Goal: Task Accomplishment & Management: Use online tool/utility

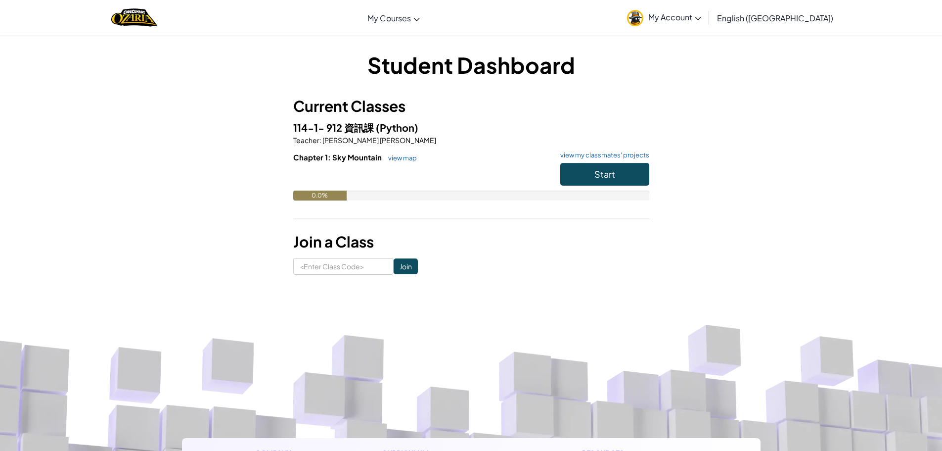
click at [791, 14] on span "English ([GEOGRAPHIC_DATA])" at bounding box center [775, 18] width 116 height 10
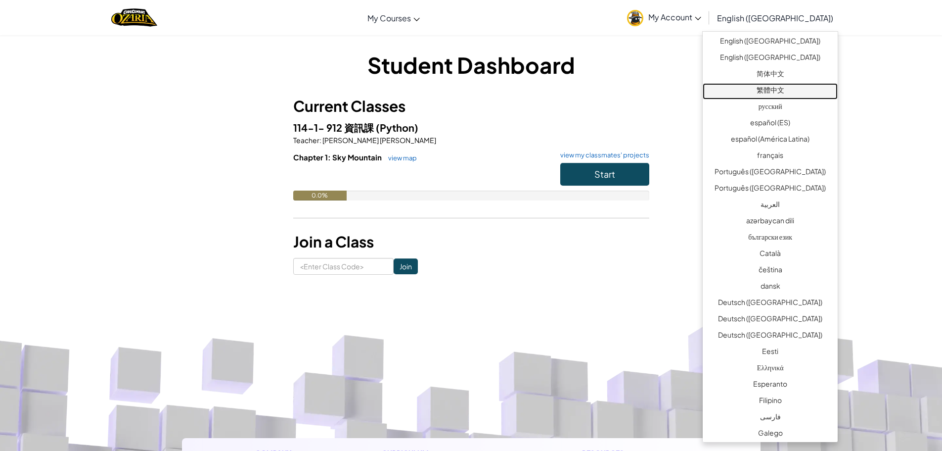
click at [784, 87] on link "繁體中文" at bounding box center [770, 91] width 135 height 16
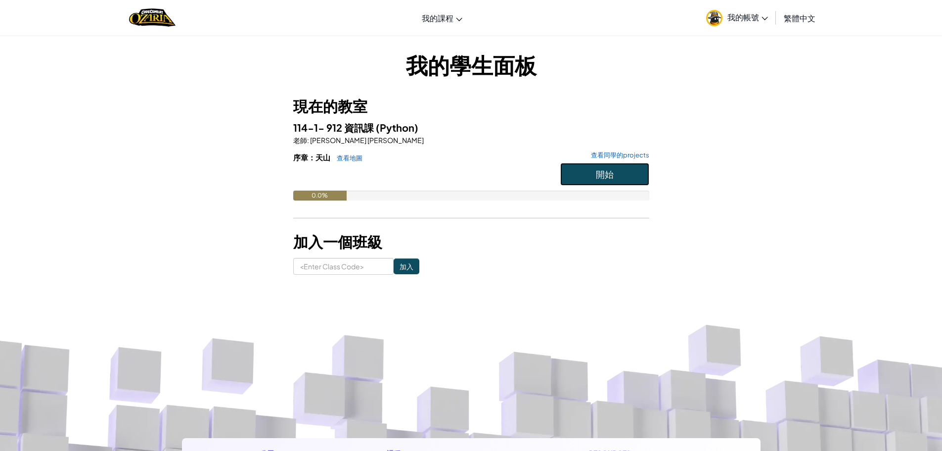
click at [615, 180] on button "開始" at bounding box center [604, 174] width 89 height 23
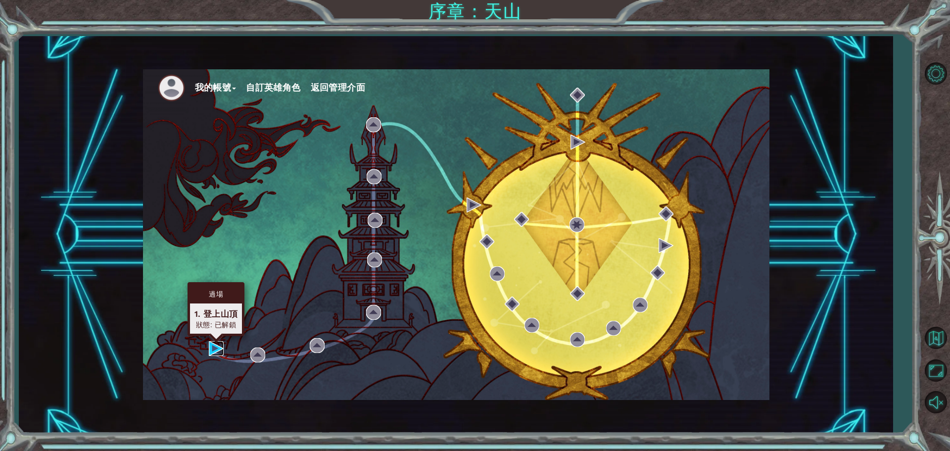
click at [217, 352] on img at bounding box center [216, 348] width 15 height 15
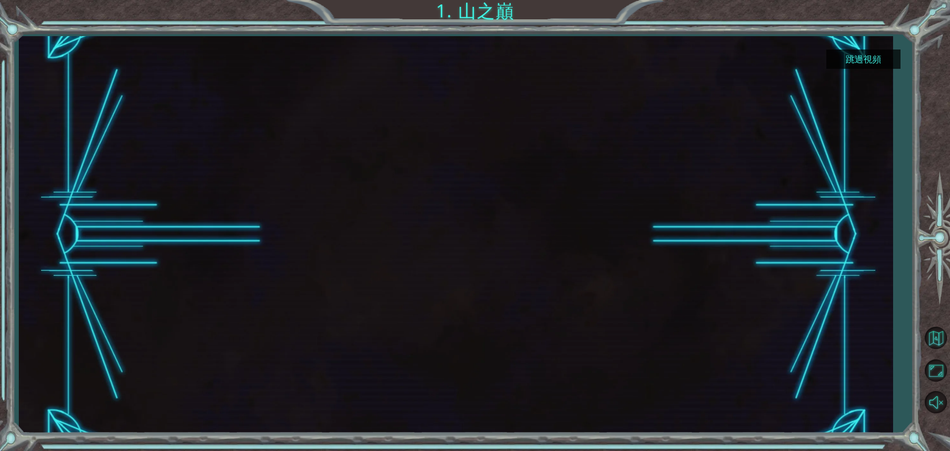
click at [870, 55] on button "跳過視頻" at bounding box center [863, 58] width 74 height 19
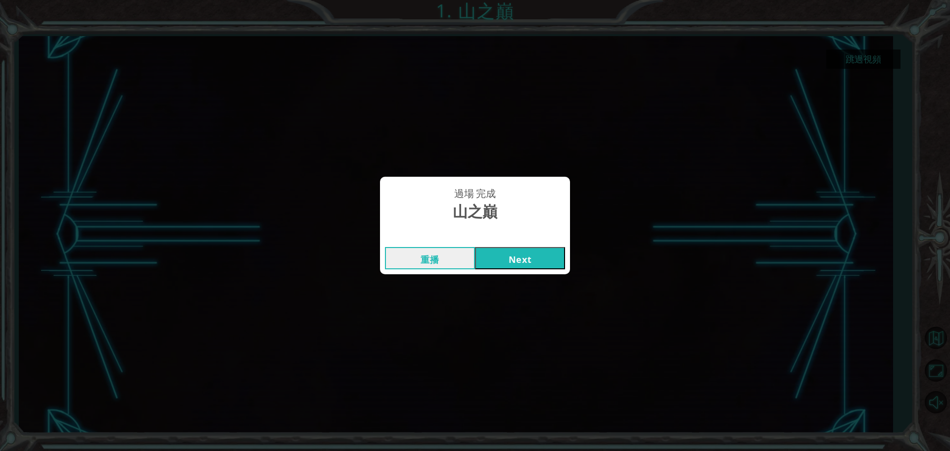
click at [511, 259] on button "Next" at bounding box center [520, 258] width 90 height 22
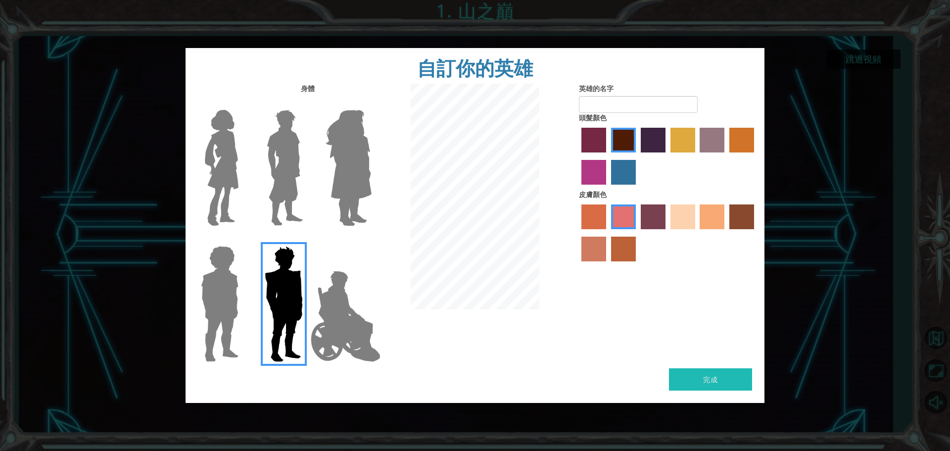
click at [245, 131] on div at bounding box center [218, 164] width 64 height 136
click at [217, 142] on img at bounding box center [222, 168] width 42 height 124
click at [242, 103] on input "Hero Connie" at bounding box center [242, 103] width 0 height 0
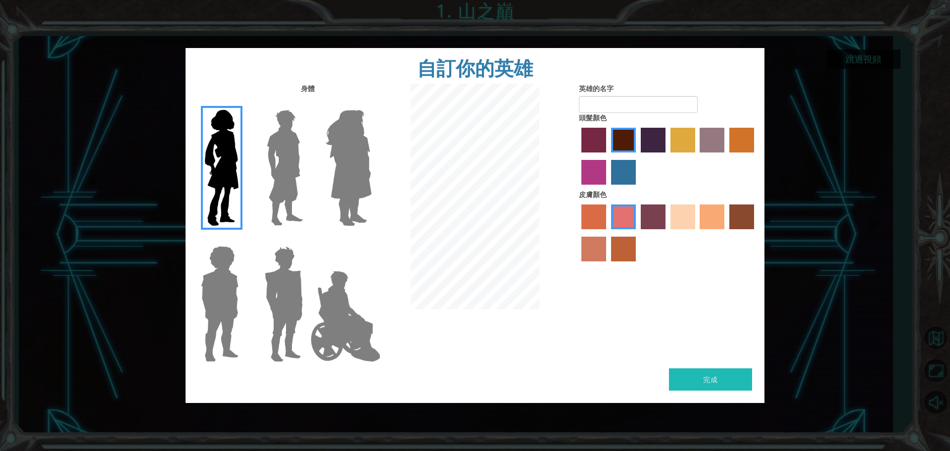
click at [269, 134] on img at bounding box center [285, 168] width 44 height 124
click at [307, 103] on input "Hero Lars" at bounding box center [307, 103] width 0 height 0
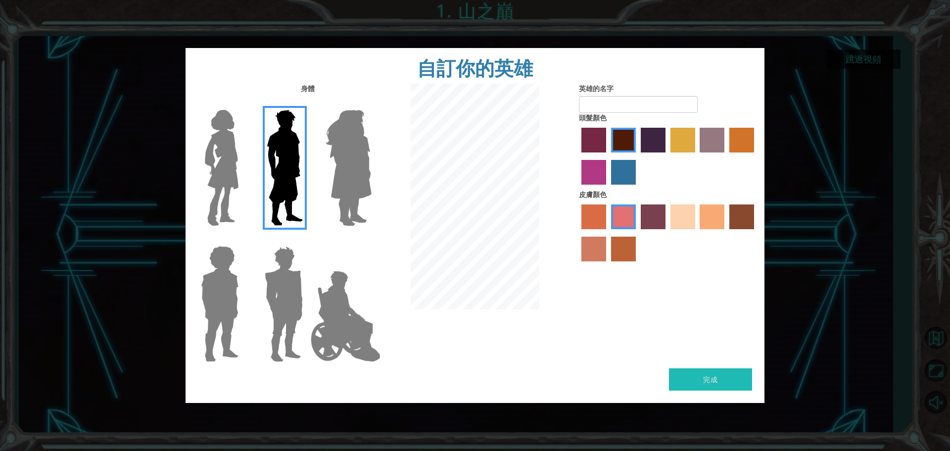
click at [342, 135] on img at bounding box center [349, 168] width 54 height 124
click at [371, 103] on input "Hero Amethyst" at bounding box center [371, 103] width 0 height 0
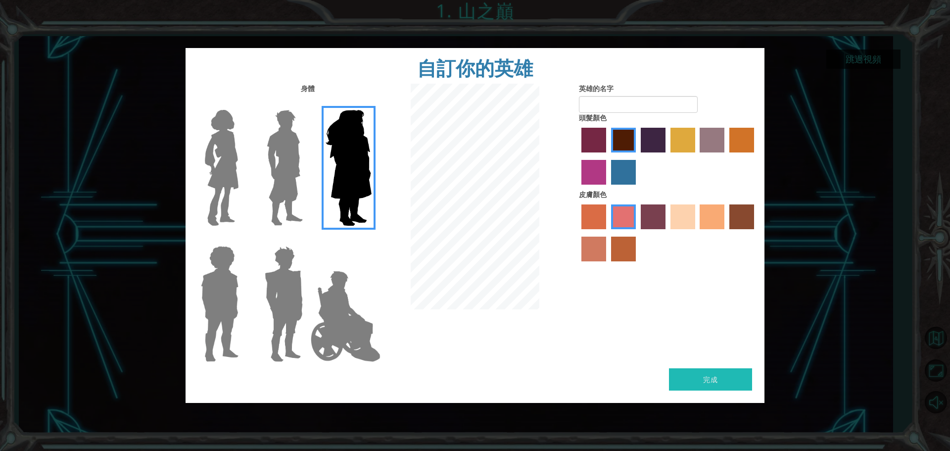
click at [325, 320] on img at bounding box center [346, 316] width 78 height 99
click at [371, 239] on input "Hero Jamie" at bounding box center [371, 239] width 0 height 0
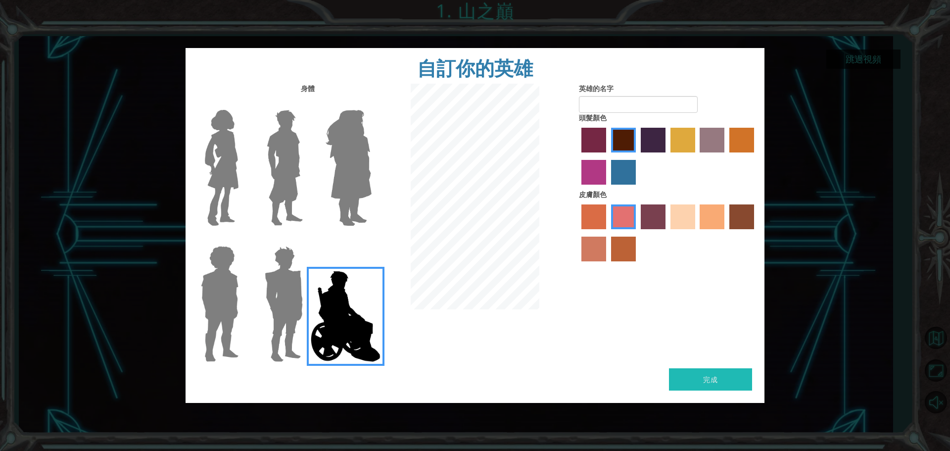
click at [271, 319] on img at bounding box center [284, 304] width 46 height 124
click at [307, 239] on input "Hero Garnet" at bounding box center [307, 239] width 0 height 0
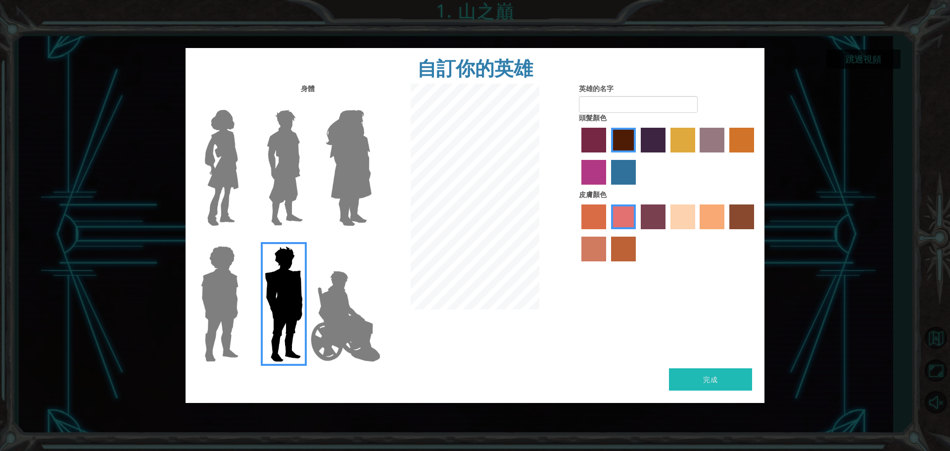
drag, startPoint x: 193, startPoint y: 307, endPoint x: 234, endPoint y: 286, distance: 45.8
click at [193, 306] on label at bounding box center [217, 304] width 49 height 124
click at [242, 239] on input "Hero Steven" at bounding box center [242, 239] width 0 height 0
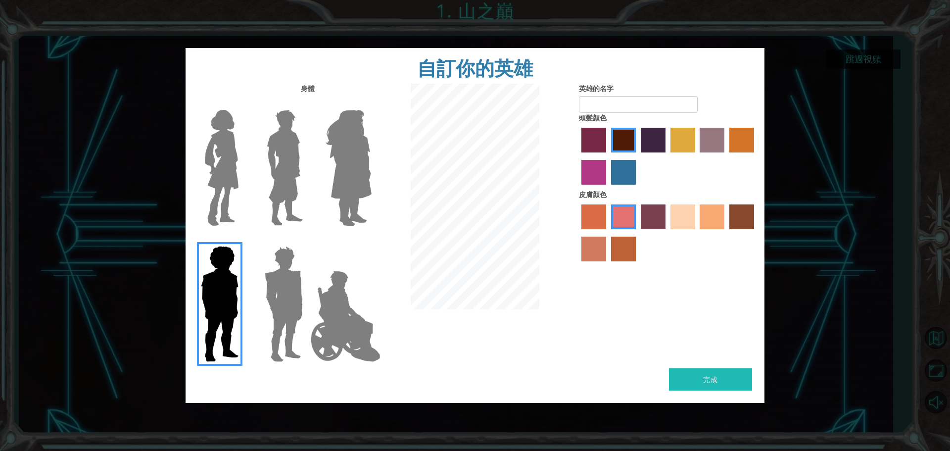
click at [321, 180] on div at bounding box center [346, 164] width 64 height 136
click at [358, 193] on img at bounding box center [349, 168] width 54 height 124
click at [371, 103] on input "Hero Amethyst" at bounding box center [371, 103] width 0 height 0
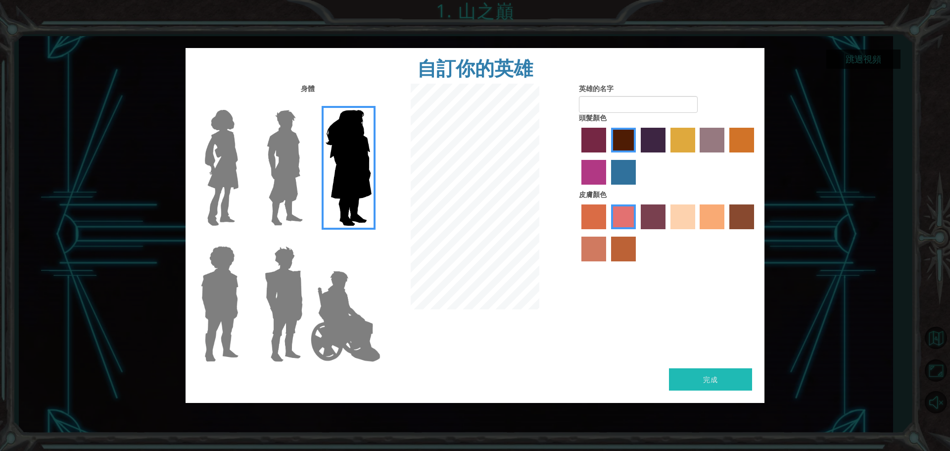
click at [713, 216] on label "tacao skin color" at bounding box center [711, 216] width 25 height 25
click at [697, 232] on input "tacao skin color" at bounding box center [697, 232] width 0 height 0
click at [686, 226] on label "sandy beach skin color" at bounding box center [682, 216] width 25 height 25
click at [667, 232] on input "sandy beach skin color" at bounding box center [667, 232] width 0 height 0
click at [596, 181] on label "medium red violet hair color" at bounding box center [593, 172] width 25 height 25
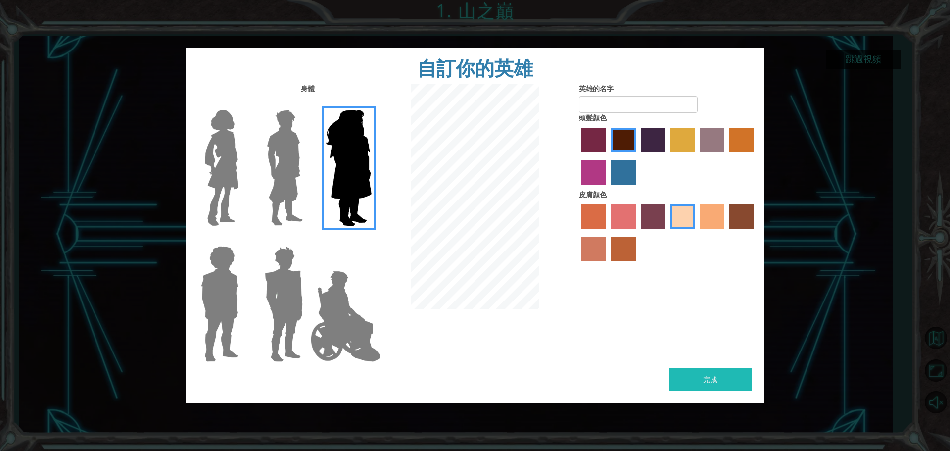
click at [755, 156] on input "medium red violet hair color" at bounding box center [755, 156] width 0 height 0
click at [620, 147] on label "maroon hair color" at bounding box center [623, 140] width 25 height 25
click at [607, 156] on input "maroon hair color" at bounding box center [607, 156] width 0 height 0
click at [602, 144] on label "paprika hair color" at bounding box center [593, 140] width 25 height 25
click at [578, 156] on input "paprika hair color" at bounding box center [578, 156] width 0 height 0
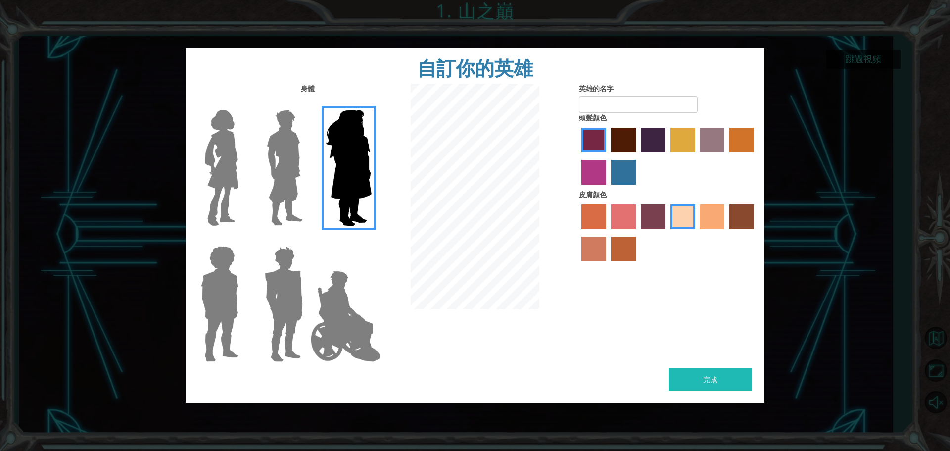
click at [230, 155] on img at bounding box center [222, 168] width 42 height 124
click at [242, 103] on input "Hero Connie" at bounding box center [242, 103] width 0 height 0
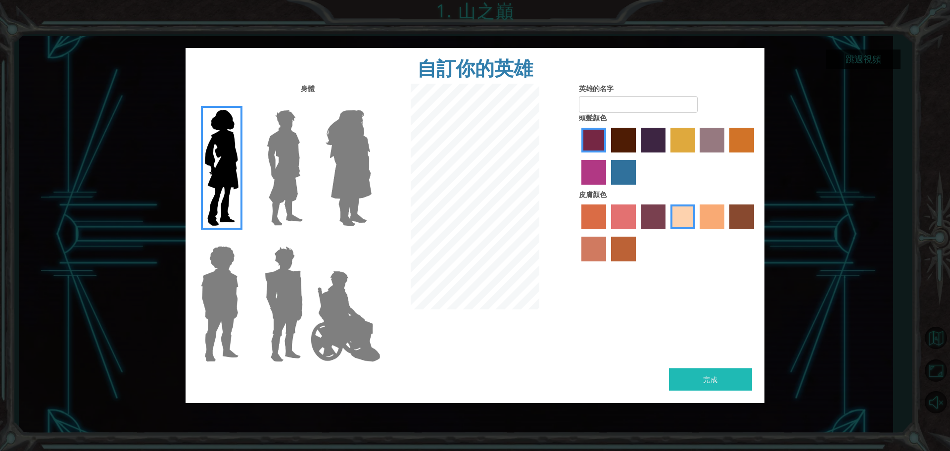
click at [610, 172] on div at bounding box center [668, 157] width 178 height 64
click at [624, 169] on label "lachmara hair color" at bounding box center [623, 172] width 25 height 25
click at [607, 188] on input "lachmara hair color" at bounding box center [607, 188] width 0 height 0
click at [596, 174] on label "medium red violet hair color" at bounding box center [593, 172] width 25 height 25
click at [755, 156] on input "medium red violet hair color" at bounding box center [755, 156] width 0 height 0
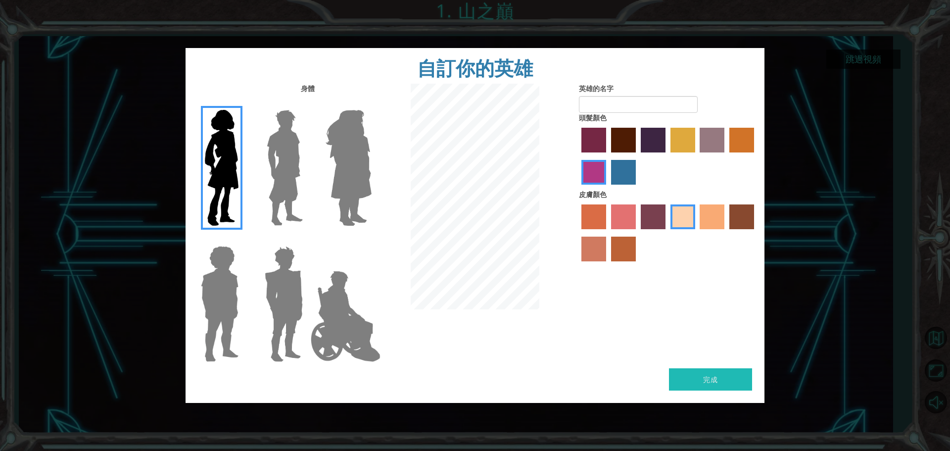
drag, startPoint x: 638, startPoint y: 180, endPoint x: 636, endPoint y: 186, distance: 6.4
click at [637, 184] on div at bounding box center [668, 157] width 178 height 64
click at [632, 174] on label "lachmara hair color" at bounding box center [623, 172] width 25 height 25
click at [607, 188] on input "lachmara hair color" at bounding box center [607, 188] width 0 height 0
click at [608, 138] on div at bounding box center [668, 157] width 178 height 64
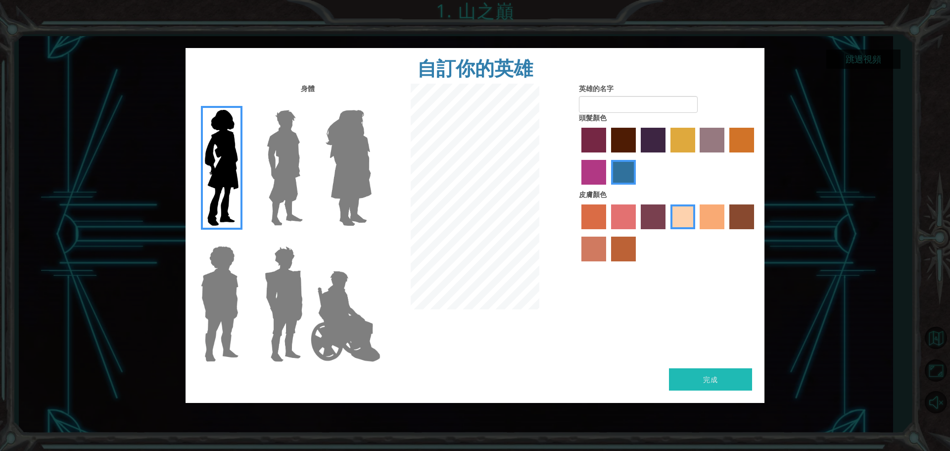
click at [270, 158] on img at bounding box center [285, 168] width 44 height 124
click at [307, 103] on input "Hero Lars" at bounding box center [307, 103] width 0 height 0
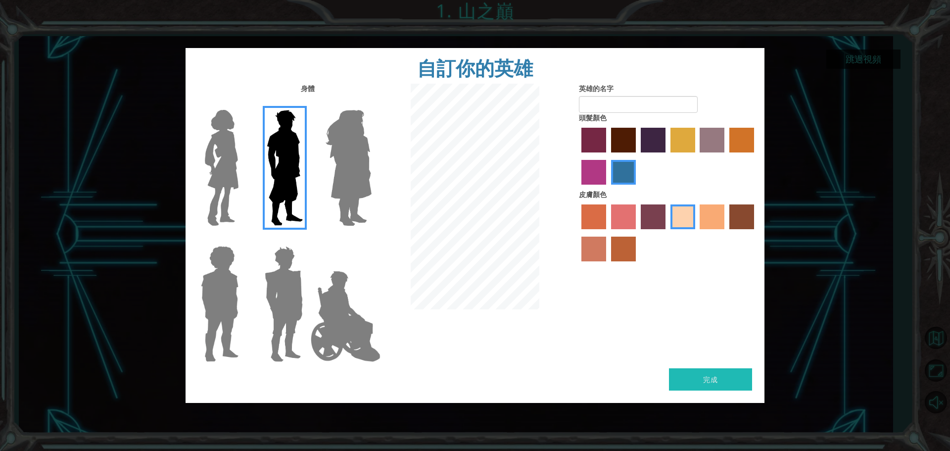
click at [219, 155] on img at bounding box center [222, 168] width 42 height 124
click at [242, 103] on input "Hero Connie" at bounding box center [242, 103] width 0 height 0
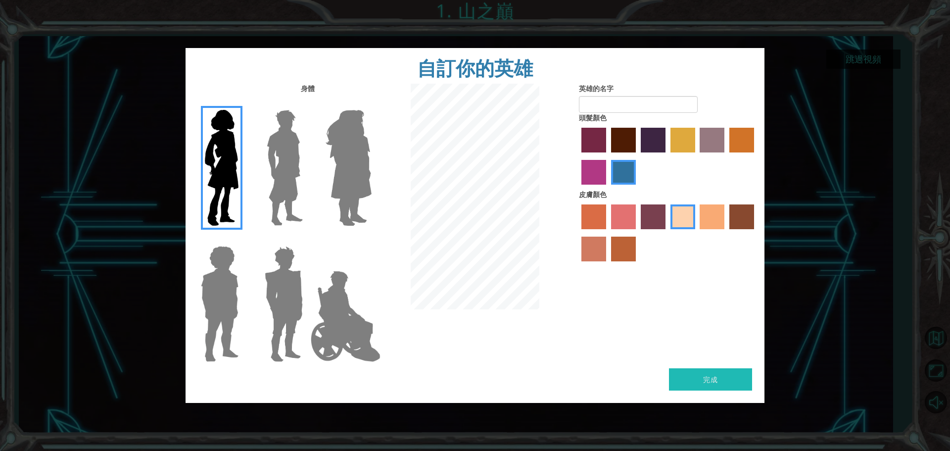
click at [740, 133] on label "gold drop hair color" at bounding box center [741, 140] width 25 height 25
click at [726, 156] on input "gold drop hair color" at bounding box center [726, 156] width 0 height 0
click at [593, 137] on label "paprika hair color" at bounding box center [593, 140] width 25 height 25
click at [578, 156] on input "paprika hair color" at bounding box center [578, 156] width 0 height 0
click at [698, 362] on div "身體 英雄的名字 頭髮顏色 皮膚顏色" at bounding box center [475, 226] width 579 height 284
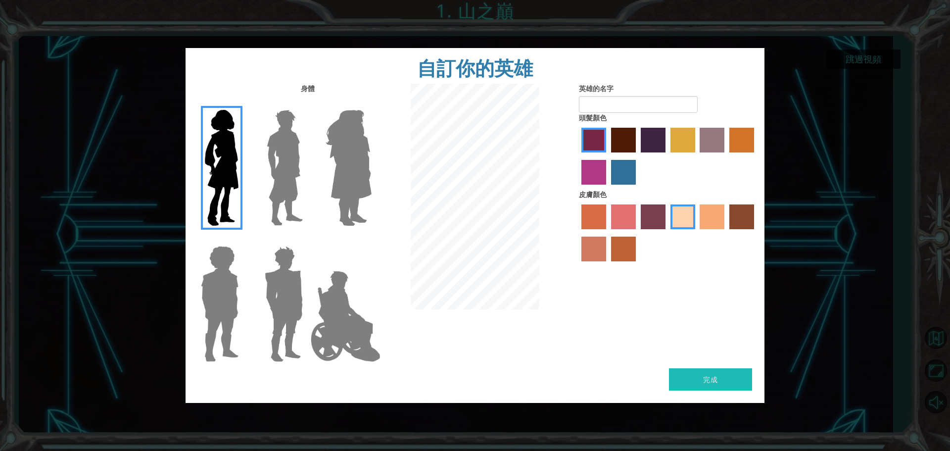
click at [699, 376] on button "完成" at bounding box center [710, 379] width 83 height 22
click at [632, 110] on input "英雄的名字" at bounding box center [638, 104] width 119 height 17
type input "ㄠ"
click at [585, 109] on input "[PERSON_NAME]" at bounding box center [638, 104] width 119 height 17
click at [592, 106] on input "[PERSON_NAME]" at bounding box center [638, 104] width 119 height 17
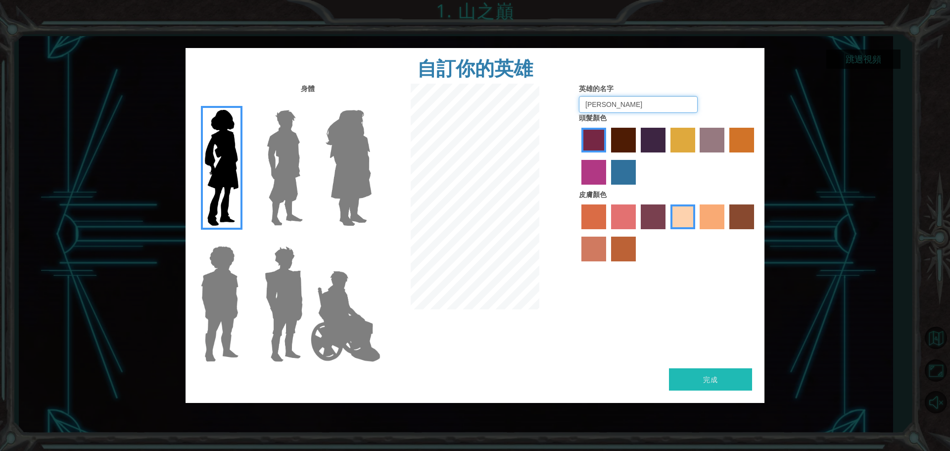
click at [588, 103] on input "[PERSON_NAME]" at bounding box center [638, 104] width 119 height 17
click at [587, 104] on input "[PERSON_NAME]" at bounding box center [638, 104] width 119 height 17
click at [602, 111] on input "[PERSON_NAME]" at bounding box center [638, 104] width 119 height 17
click at [587, 106] on input "[PERSON_NAME]" at bounding box center [638, 104] width 119 height 17
type input "[PERSON_NAME]"
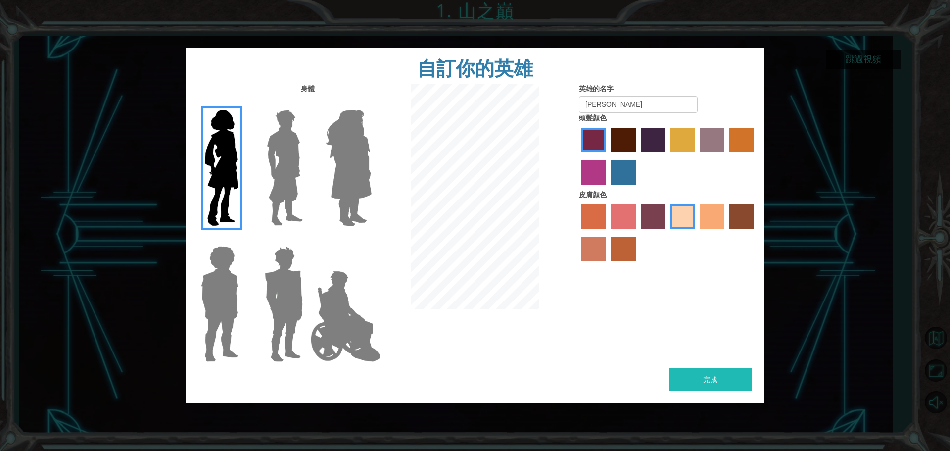
click at [708, 380] on button "完成" at bounding box center [710, 379] width 83 height 22
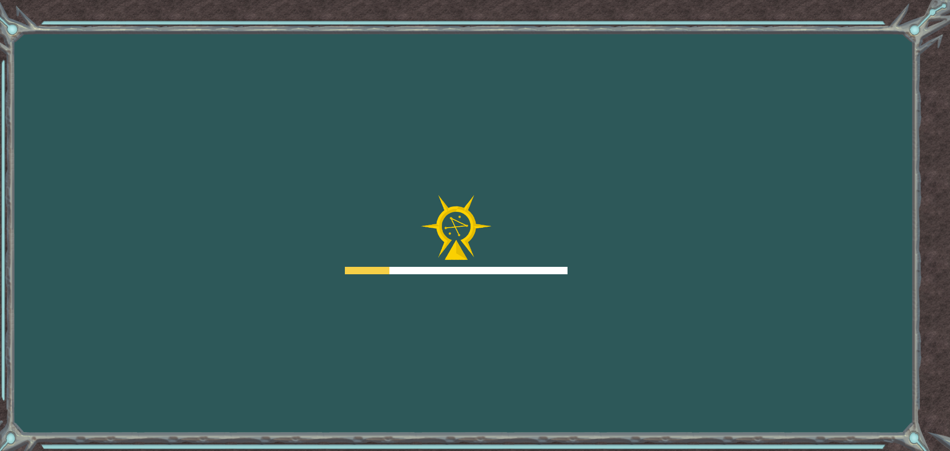
click at [719, 378] on div "Goals 從伺服器載入失敗 您需要加入一個課程來遊玩此關卡。 回到我的課程 詢問您的老師來分派一個授權碼給您，這樣您就可以繼續遊玩CodeCombat! 回…" at bounding box center [475, 225] width 950 height 451
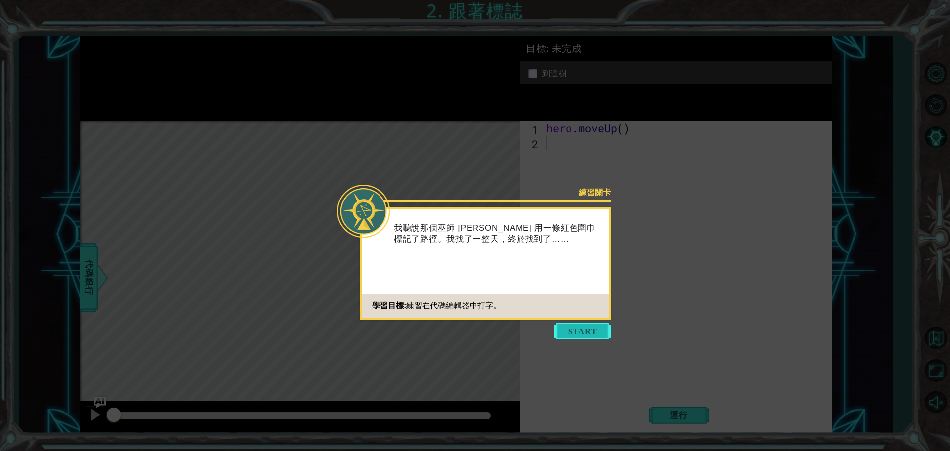
drag, startPoint x: 596, startPoint y: 335, endPoint x: 597, endPoint y: 327, distance: 8.5
click at [597, 327] on button "Start" at bounding box center [582, 331] width 56 height 16
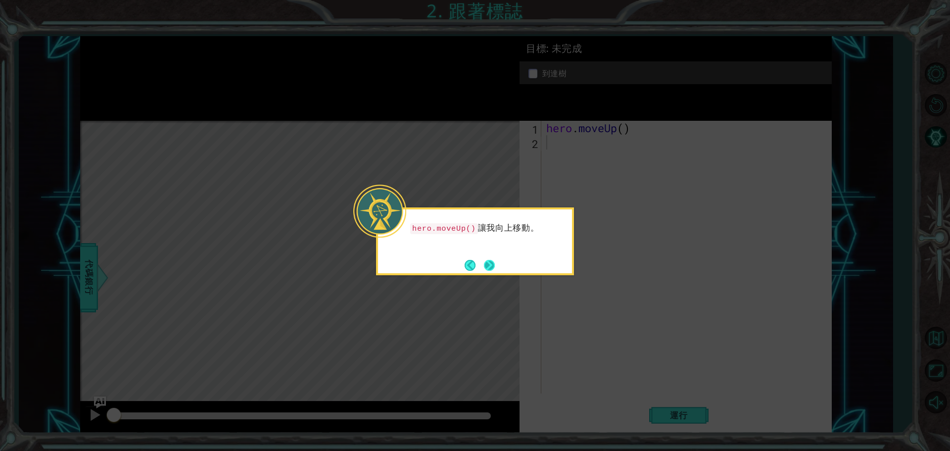
click at [495, 266] on button "Next" at bounding box center [489, 265] width 11 height 11
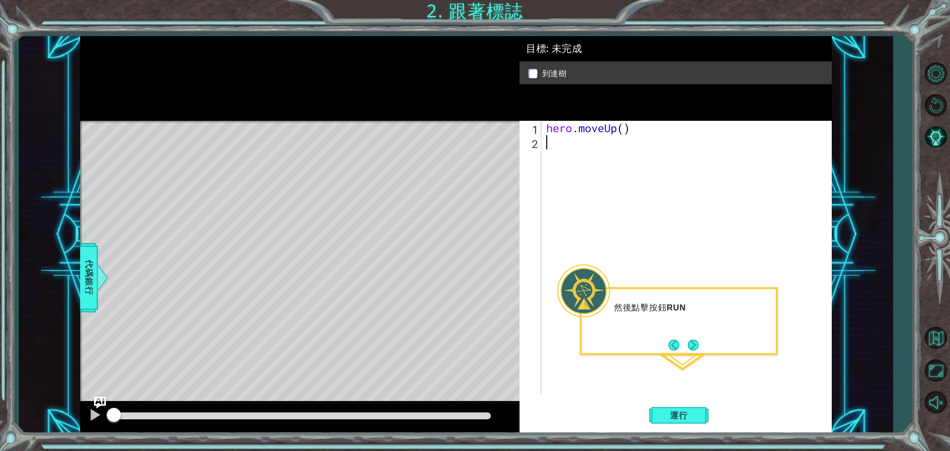
click at [639, 175] on div "hero . moveUp ( )" at bounding box center [688, 271] width 289 height 301
click at [692, 343] on button "Next" at bounding box center [693, 344] width 11 height 11
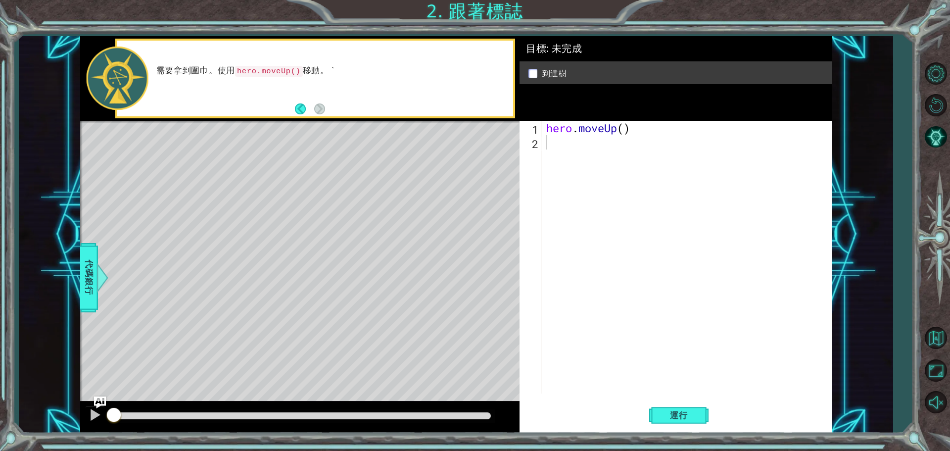
click at [324, 102] on footer at bounding box center [310, 108] width 30 height 15
click at [619, 137] on div "hero . moveUp ( )" at bounding box center [688, 271] width 289 height 301
click at [627, 126] on div "hero . moveUp ( )" at bounding box center [688, 271] width 289 height 301
type textarea "hero.moveUp(2)"
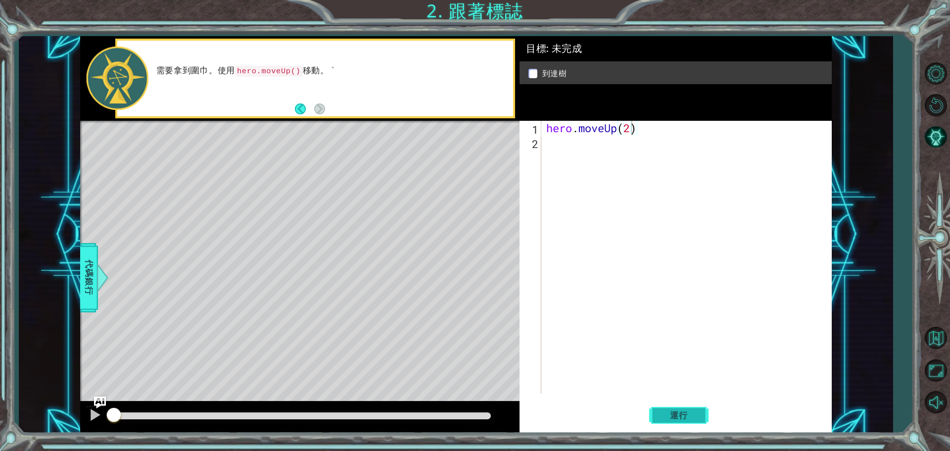
click at [675, 410] on span "運行" at bounding box center [679, 415] width 38 height 10
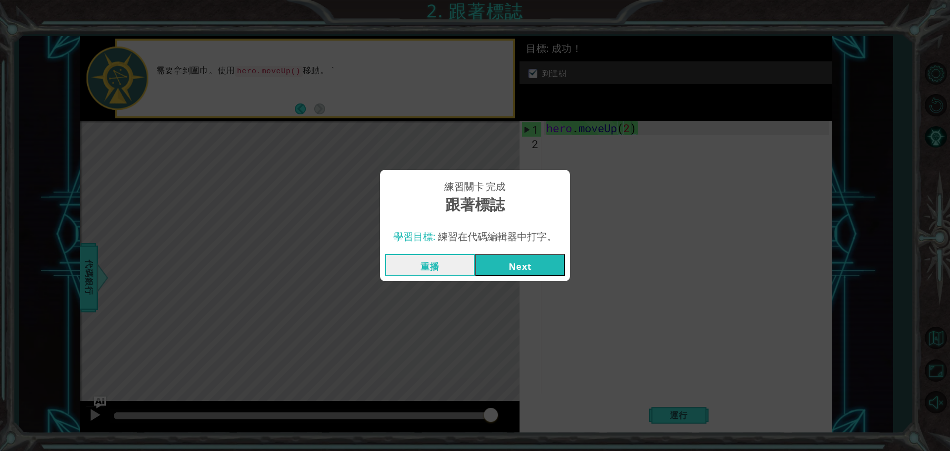
click at [525, 262] on button "Next" at bounding box center [520, 265] width 90 height 22
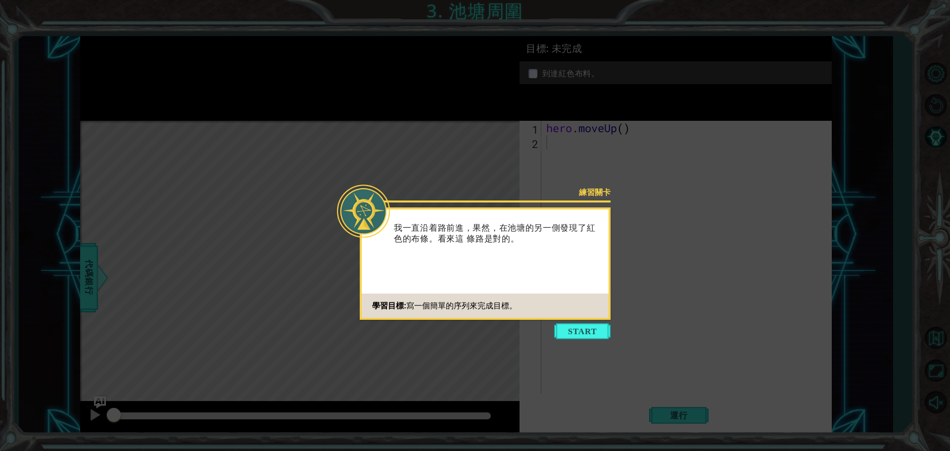
click at [477, 243] on p "我一直沿着路前進，果然，在池塘的另一側發現了紅色的布條。看來這 條路是對的。" at bounding box center [498, 234] width 208 height 22
click at [577, 333] on button "Start" at bounding box center [582, 331] width 56 height 16
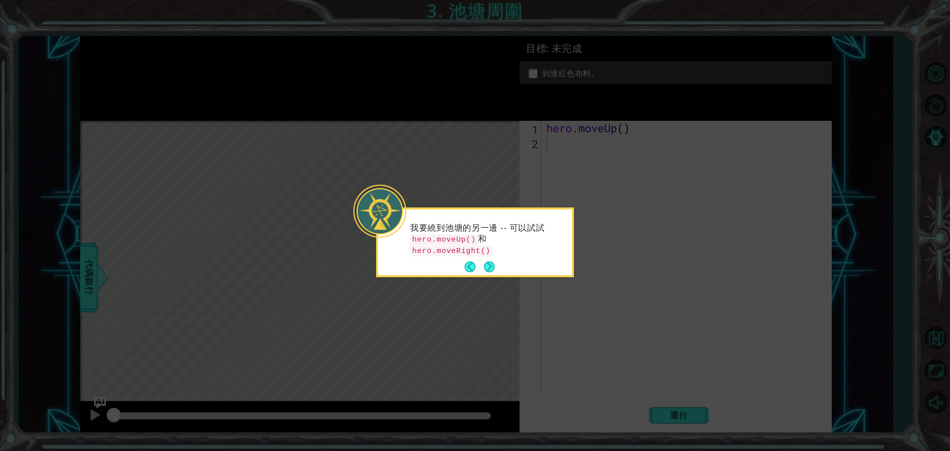
click at [488, 261] on button "Next" at bounding box center [489, 266] width 11 height 11
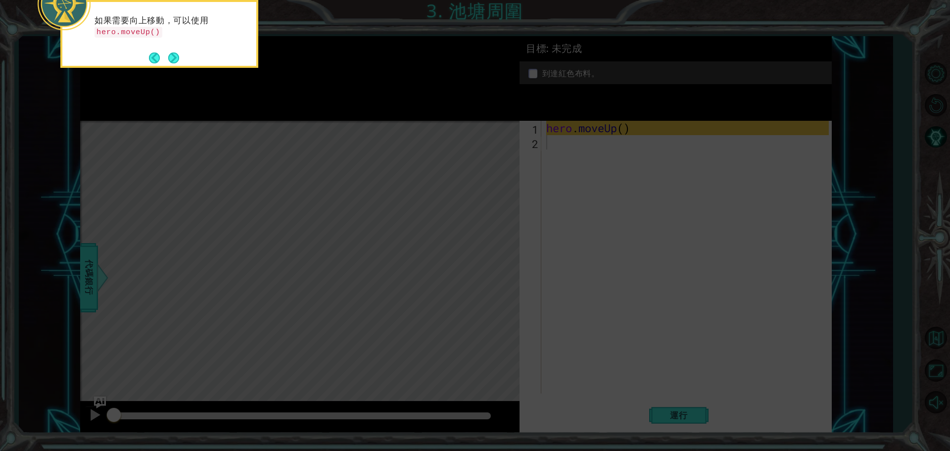
click at [146, 55] on div "如果需要向上移動，可以使用 hero.moveUp()" at bounding box center [159, 31] width 194 height 50
click at [158, 59] on button "Back" at bounding box center [158, 57] width 19 height 11
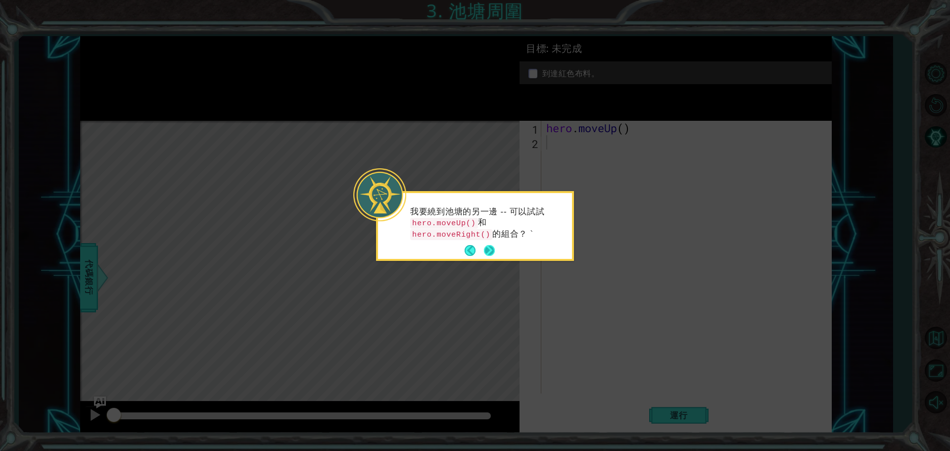
click at [493, 247] on button "Next" at bounding box center [489, 250] width 11 height 11
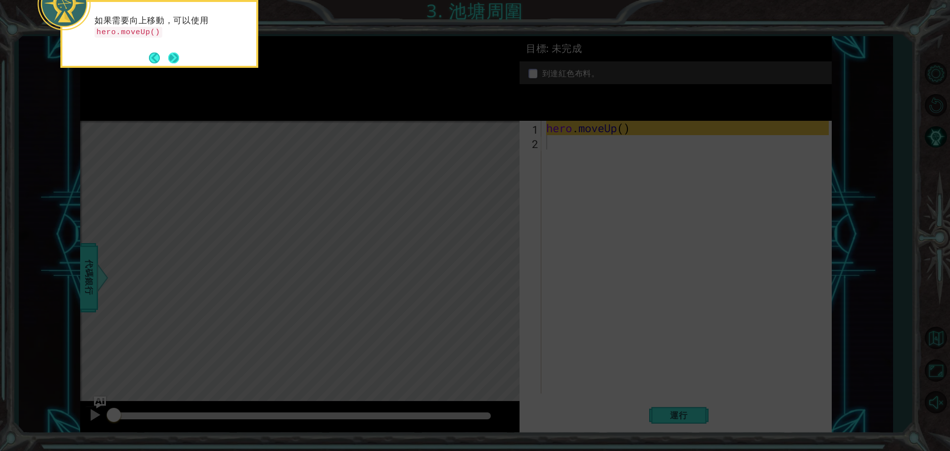
click at [173, 53] on button "Next" at bounding box center [173, 57] width 11 height 11
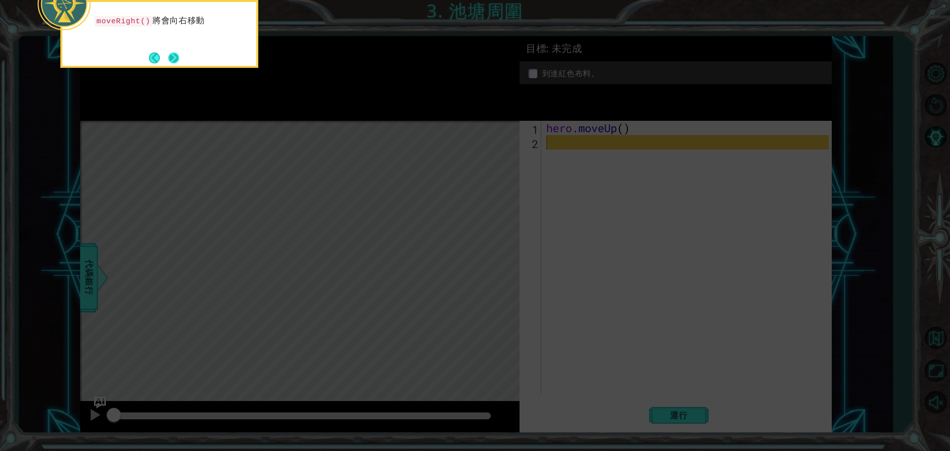
click at [172, 56] on button "Next" at bounding box center [173, 57] width 11 height 11
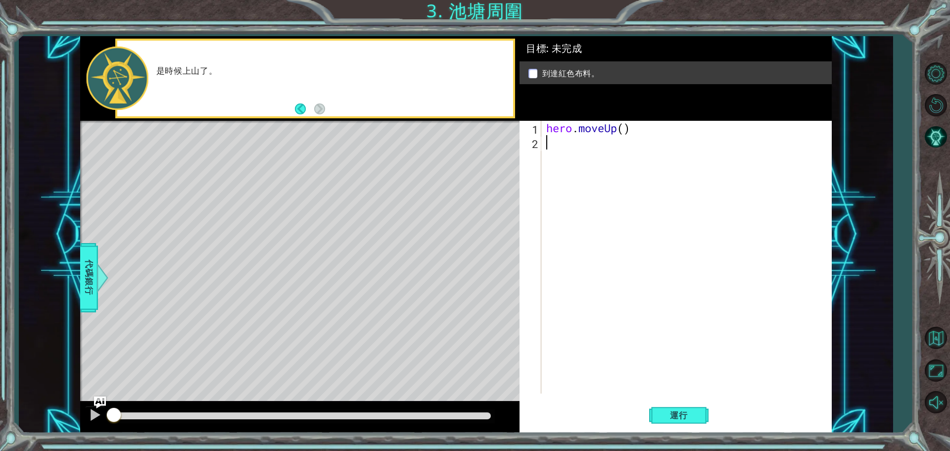
click at [552, 147] on div "hero . moveUp ( )" at bounding box center [688, 271] width 289 height 301
type textarea "h"
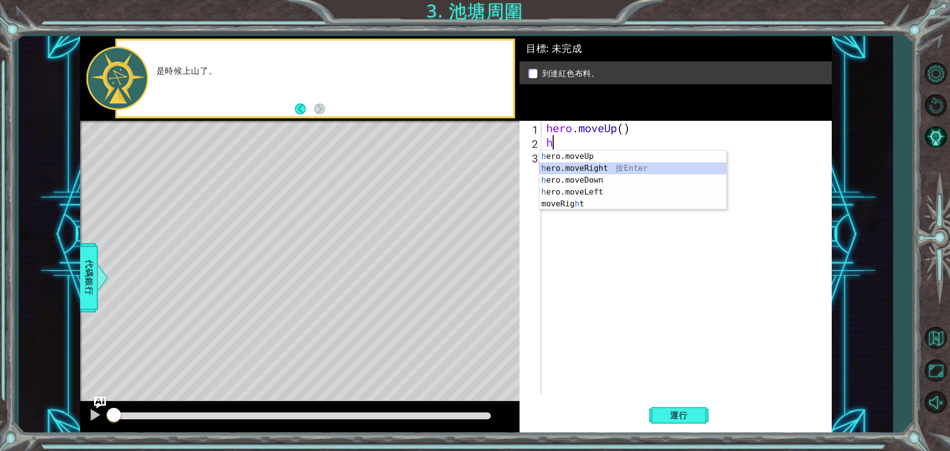
click at [583, 164] on div "h ero.moveUp 按 Enter h ero.moveRight 按 Enter h ero.moveDown 按 Enter h ero.moveL…" at bounding box center [632, 191] width 187 height 83
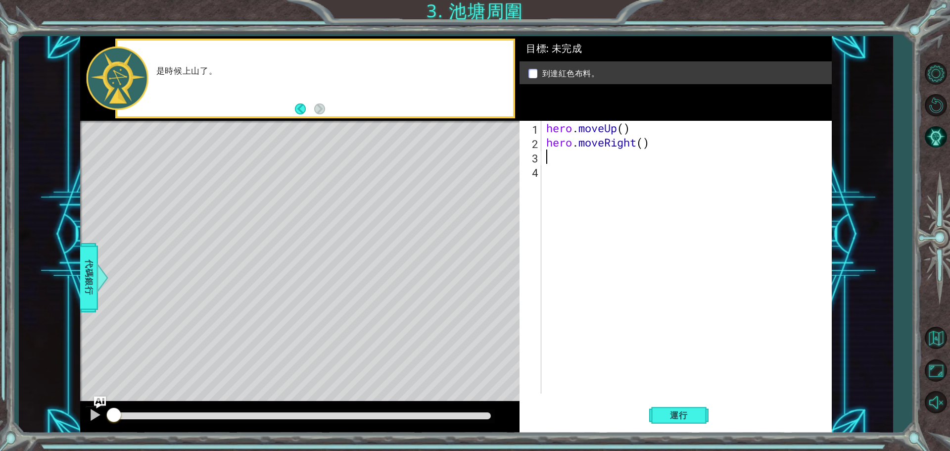
type textarea "h"
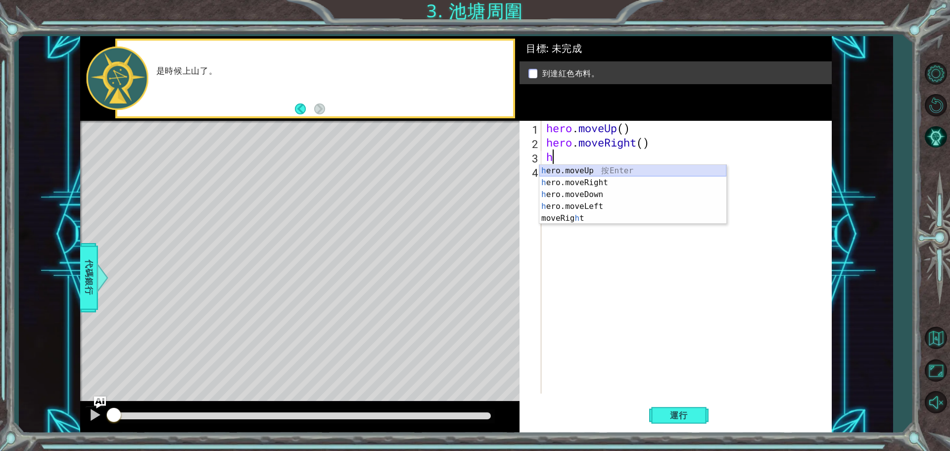
click at [572, 168] on div "h ero.moveUp 按 Enter h ero.moveRight 按 Enter h ero.moveDown 按 Enter h ero.moveL…" at bounding box center [632, 206] width 187 height 83
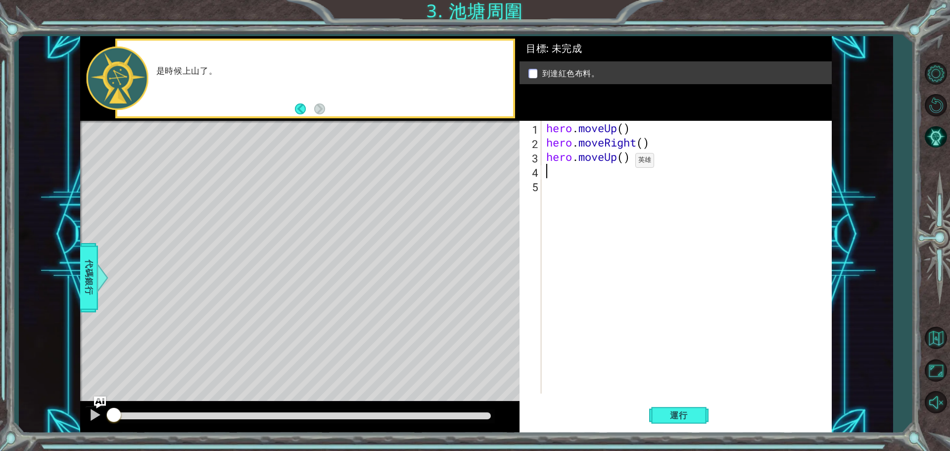
click at [620, 163] on div "hero . moveUp ( ) hero . moveRight ( ) hero . moveUp ( )" at bounding box center [688, 271] width 289 height 301
click at [628, 157] on div "hero . moveUp ( ) hero . moveRight ( ) hero . moveUp ( )" at bounding box center [688, 271] width 289 height 301
click at [620, 160] on div "hero . moveUp ( ) hero . moveRight ( ) hero . moveUp ( )" at bounding box center [688, 271] width 289 height 301
click at [623, 160] on div "hero . moveUp ( ) hero . moveRight ( ) hero . moveUp ( )" at bounding box center [688, 271] width 289 height 301
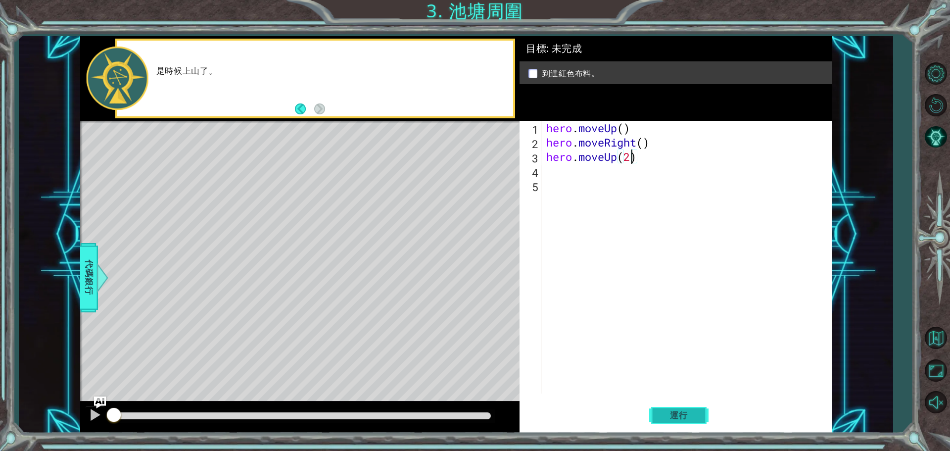
type textarea "hero.moveUp(2)"
click at [677, 413] on span "運行" at bounding box center [679, 415] width 38 height 10
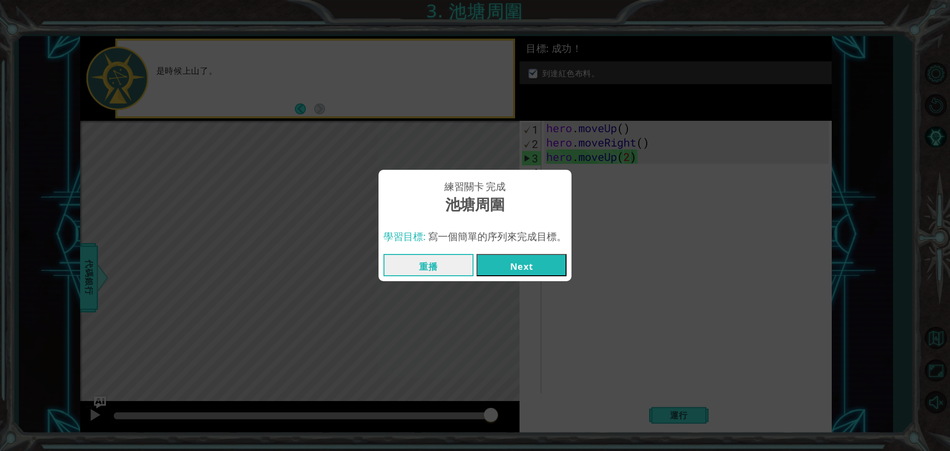
click at [537, 269] on button "Next" at bounding box center [521, 265] width 90 height 22
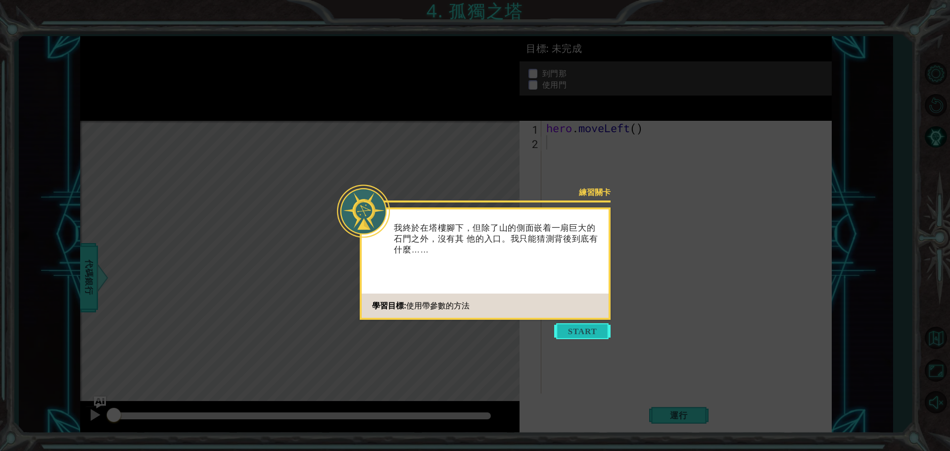
click at [585, 330] on button "Start" at bounding box center [582, 331] width 56 height 16
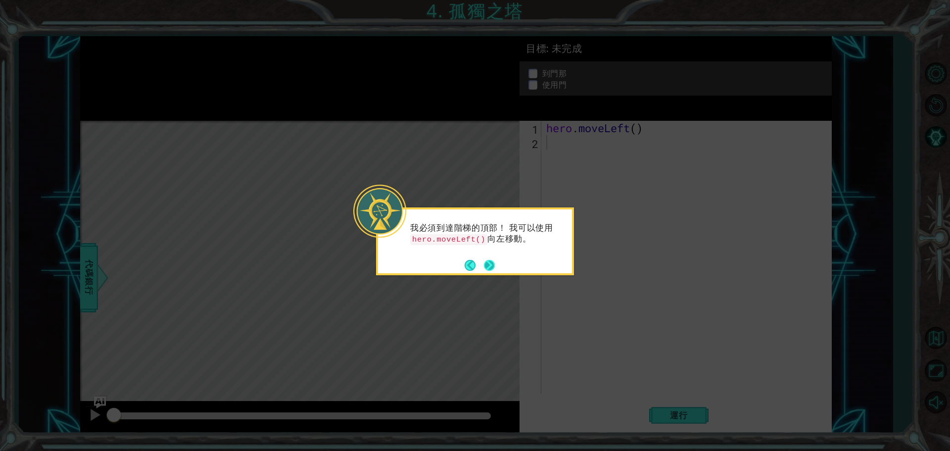
click at [489, 262] on button "Next" at bounding box center [489, 264] width 11 height 11
click at [465, 328] on icon at bounding box center [475, 225] width 950 height 451
click at [494, 249] on div "怎麼打開門？ 也許可以試試 hero.use("door") ？" at bounding box center [475, 238] width 194 height 50
click at [489, 260] on button "Next" at bounding box center [489, 265] width 11 height 11
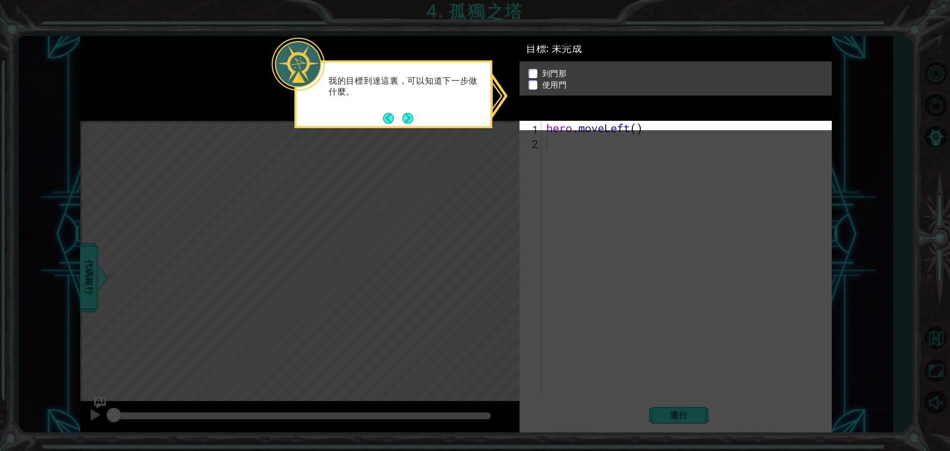
click at [563, 158] on icon at bounding box center [475, 225] width 950 height 451
click at [409, 116] on button "Next" at bounding box center [407, 118] width 11 height 11
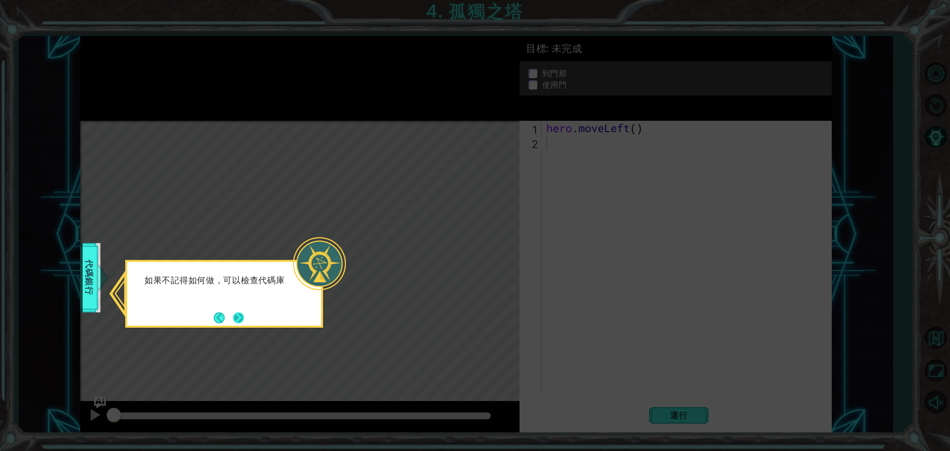
click at [233, 316] on button "Next" at bounding box center [238, 317] width 11 height 11
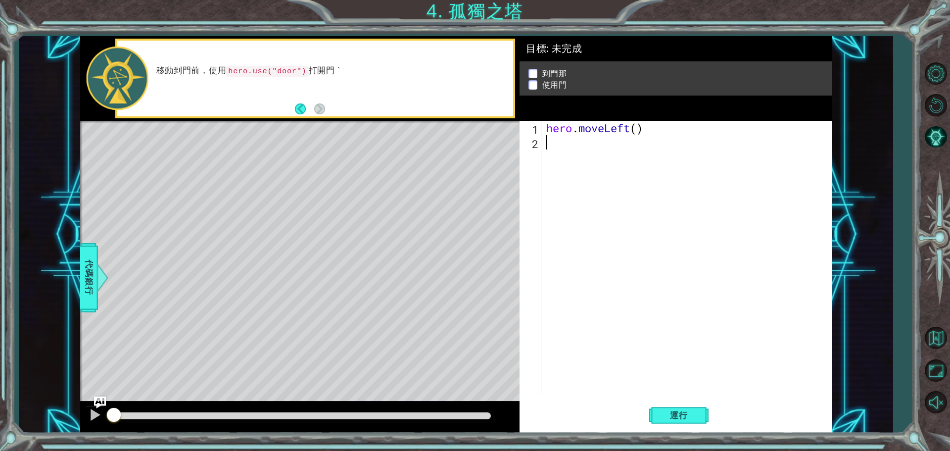
click at [586, 150] on div "hero . moveLeft ( )" at bounding box center [688, 271] width 289 height 301
drag, startPoint x: 676, startPoint y: 112, endPoint x: 673, endPoint y: 117, distance: 5.4
click at [676, 114] on div "目標 : 未完成 到門那 使用門" at bounding box center [675, 85] width 312 height 85
type textarea "hero.moveLeft()"
click at [661, 130] on div "hero . moveLeft ( )" at bounding box center [688, 271] width 289 height 301
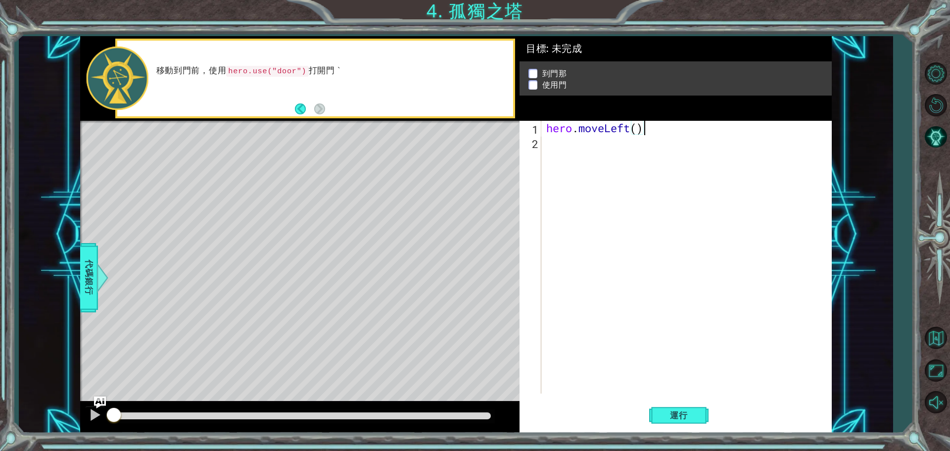
click at [624, 148] on div "hero . moveLeft ( )" at bounding box center [688, 271] width 289 height 301
click at [636, 133] on div "hero . moveLeft ( )" at bounding box center [688, 271] width 289 height 301
type textarea "hero.moveLeft(2)"
click at [584, 167] on div "hero . moveLeft ( 2 )" at bounding box center [688, 271] width 289 height 301
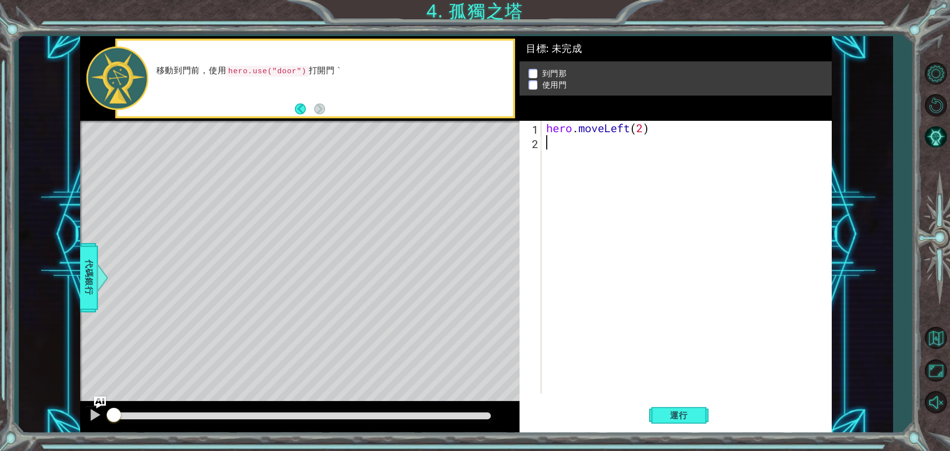
scroll to position [0, 0]
type textarea "h"
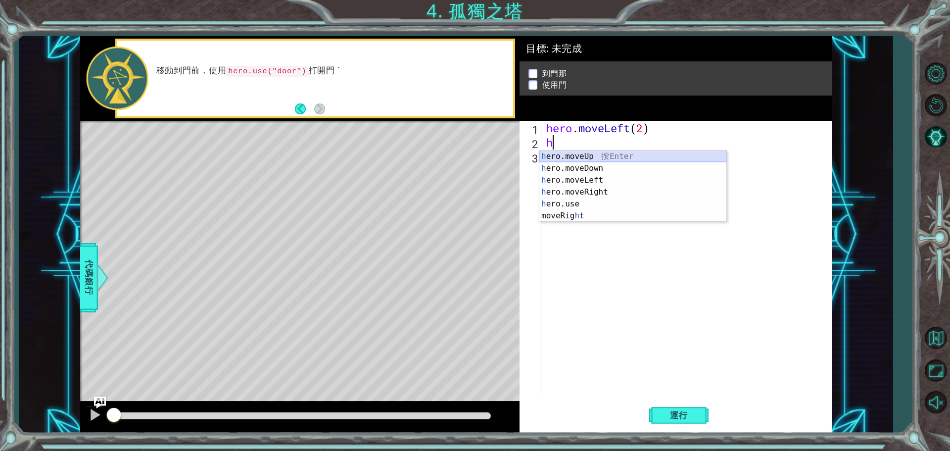
click at [584, 157] on div "h ero.moveUp 按 Enter h ero.moveDown 按 Enter h ero.moveLeft 按 Enter h ero.moveRi…" at bounding box center [632, 197] width 187 height 95
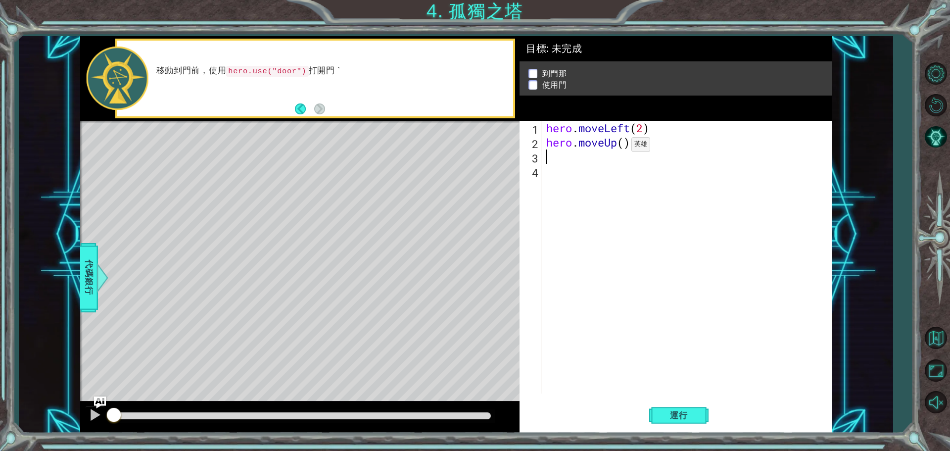
click at [616, 147] on div "hero . moveLeft ( 2 ) hero . moveUp ( )" at bounding box center [688, 271] width 289 height 301
click at [622, 146] on div "hero . moveLeft ( 2 ) hero . moveUp ( )" at bounding box center [688, 271] width 289 height 301
type textarea "hero.moveUp(2)"
click at [570, 176] on div "hero . moveLeft ( 2 ) hero . moveUp ( 2 )" at bounding box center [688, 271] width 289 height 301
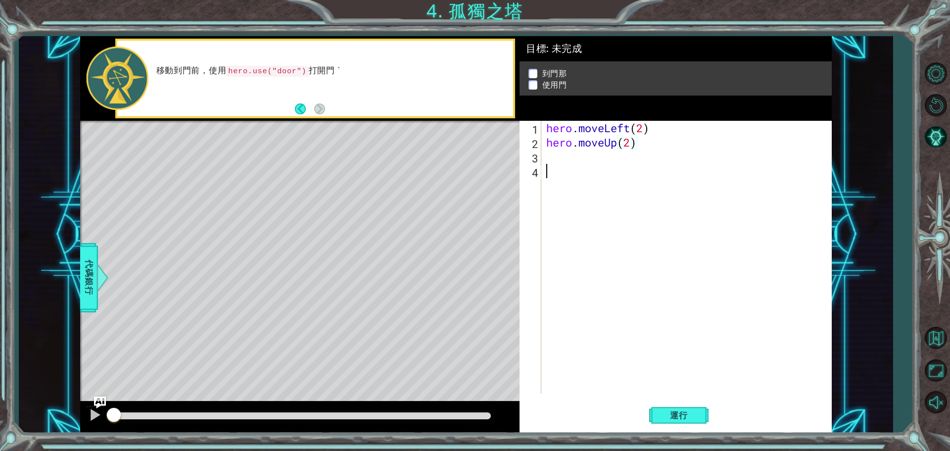
scroll to position [0, 0]
type textarea "h"
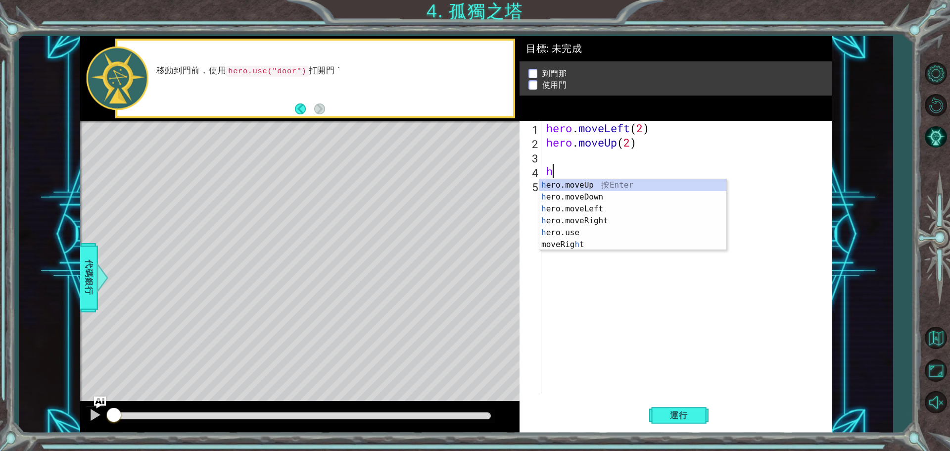
click at [585, 163] on div "hero . moveLeft ( 2 ) hero . moveUp ( 2 ) h" at bounding box center [688, 271] width 289 height 301
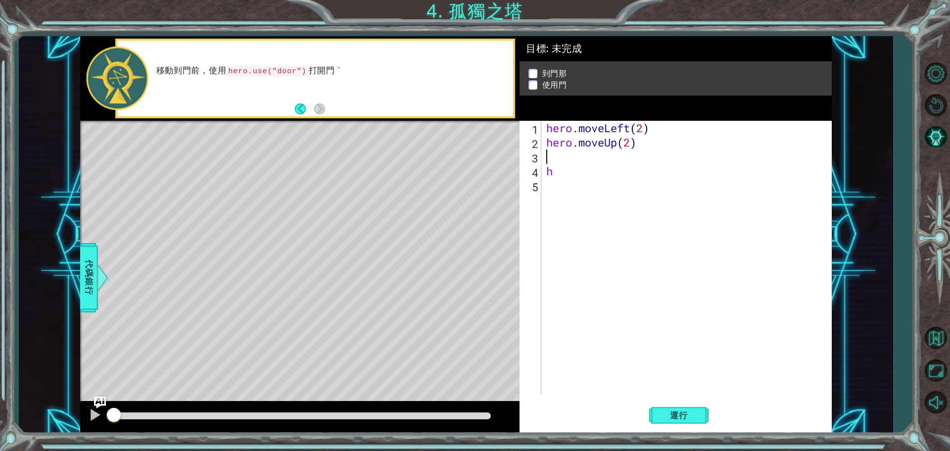
type textarea "ㄘ"
type textarea "h"
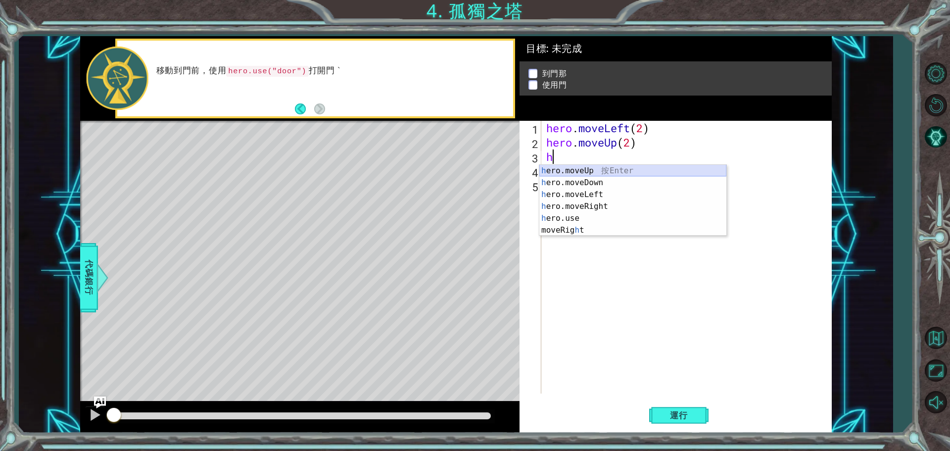
click at [588, 169] on div "h ero.moveUp 按 Enter h ero.moveDown 按 Enter h ero.moveLeft 按 Enter h ero.moveRi…" at bounding box center [632, 212] width 187 height 95
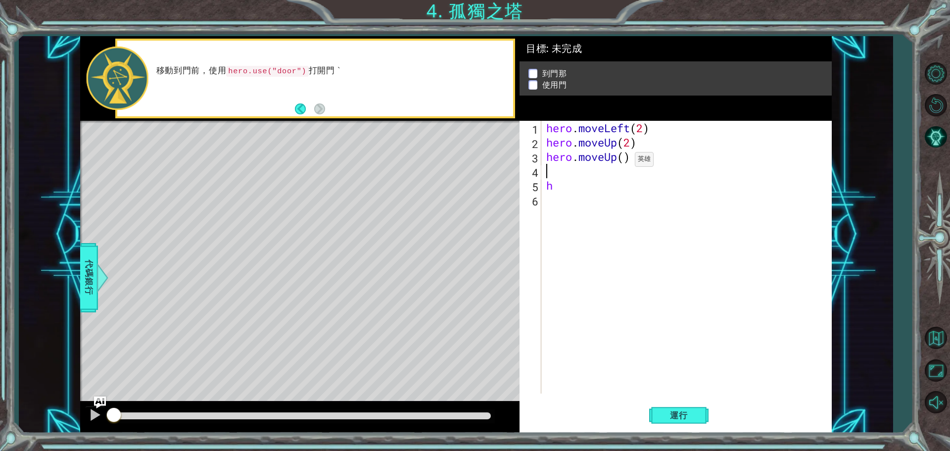
click at [620, 162] on div "hero . moveLeft ( 2 ) hero . moveUp ( 2 ) hero . moveUp ( ) h" at bounding box center [688, 271] width 289 height 301
click at [632, 157] on div "hero . moveLeft ( 2 ) hero . moveUp ( 2 ) hero . moveUp ( ) h" at bounding box center [688, 271] width 289 height 301
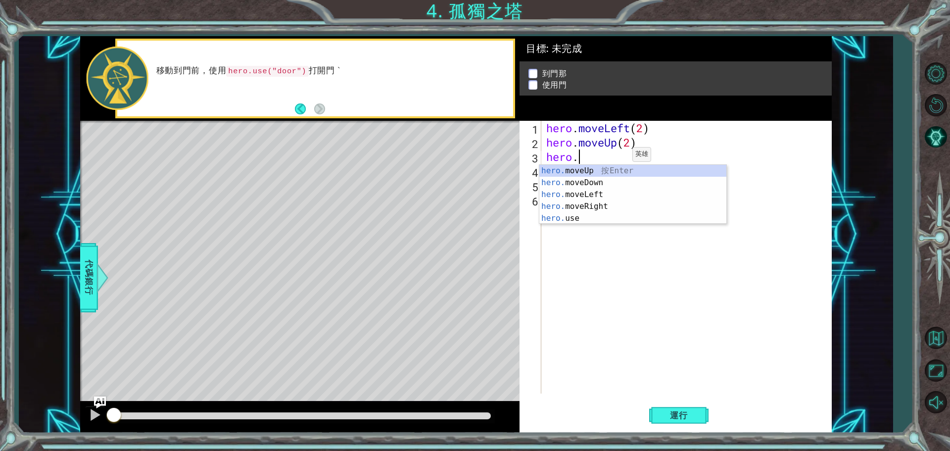
type textarea "hero"
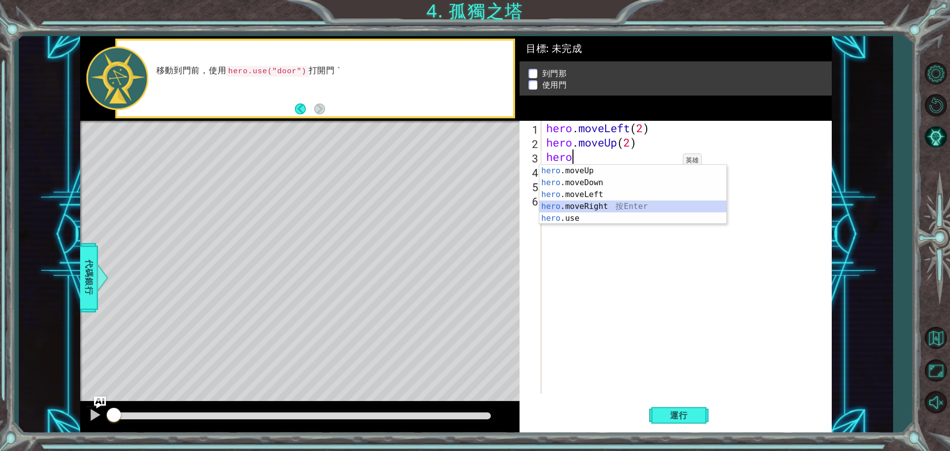
click at [606, 206] on div "hero .moveUp 按 Enter hero .moveDown 按 Enter hero .moveLeft 按 Enter hero .moveRi…" at bounding box center [632, 206] width 187 height 83
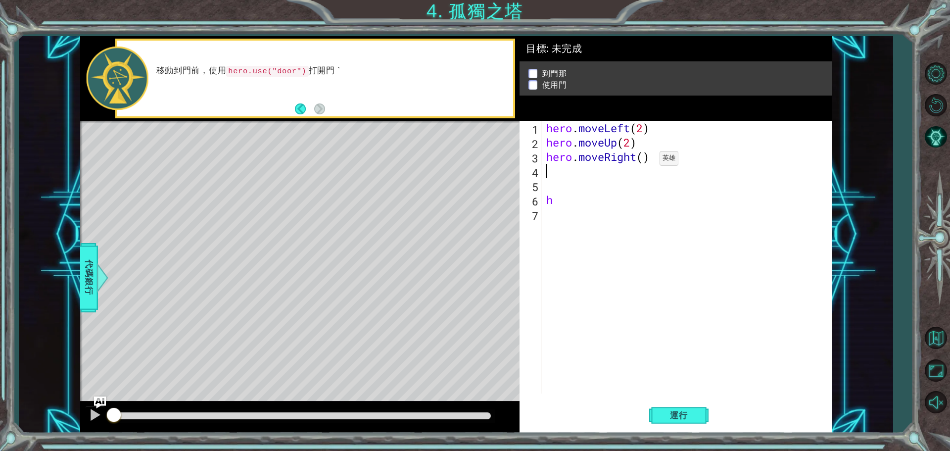
click at [645, 161] on div "hero . moveLeft ( 2 ) hero . moveUp ( 2 ) hero . moveRight ( ) h" at bounding box center [688, 271] width 289 height 301
type textarea "hero.moveRight(2)"
click at [578, 185] on div "hero . moveLeft ( 2 ) hero . moveUp ( 2 ) hero . moveRight ( 2 ) h" at bounding box center [688, 271] width 289 height 301
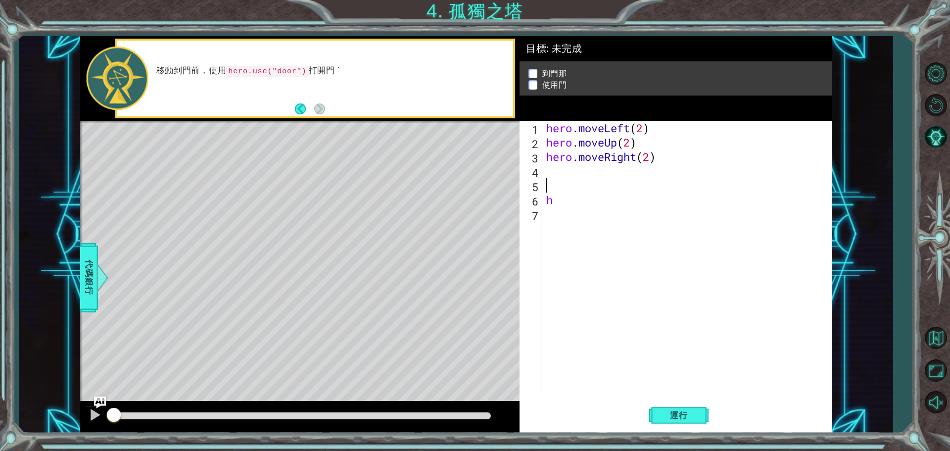
click at [574, 178] on div "hero . moveLeft ( 2 ) hero . moveUp ( 2 ) hero . moveRight ( 2 ) h" at bounding box center [688, 271] width 289 height 301
click at [574, 176] on div "hero . moveLeft ( 2 ) hero . moveUp ( 2 ) hero . moveRight ( 2 ) h" at bounding box center [688, 271] width 289 height 301
type textarea "h"
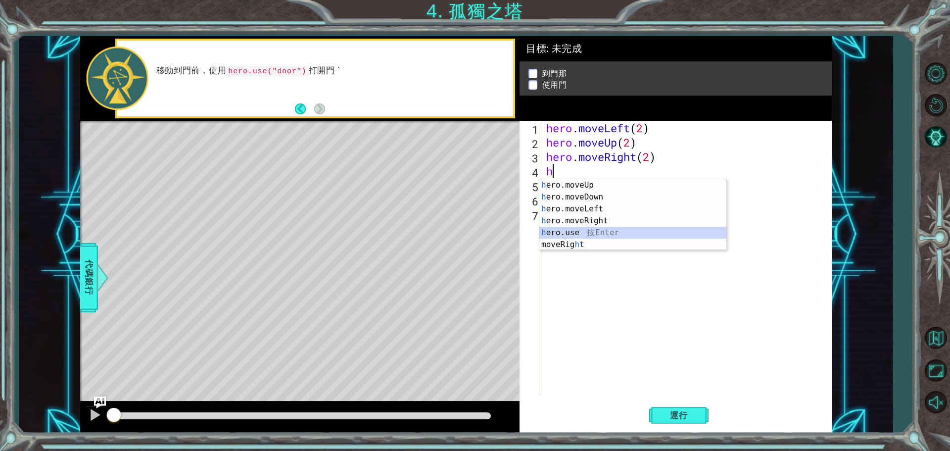
click at [594, 232] on div "h ero.moveUp 按 Enter h ero.moveDown 按 Enter h ero.moveLeft 按 Enter h ero.moveRi…" at bounding box center [632, 226] width 187 height 95
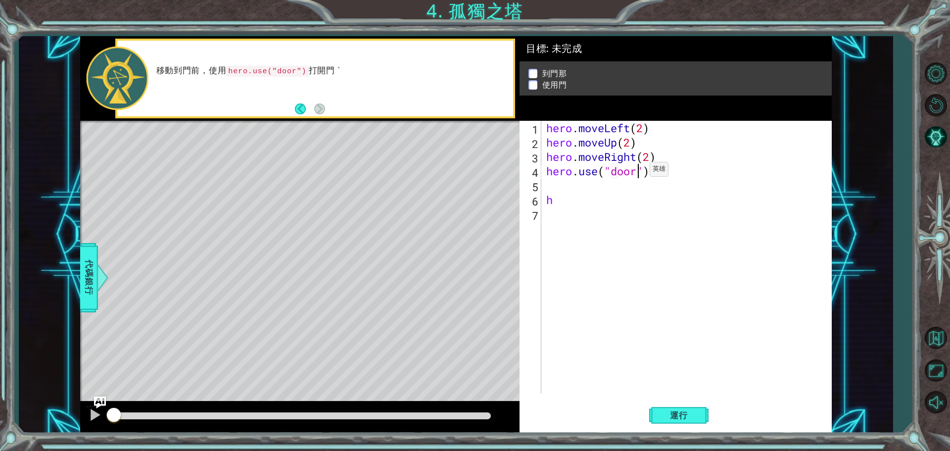
scroll to position [0, 4]
click at [598, 204] on div "hero . moveLeft ( 2 ) hero . moveUp ( 2 ) hero . moveRight ( 2 ) hero . use ( "…" at bounding box center [688, 271] width 289 height 301
type textarea "h"
click at [699, 405] on button "運行" at bounding box center [678, 414] width 59 height 31
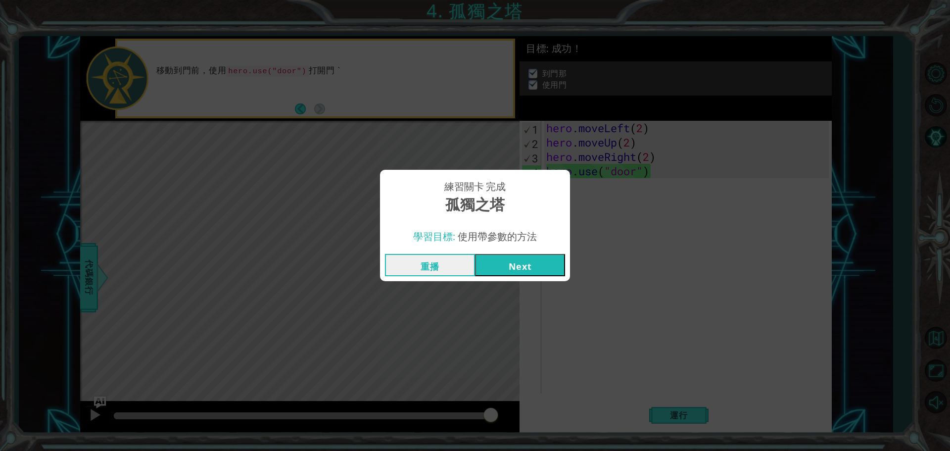
click at [517, 261] on button "Next" at bounding box center [520, 265] width 90 height 22
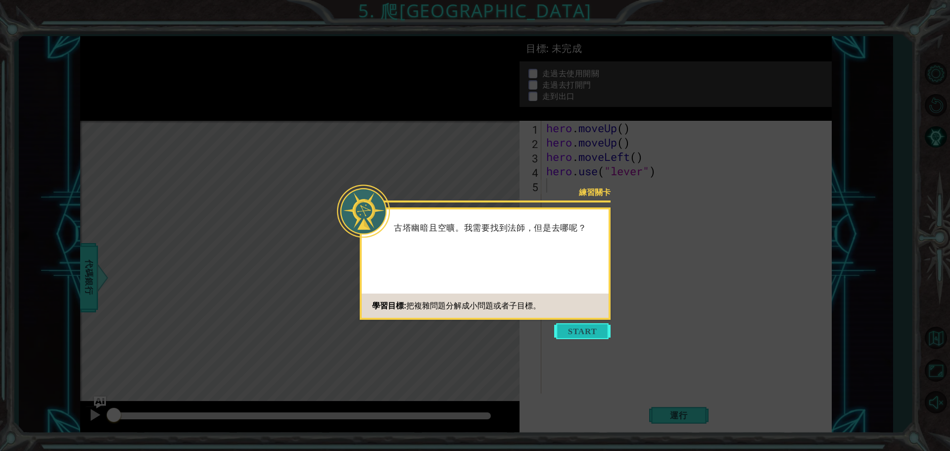
click at [579, 327] on button "Start" at bounding box center [582, 331] width 56 height 16
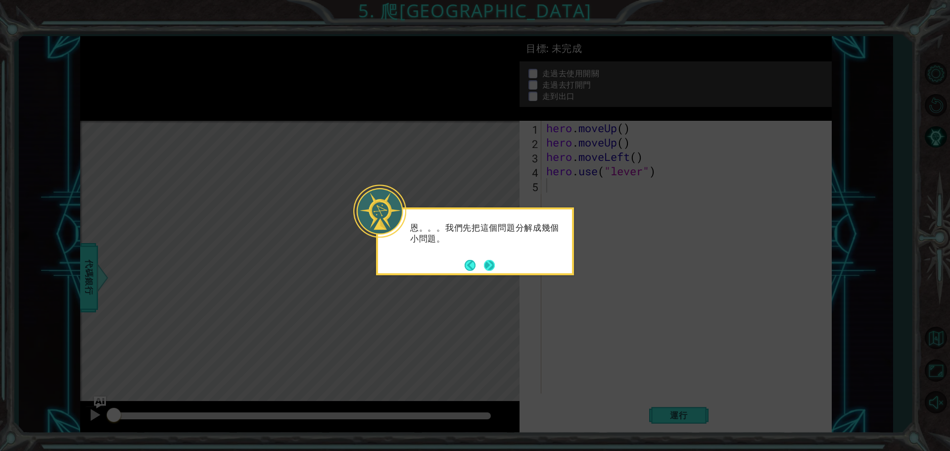
click at [494, 265] on button "Next" at bounding box center [489, 265] width 11 height 11
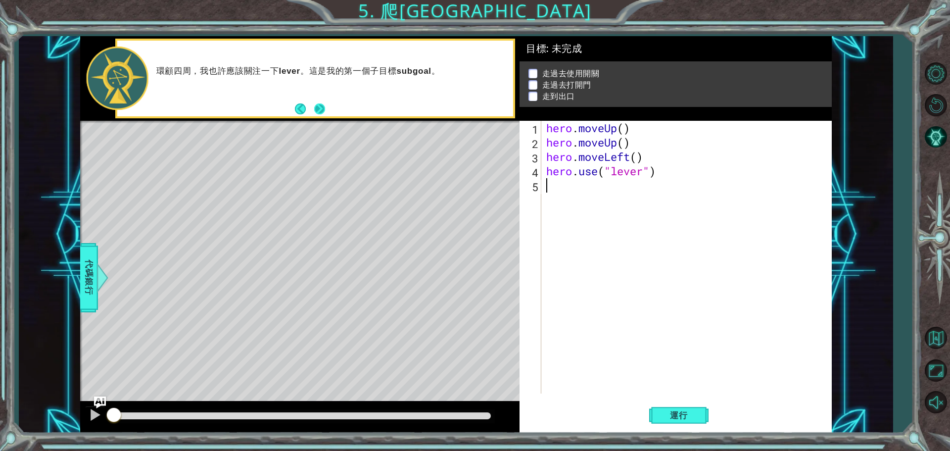
click at [322, 107] on button "Next" at bounding box center [319, 108] width 11 height 11
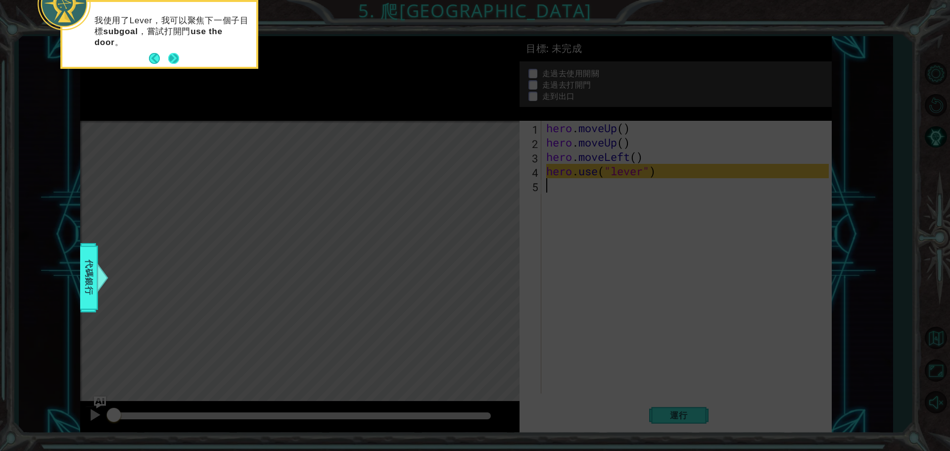
click at [173, 53] on button "Next" at bounding box center [173, 58] width 11 height 11
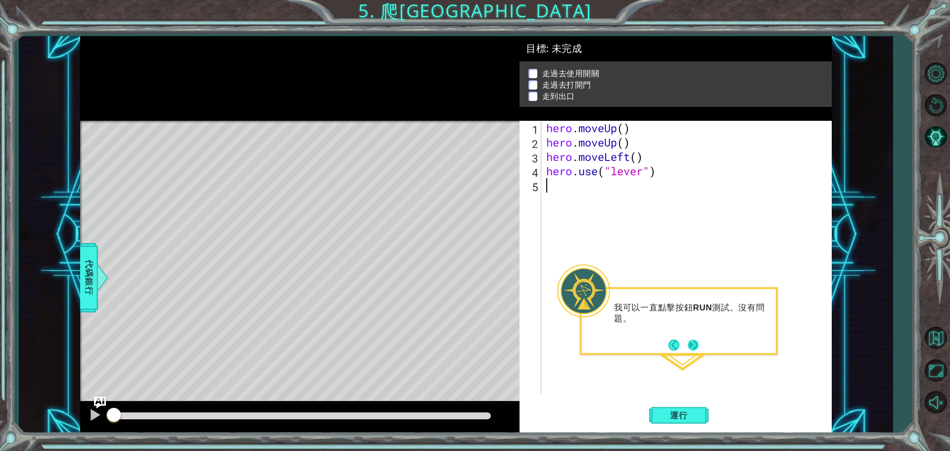
click at [691, 345] on button "Next" at bounding box center [693, 344] width 11 height 11
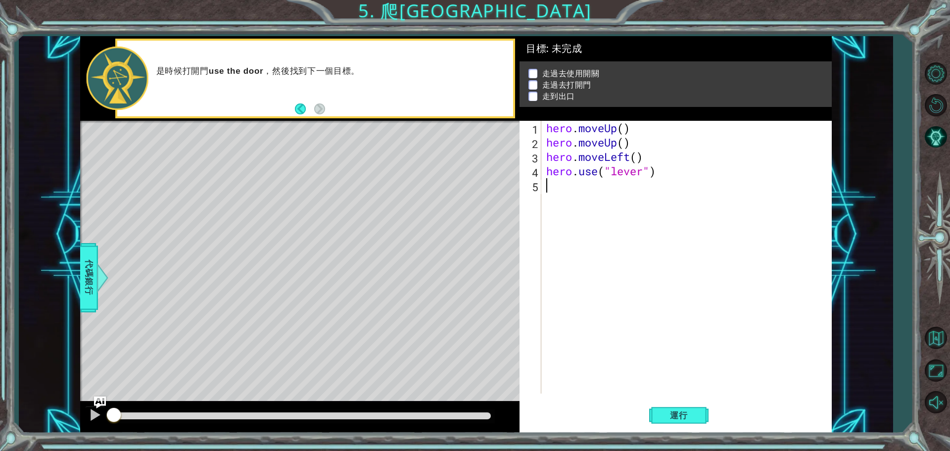
click at [684, 414] on span "運行" at bounding box center [679, 415] width 38 height 10
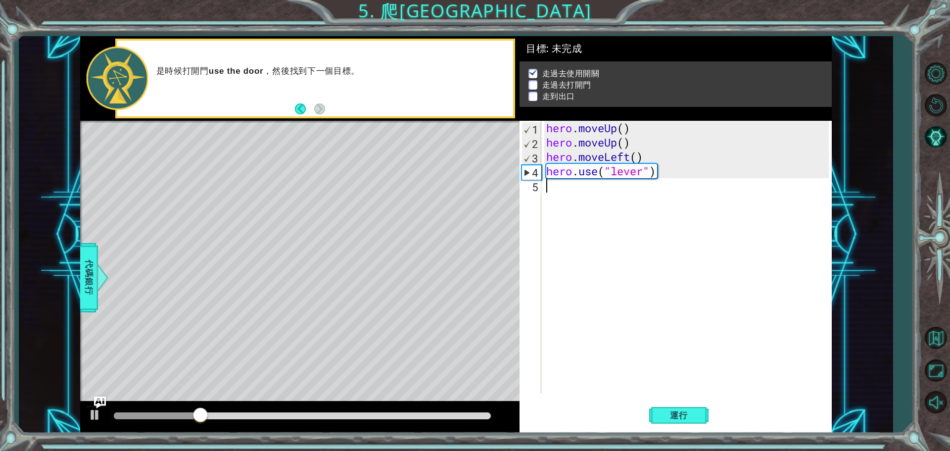
click at [691, 202] on div "hero . moveUp ( ) hero . moveUp ( ) hero . moveLeft ( ) hero . use ( "lever" )" at bounding box center [688, 271] width 289 height 301
click at [94, 412] on div at bounding box center [95, 414] width 13 height 13
drag, startPoint x: 240, startPoint y: 419, endPoint x: 194, endPoint y: 418, distance: 45.5
click at [194, 418] on div at bounding box center [195, 416] width 18 height 18
click at [93, 415] on div at bounding box center [95, 414] width 13 height 13
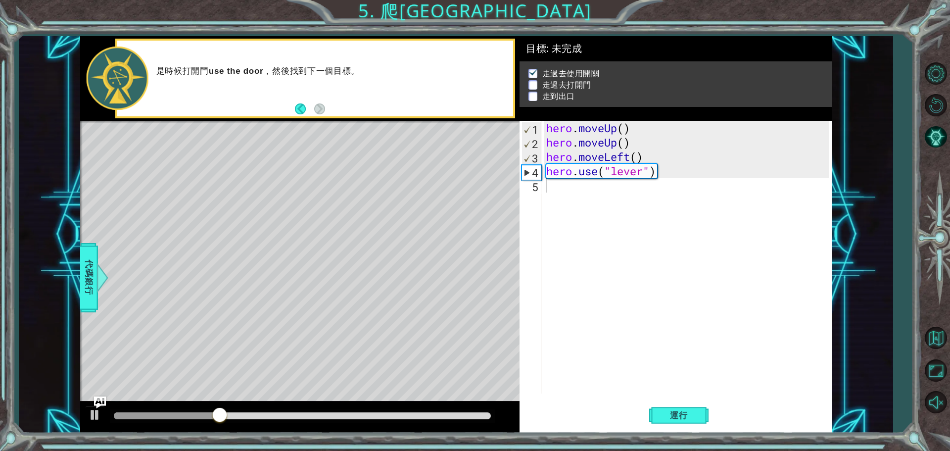
drag, startPoint x: 194, startPoint y: 422, endPoint x: 141, endPoint y: 440, distance: 55.8
click at [141, 440] on div "1 ההההההההההההההההההההההההההההההההההההההההההההההההההההההההההההההההההההההההההההה…" at bounding box center [475, 225] width 950 height 451
drag, startPoint x: 214, startPoint y: 410, endPoint x: 173, endPoint y: 413, distance: 41.1
click at [173, 413] on div at bounding box center [302, 416] width 385 height 14
click at [91, 408] on div at bounding box center [95, 414] width 13 height 13
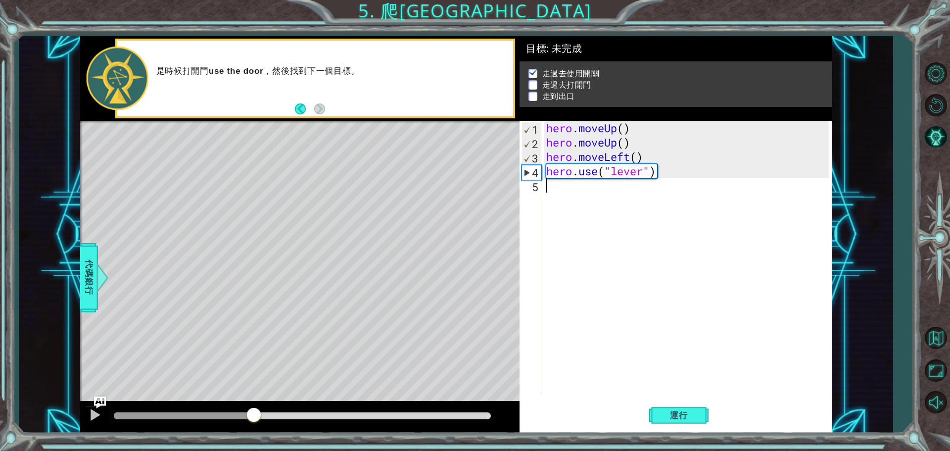
type textarea "h"
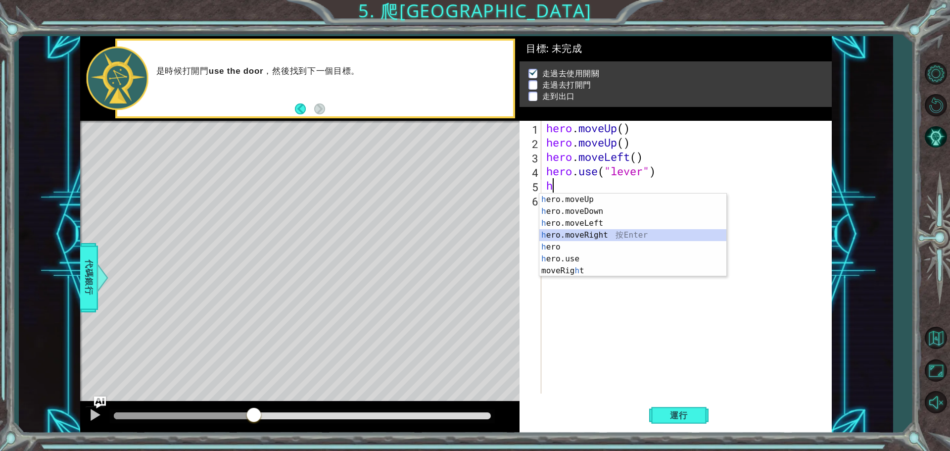
click at [663, 235] on div "h ero.moveUp 按 Enter h ero.moveDown 按 Enter h ero.moveLeft 按 Enter h ero.moveRi…" at bounding box center [632, 246] width 187 height 107
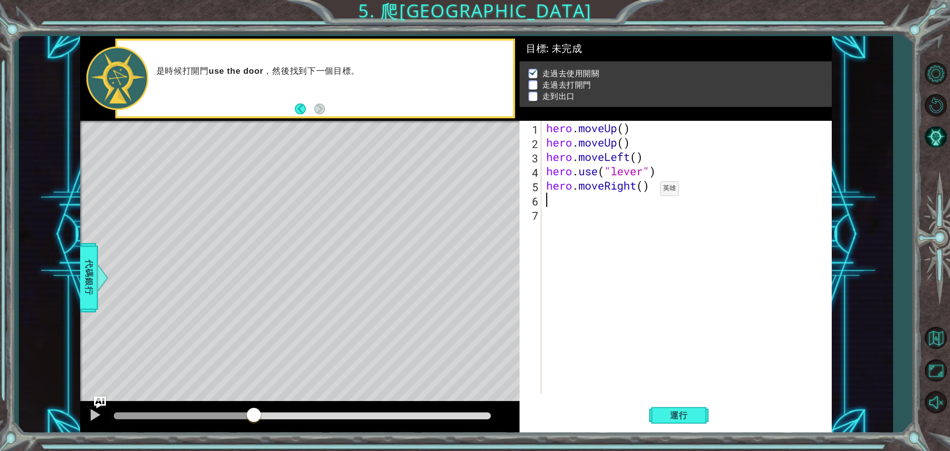
click at [645, 191] on div "hero . moveUp ( ) hero . moveUp ( ) hero . moveLeft ( ) hero . use ( "lever" ) …" at bounding box center [688, 271] width 289 height 301
type textarea "hero.moveRight(3)"
click at [610, 204] on div "hero . moveUp ( ) hero . moveUp ( ) hero . moveLeft ( ) hero . use ( "lever" ) …" at bounding box center [688, 271] width 289 height 301
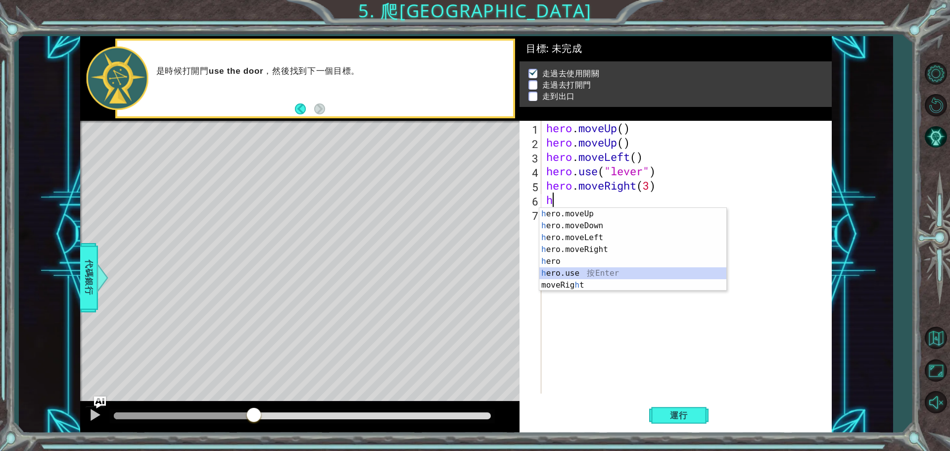
click at [588, 268] on div "h ero.moveUp 按 Enter h ero.moveDown 按 Enter h ero.moveLeft 按 Enter h ero.moveRi…" at bounding box center [632, 261] width 187 height 107
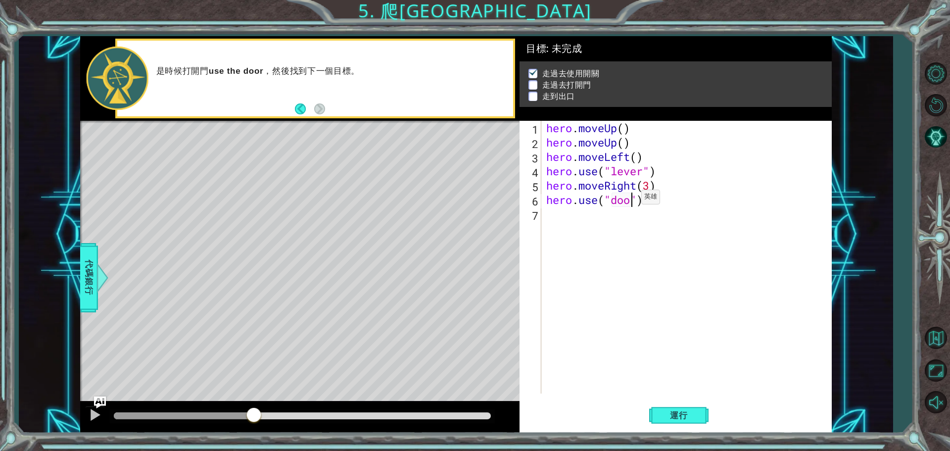
scroll to position [0, 4]
type textarea "hero.use("door")"
click at [657, 411] on button "運行" at bounding box center [678, 414] width 59 height 31
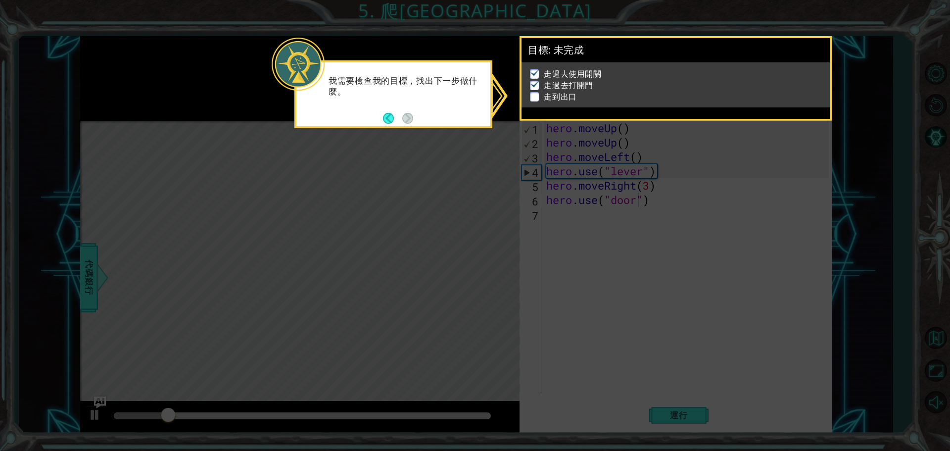
click at [533, 220] on icon at bounding box center [475, 225] width 950 height 451
drag, startPoint x: 578, startPoint y: 128, endPoint x: 616, endPoint y: 112, distance: 41.2
click at [586, 125] on icon at bounding box center [475, 225] width 950 height 451
click at [379, 117] on div "我需要檢查我的目標，找出下一步做什麼。" at bounding box center [393, 94] width 198 height 68
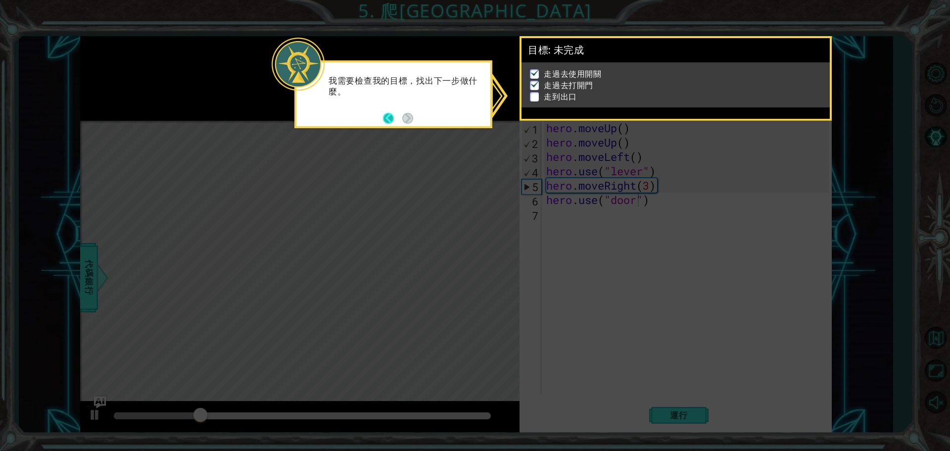
click at [389, 115] on button "Back" at bounding box center [392, 118] width 19 height 11
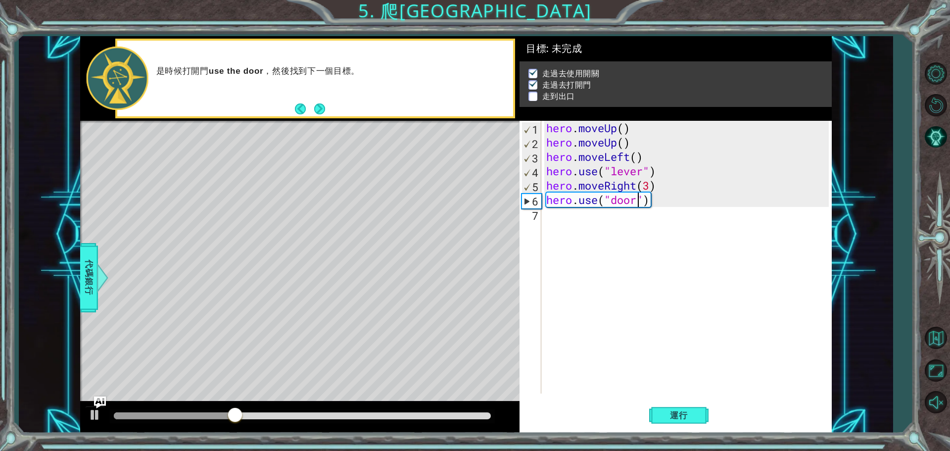
click at [611, 233] on div "hero . moveUp ( ) hero . moveUp ( ) hero . moveLeft ( ) hero . use ( "lever" ) …" at bounding box center [688, 271] width 289 height 301
type textarea "h"
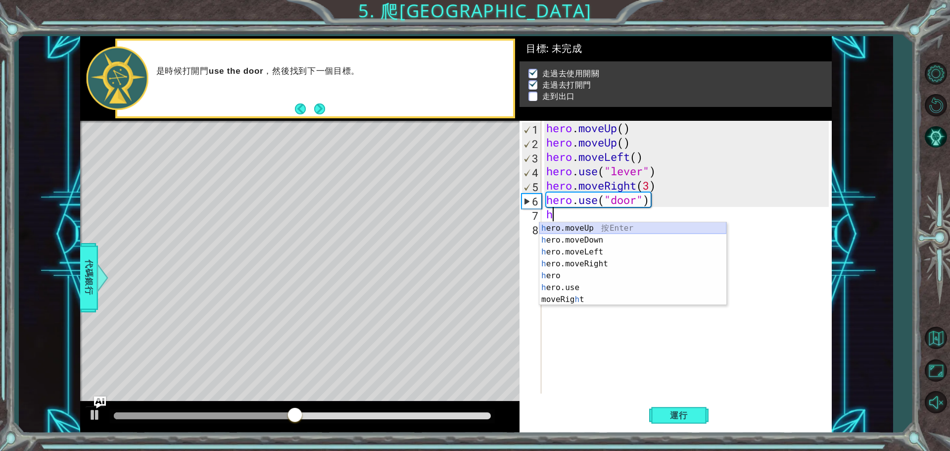
click at [573, 229] on div "h ero.moveUp 按 Enter h ero.moveDown 按 Enter h ero.moveLeft 按 Enter h ero.moveRi…" at bounding box center [632, 275] width 187 height 107
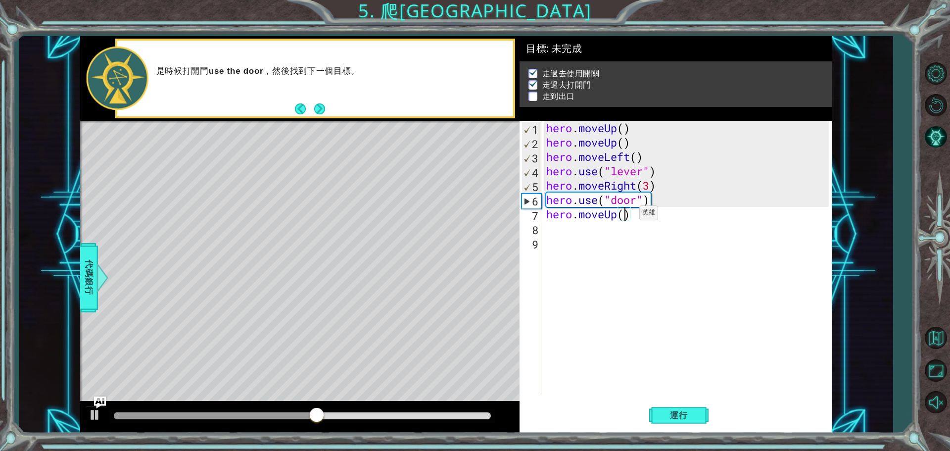
click at [624, 215] on div "hero . moveUp ( ) hero . moveUp ( ) hero . moveLeft ( ) hero . use ( "lever" ) …" at bounding box center [688, 271] width 289 height 301
type textarea "hero.moveUp(2)"
click at [618, 242] on div "hero . moveUp ( ) hero . moveUp ( ) hero . moveLeft ( ) hero . use ( "lever" ) …" at bounding box center [688, 271] width 289 height 301
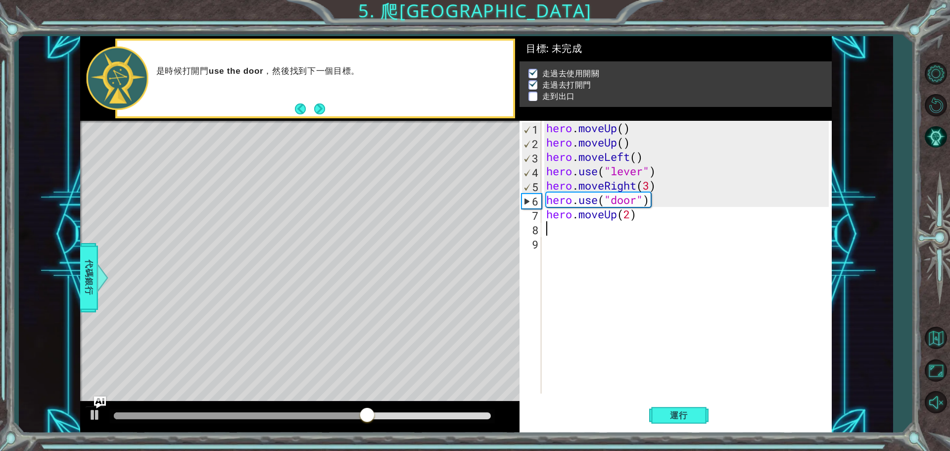
click at [590, 230] on div "hero . moveUp ( ) hero . moveUp ( ) hero . moveLeft ( ) hero . use ( "lever" ) …" at bounding box center [688, 271] width 289 height 301
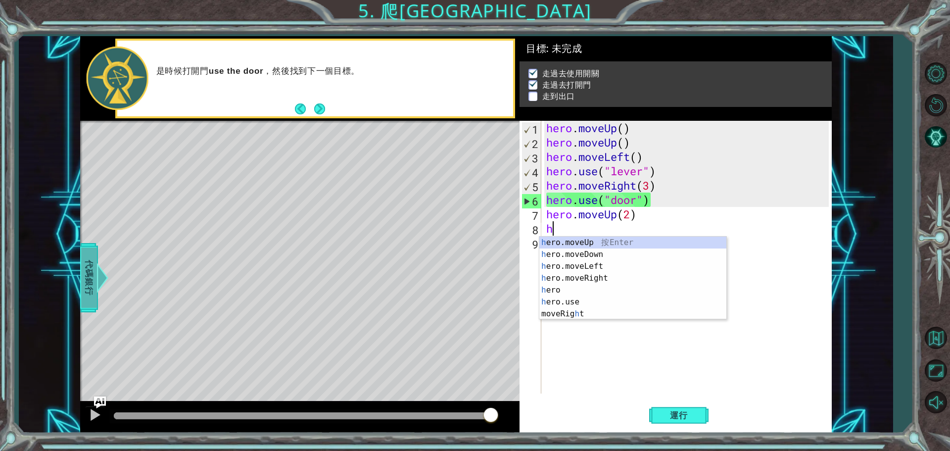
type textarea "h"
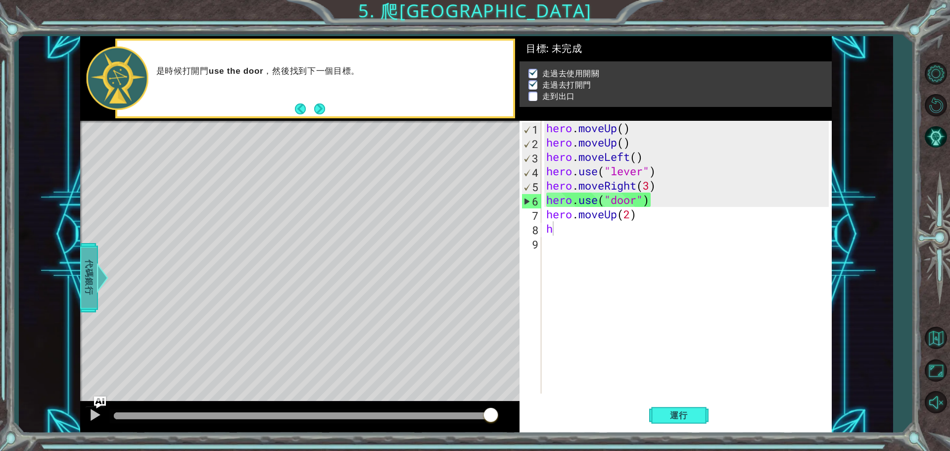
click at [104, 267] on div at bounding box center [102, 278] width 12 height 30
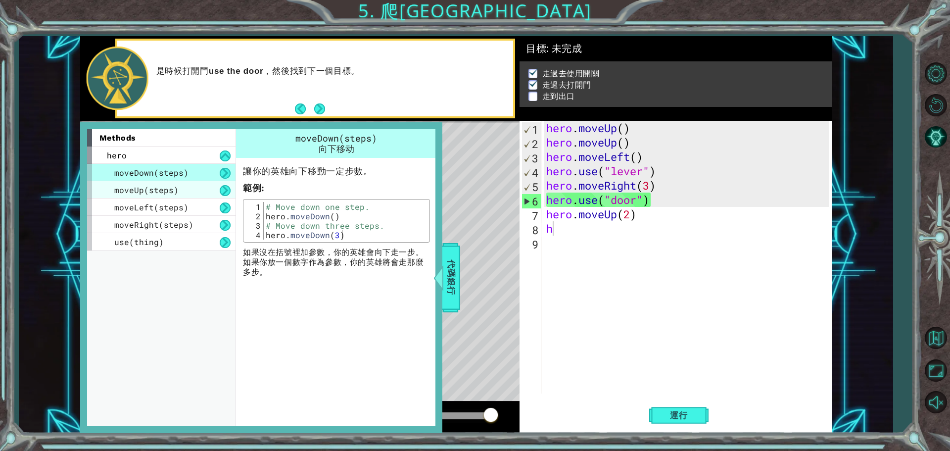
click at [141, 182] on div "moveUp(steps)" at bounding box center [161, 189] width 148 height 17
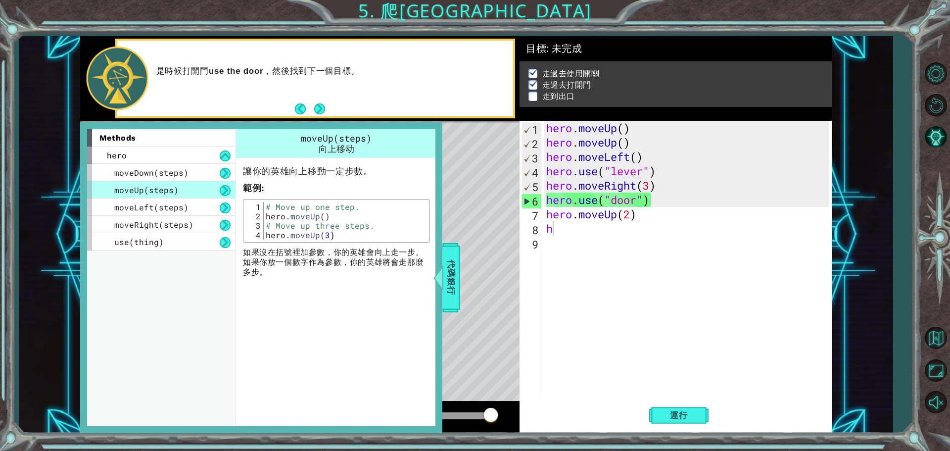
click at [143, 196] on div "moveUp(steps)" at bounding box center [161, 189] width 148 height 17
click at [144, 213] on div "moveLeft(steps)" at bounding box center [161, 206] width 148 height 17
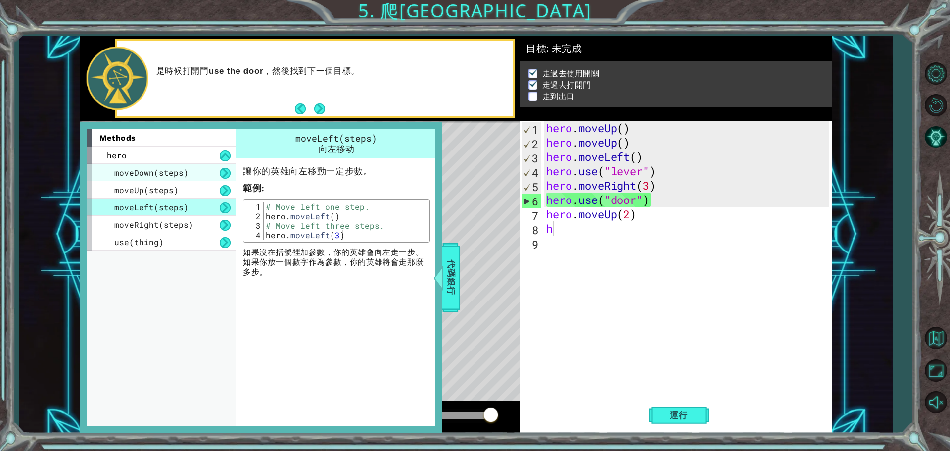
click at [142, 177] on span "moveDown(steps)" at bounding box center [151, 172] width 74 height 10
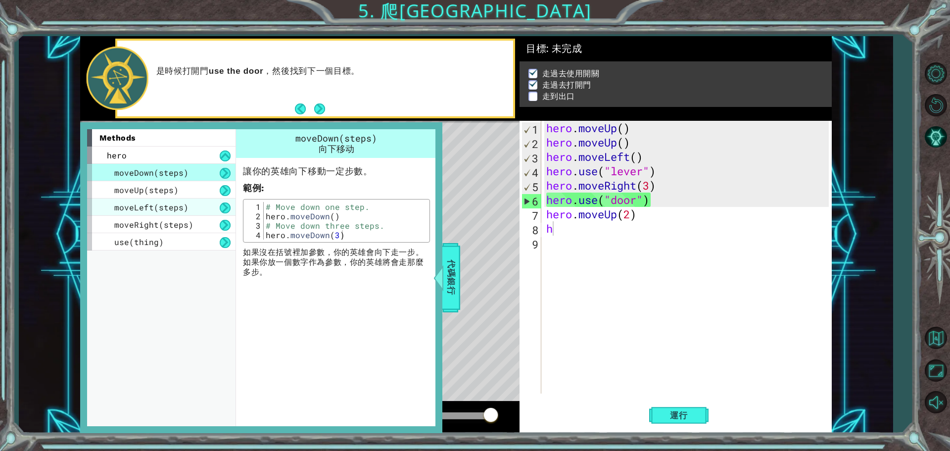
click at [154, 205] on span "moveLeft(steps)" at bounding box center [151, 207] width 74 height 10
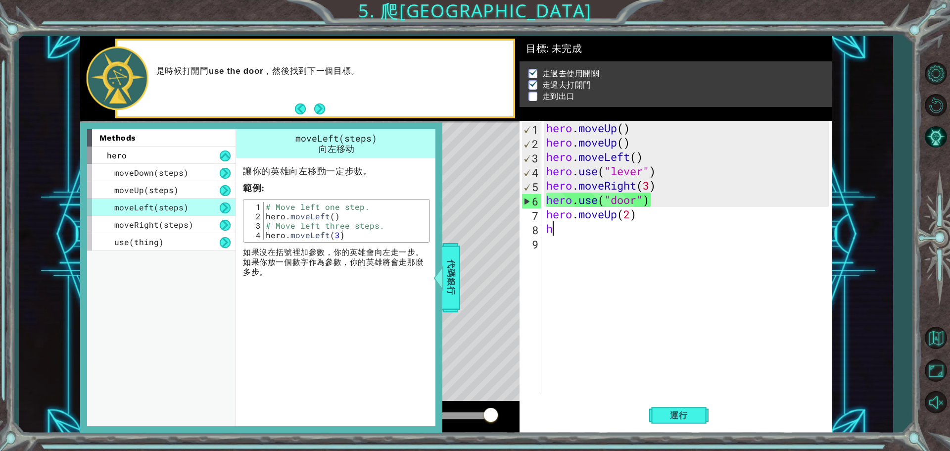
click at [610, 229] on div "hero . moveUp ( ) hero . moveUp ( ) hero . moveLeft ( ) hero . use ( "lever" ) …" at bounding box center [688, 271] width 289 height 301
click at [437, 278] on div at bounding box center [438, 278] width 12 height 30
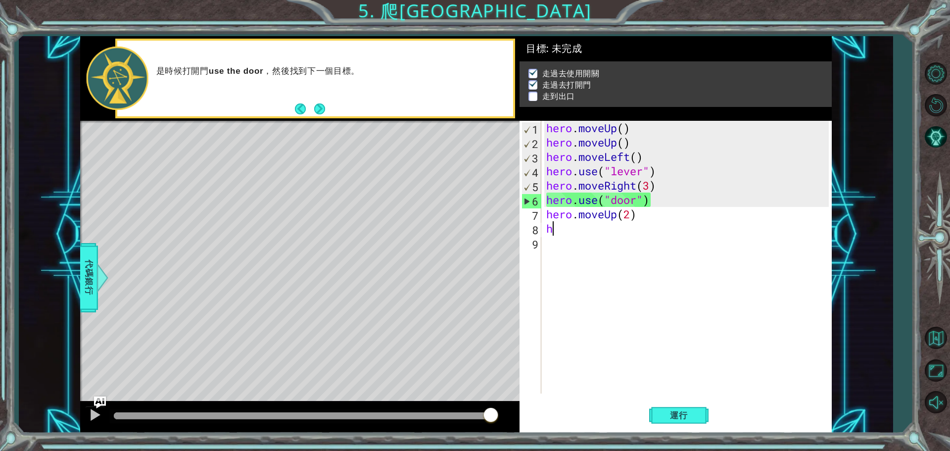
click at [562, 232] on div "hero . moveUp ( ) hero . moveUp ( ) hero . moveLeft ( ) hero . use ( "lever" ) …" at bounding box center [688, 271] width 289 height 301
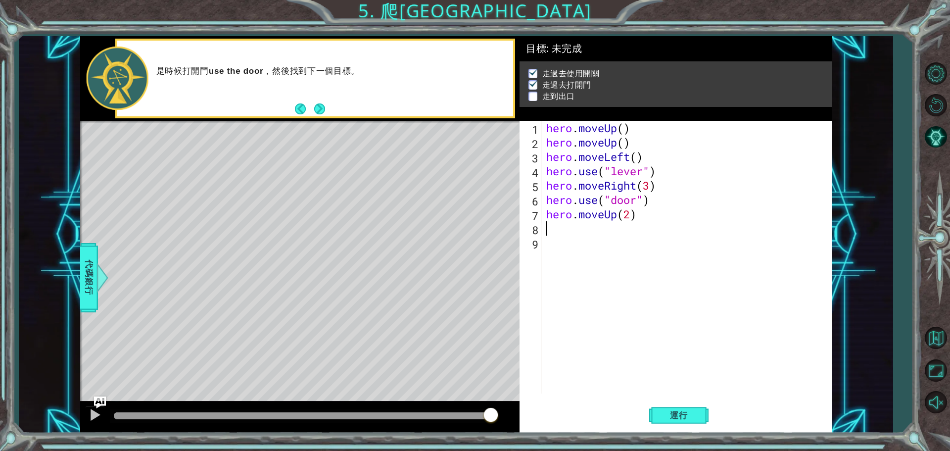
click at [552, 251] on div "hero . moveUp ( ) hero . moveUp ( ) hero . moveLeft ( ) hero . use ( "lever" ) …" at bounding box center [688, 271] width 289 height 301
click at [560, 224] on div "hero . moveUp ( ) hero . moveUp ( ) hero . moveLeft ( ) hero . use ( "lever" ) …" at bounding box center [688, 271] width 289 height 301
type textarea "h"
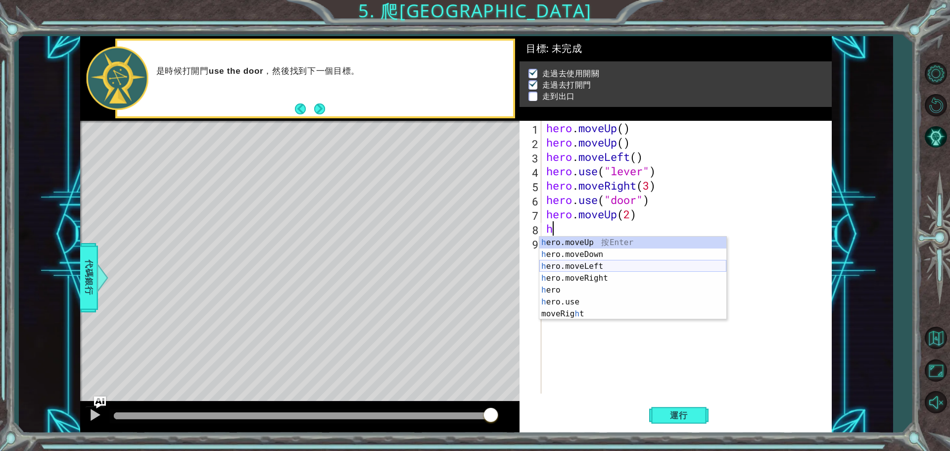
click at [612, 270] on div "h ero.moveUp 按 Enter h ero.moveDown 按 Enter h ero.moveLeft 按 Enter h ero.moveRi…" at bounding box center [632, 289] width 187 height 107
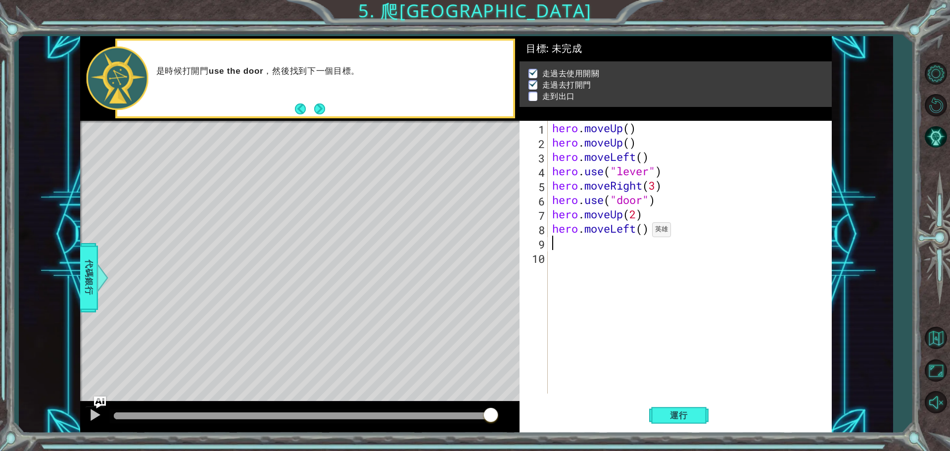
click at [643, 232] on div "hero . moveUp ( ) hero . moveUp ( ) hero . moveLeft ( ) hero . use ( "lever" ) …" at bounding box center [691, 271] width 283 height 301
type textarea "hero.moveLeft(2)"
click at [614, 252] on div "hero . moveUp ( ) hero . moveUp ( ) hero . moveLeft ( ) hero . use ( "lever" ) …" at bounding box center [691, 271] width 283 height 301
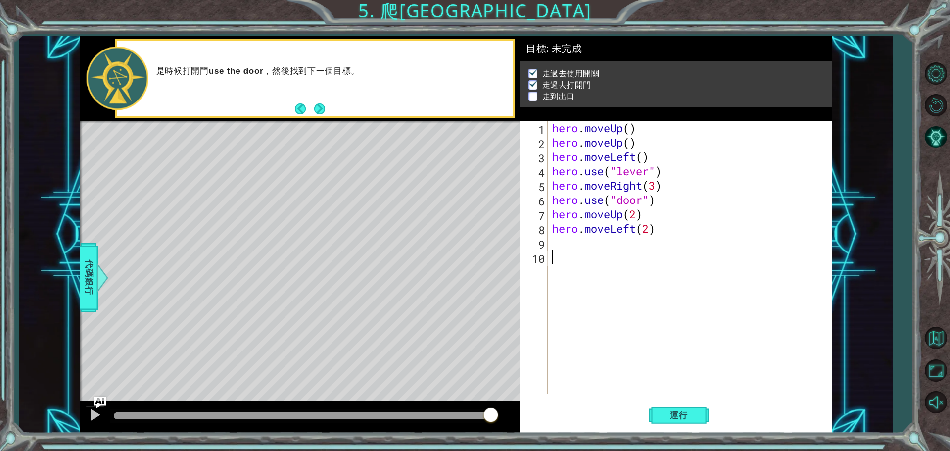
click at [612, 250] on div "hero . moveUp ( ) hero . moveUp ( ) hero . moveLeft ( ) hero . use ( "lever" ) …" at bounding box center [691, 271] width 283 height 301
click at [611, 245] on div "hero . moveUp ( ) hero . moveUp ( ) hero . moveLeft ( ) hero . use ( "lever" ) …" at bounding box center [691, 271] width 283 height 301
type textarea "h"
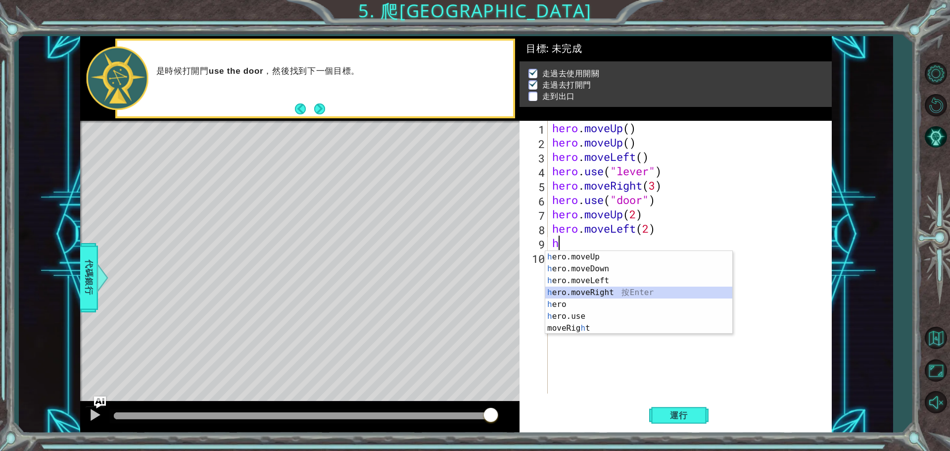
click at [598, 288] on div "h ero.moveUp 按 Enter h ero.moveDown 按 Enter h ero.moveLeft 按 Enter h ero.moveRi…" at bounding box center [638, 304] width 187 height 107
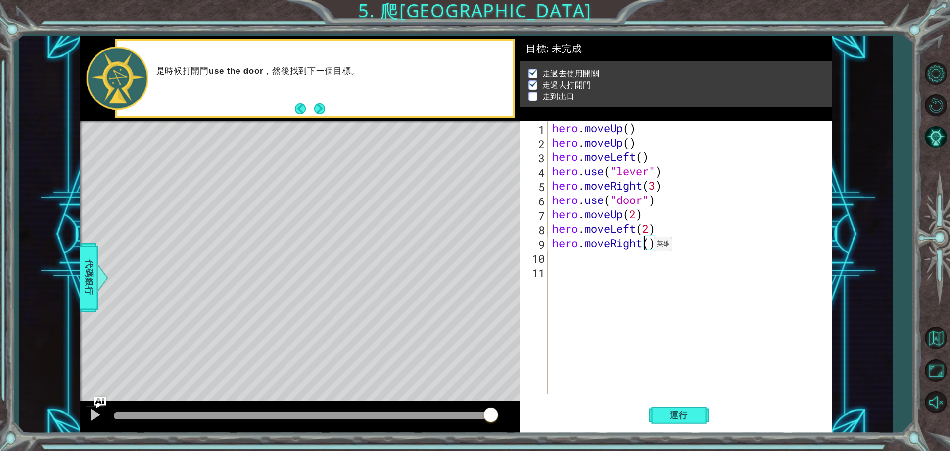
click at [645, 246] on div "hero . moveUp ( ) hero . moveUp ( ) hero . moveLeft ( ) hero . use ( "lever" ) …" at bounding box center [691, 271] width 283 height 301
click at [648, 245] on div "hero . moveUp ( ) hero . moveUp ( ) hero . moveLeft ( ) hero . use ( "lever" ) …" at bounding box center [691, 271] width 283 height 301
type textarea "hero.moveRight(3)"
click at [628, 266] on div "hero . moveUp ( ) hero . moveUp ( ) hero . moveLeft ( ) hero . use ( "lever" ) …" at bounding box center [691, 271] width 283 height 301
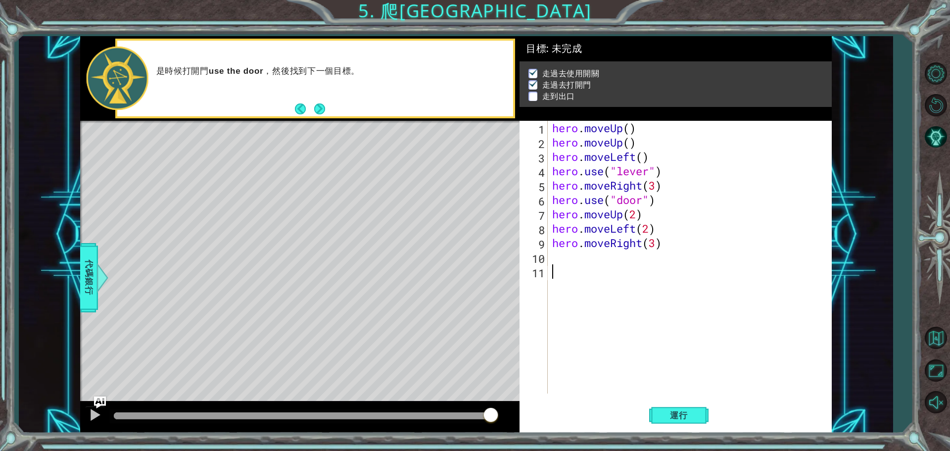
scroll to position [0, 0]
drag, startPoint x: 621, startPoint y: 264, endPoint x: 616, endPoint y: 258, distance: 7.7
click at [618, 260] on div "hero . moveUp ( ) hero . moveUp ( ) hero . moveLeft ( ) hero . use ( "lever" ) …" at bounding box center [691, 271] width 283 height 301
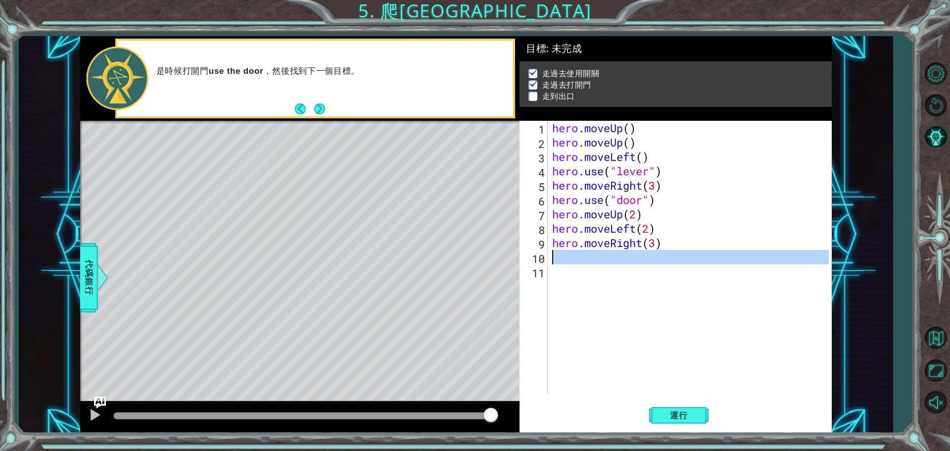
type textarea "h"
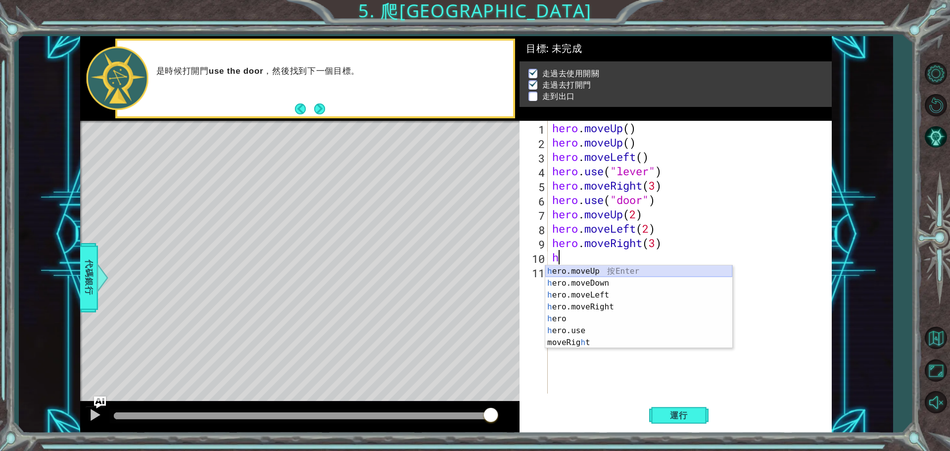
click at [614, 268] on div "h ero.moveUp 按 Enter h ero.moveDown 按 Enter h ero.moveLeft 按 Enter h ero.moveRi…" at bounding box center [638, 318] width 187 height 107
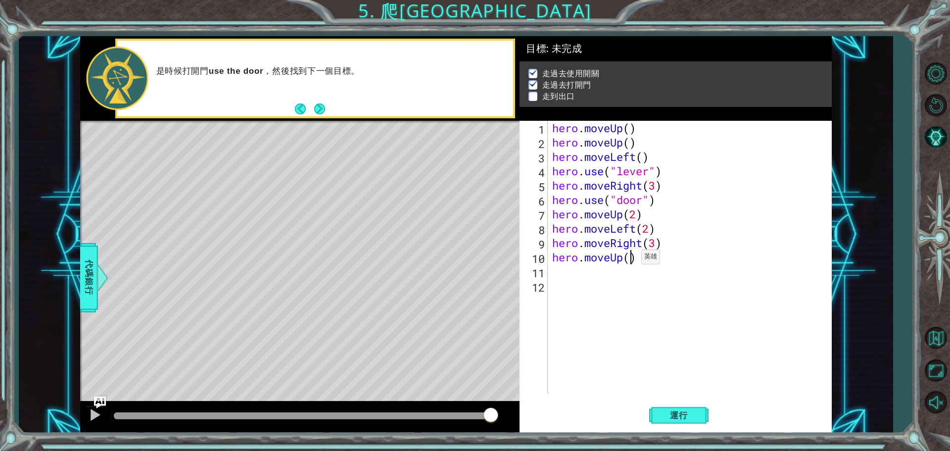
click at [632, 259] on div "hero . moveUp ( ) hero . moveUp ( ) hero . moveLeft ( ) hero . use ( "lever" ) …" at bounding box center [691, 271] width 283 height 301
click at [692, 410] on span "運行" at bounding box center [679, 415] width 38 height 10
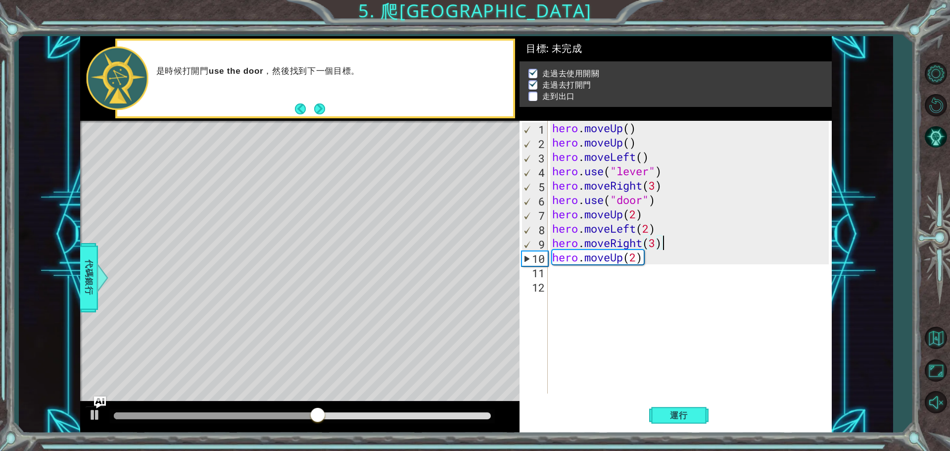
click at [667, 243] on div "hero . moveUp ( ) hero . moveUp ( ) hero . moveLeft ( ) hero . use ( "lever" ) …" at bounding box center [691, 271] width 283 height 301
click at [640, 240] on div "hero . moveUp ( ) hero . moveUp ( ) hero . moveLeft ( ) hero . use ( "lever" ) …" at bounding box center [691, 271] width 283 height 301
click at [643, 245] on div "hero . moveUp ( ) hero . moveUp ( ) hero . moveLeft ( ) hero . use ( "lever" ) …" at bounding box center [691, 271] width 283 height 301
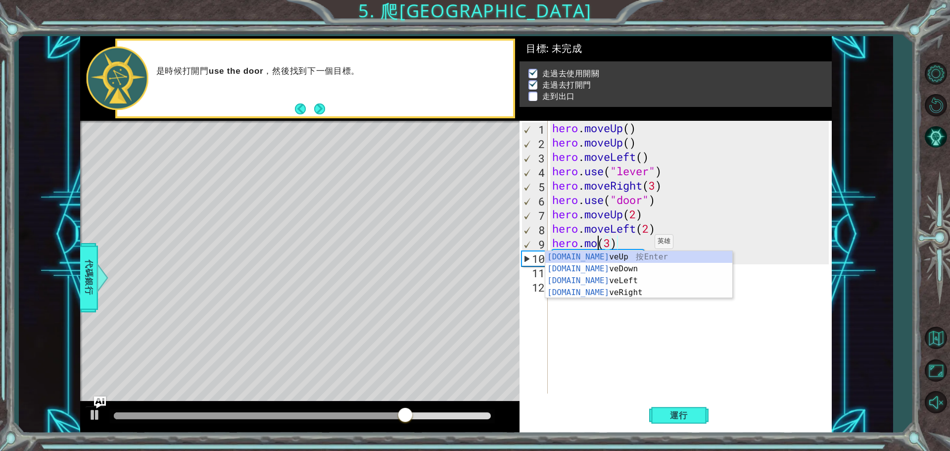
scroll to position [0, 2]
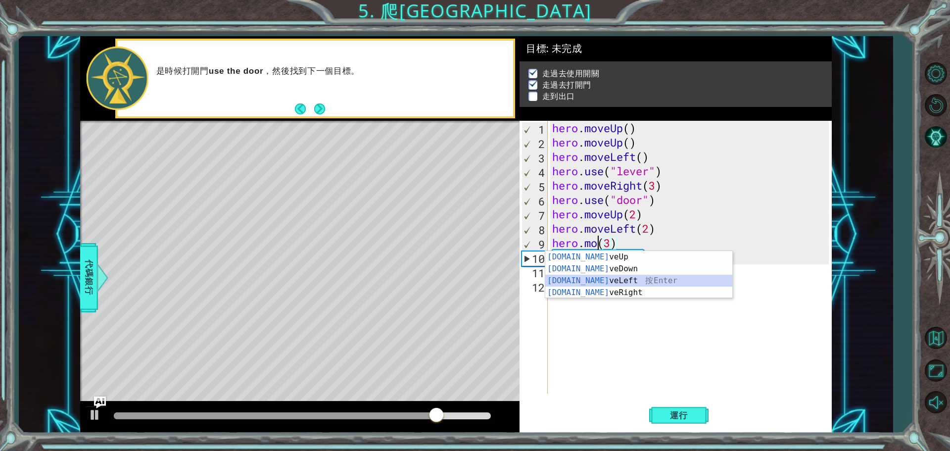
click at [599, 281] on div "[DOMAIN_NAME] veUp 按 Enter [DOMAIN_NAME] veDown 按 Enter [DOMAIN_NAME] veLeft 按 …" at bounding box center [638, 286] width 187 height 71
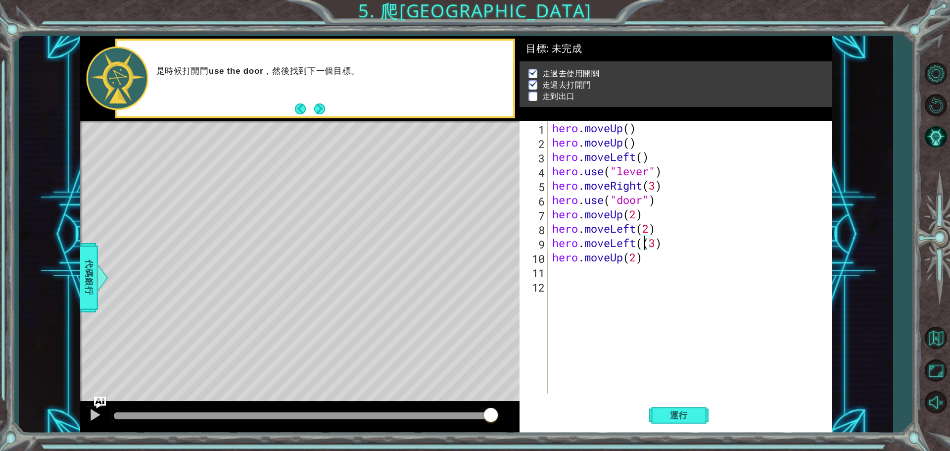
type textarea "hero.moveLeft(3)"
click at [661, 410] on span "運行" at bounding box center [679, 415] width 38 height 10
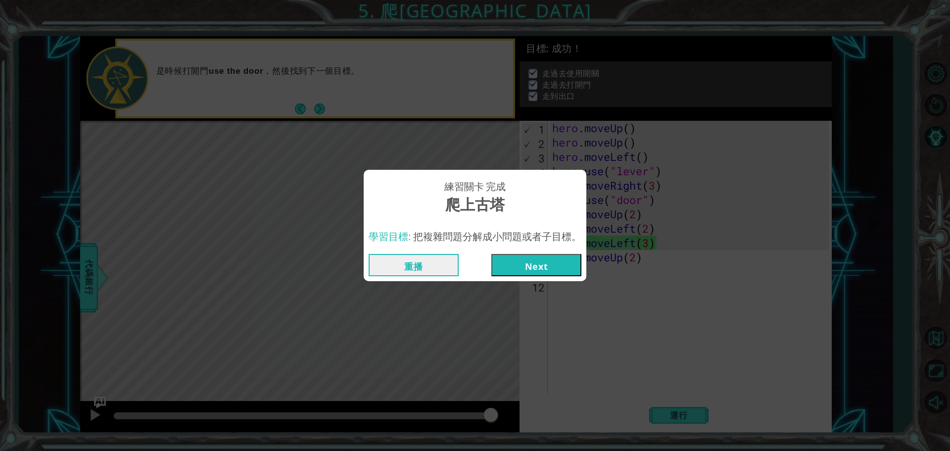
click at [535, 258] on button "Next" at bounding box center [536, 265] width 90 height 22
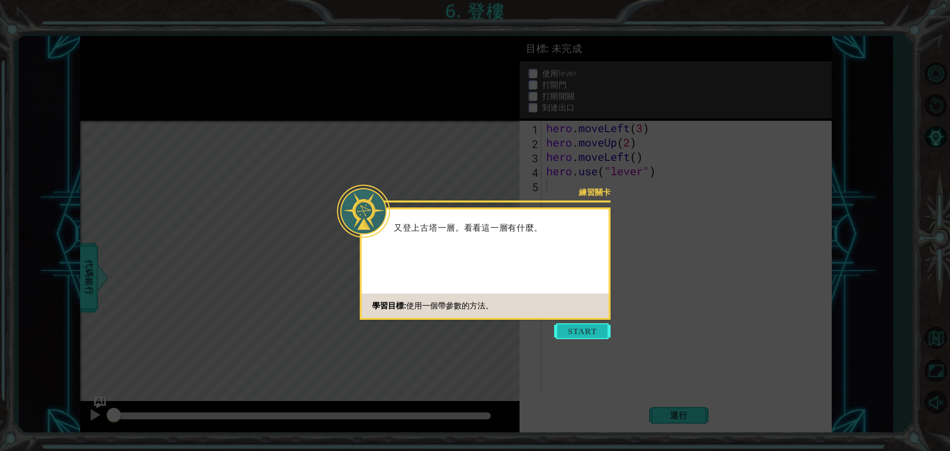
click at [598, 333] on button "Start" at bounding box center [582, 331] width 56 height 16
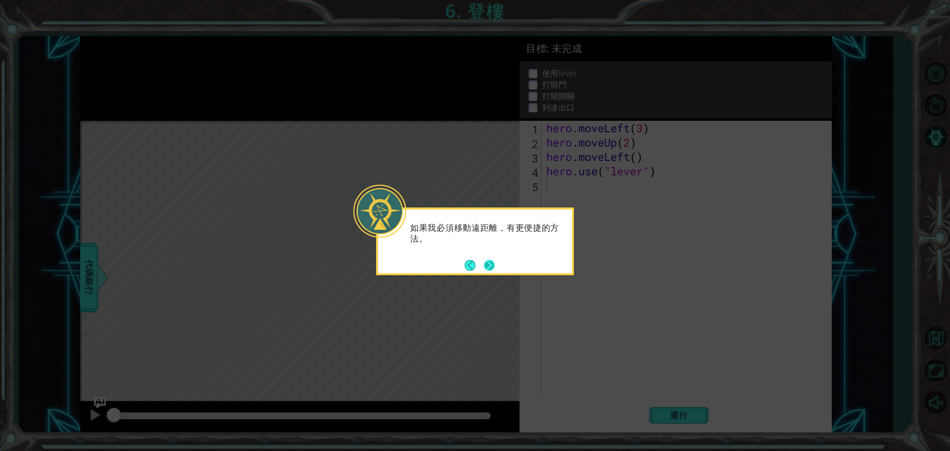
click at [491, 262] on button "Next" at bounding box center [489, 264] width 11 height 11
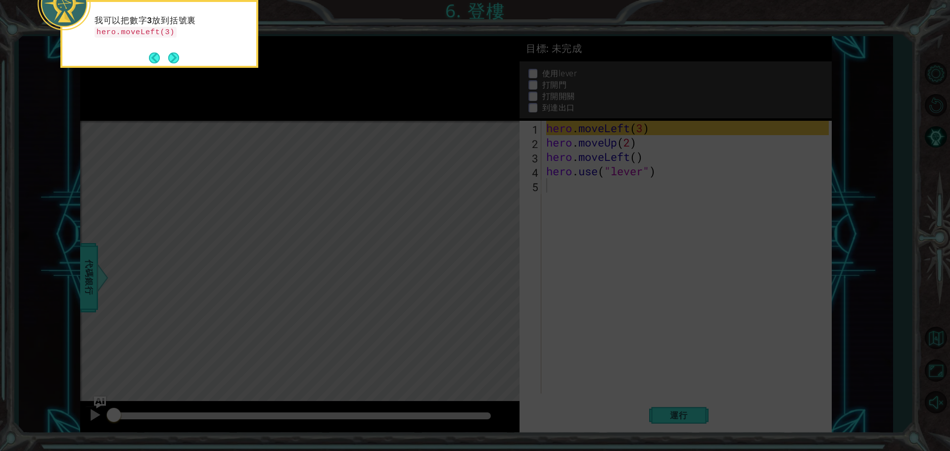
click at [491, 266] on icon at bounding box center [475, 67] width 950 height 766
click at [170, 53] on button "Next" at bounding box center [173, 58] width 11 height 11
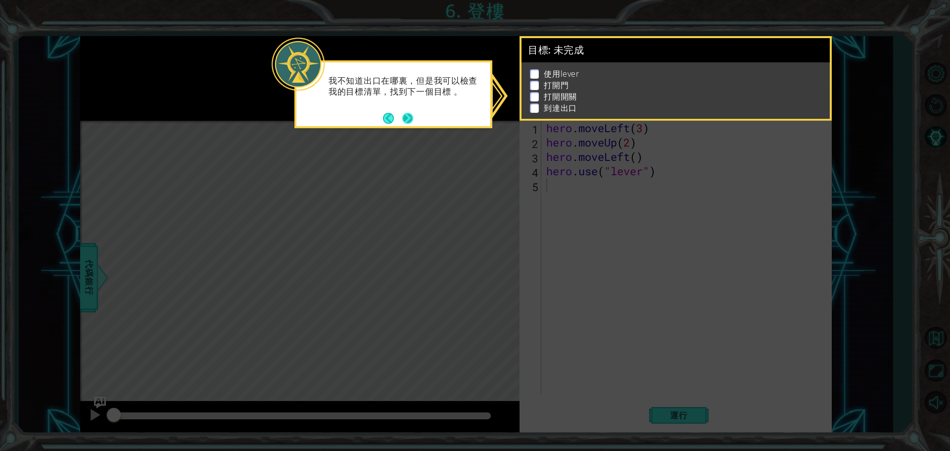
click at [406, 113] on button "Next" at bounding box center [407, 117] width 11 height 11
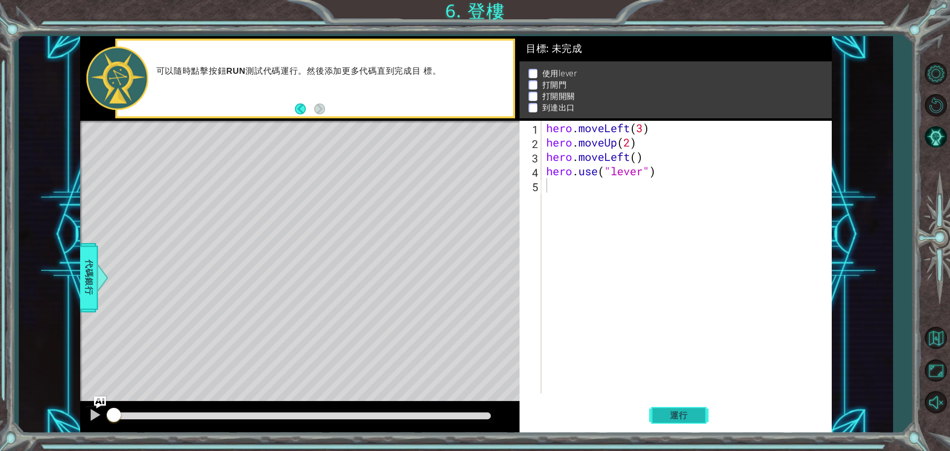
click at [686, 412] on span "運行" at bounding box center [679, 415] width 38 height 10
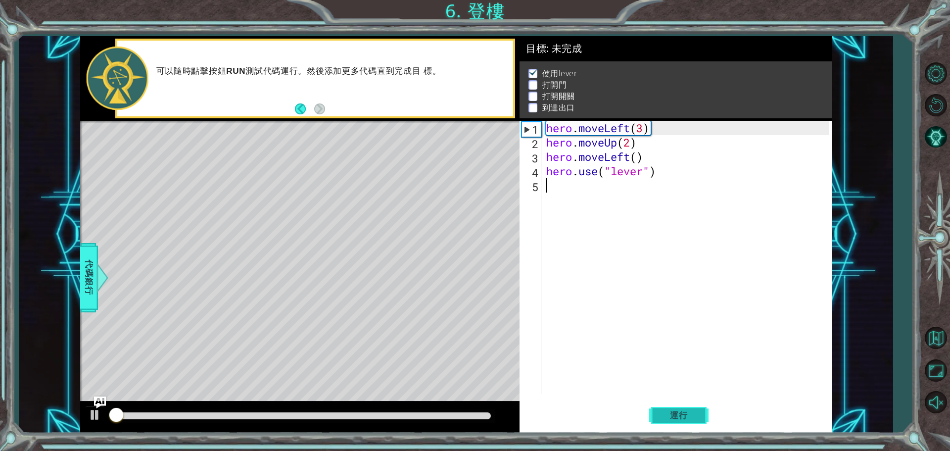
scroll to position [5, 0]
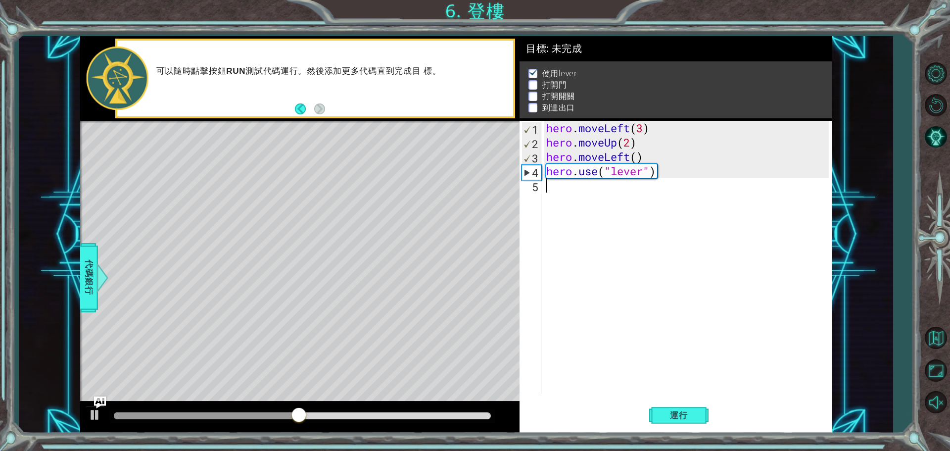
click at [523, 168] on div "4" at bounding box center [531, 172] width 19 height 14
click at [529, 171] on div "4" at bounding box center [531, 172] width 19 height 14
click at [527, 171] on div "4" at bounding box center [531, 172] width 19 height 14
type textarea "hero.use("lever")"
drag, startPoint x: 334, startPoint y: 417, endPoint x: 225, endPoint y: 429, distance: 110.5
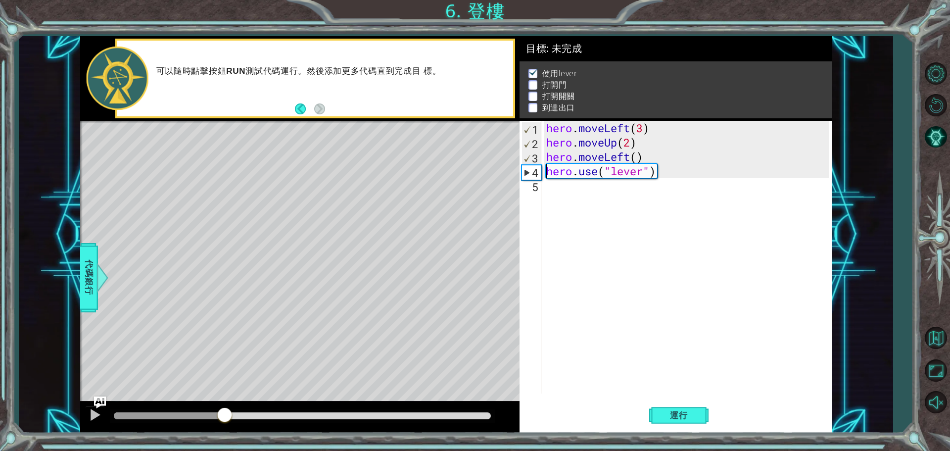
click at [225, 429] on div at bounding box center [299, 417] width 439 height 32
drag, startPoint x: 233, startPoint y: 426, endPoint x: 110, endPoint y: 436, distance: 123.6
click at [110, 436] on div "1 ההההההההההההההההההההההההההההההההההההההההההההההההההההההההההההההההההההההההההההה…" at bounding box center [475, 225] width 950 height 451
drag, startPoint x: 172, startPoint y: 412, endPoint x: 256, endPoint y: 464, distance: 98.8
click at [256, 450] on html "1 ההההההההההההההההההההההההההההההההההההההההההההההההההההההההההההההההההההההההההההה…" at bounding box center [475, 225] width 950 height 451
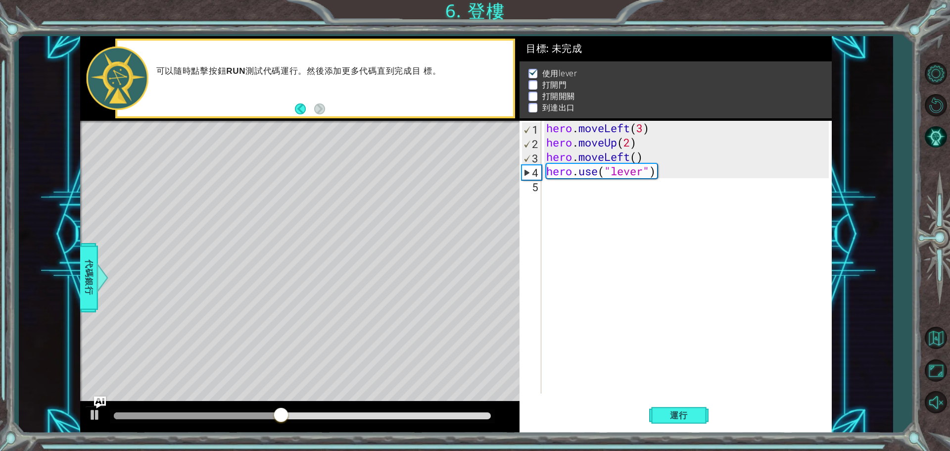
click at [599, 208] on div "hero . moveLeft ( 3 ) hero . moveUp ( 2 ) hero . moveLeft ( ) hero . use ( "lev…" at bounding box center [688, 271] width 289 height 301
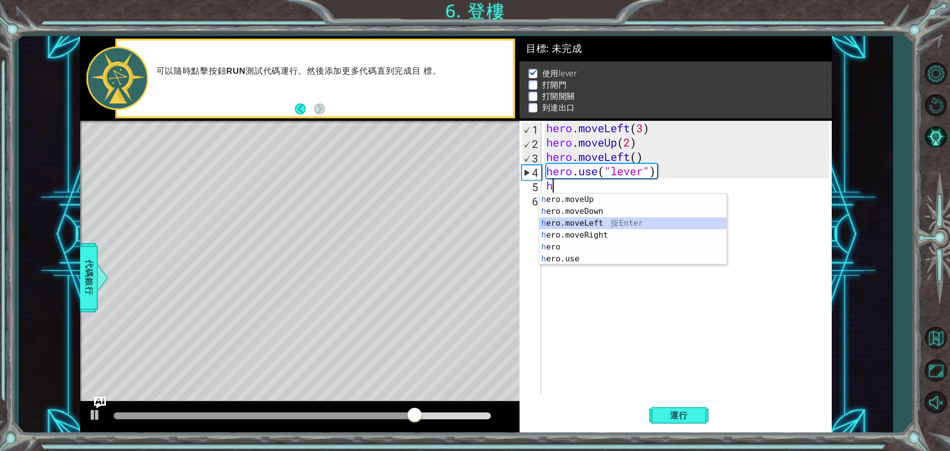
click at [610, 222] on div "h ero.moveUp 按 Enter h ero.moveDown 按 Enter h ero.moveLeft 按 Enter h ero.moveRi…" at bounding box center [632, 240] width 187 height 95
type textarea "hero.moveLeft(1)"
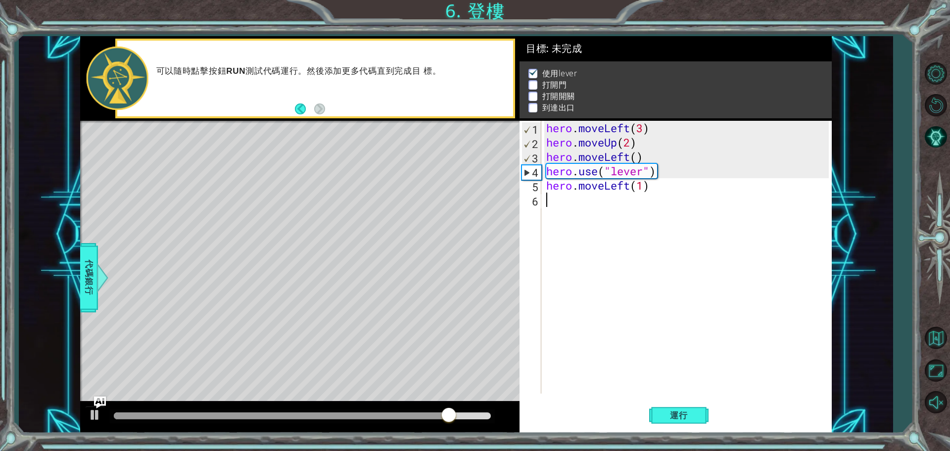
click at [604, 203] on div "hero . moveLeft ( 3 ) hero . moveUp ( 2 ) hero . moveLeft ( ) hero . use ( "lev…" at bounding box center [688, 271] width 289 height 301
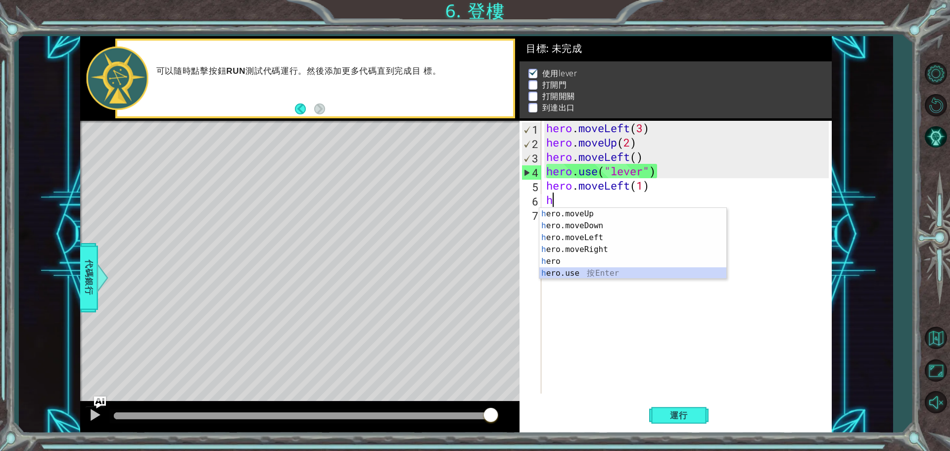
click at [601, 272] on div "h ero.moveUp 按 Enter h ero.moveDown 按 Enter h ero.moveLeft 按 Enter h ero.moveRi…" at bounding box center [632, 255] width 187 height 95
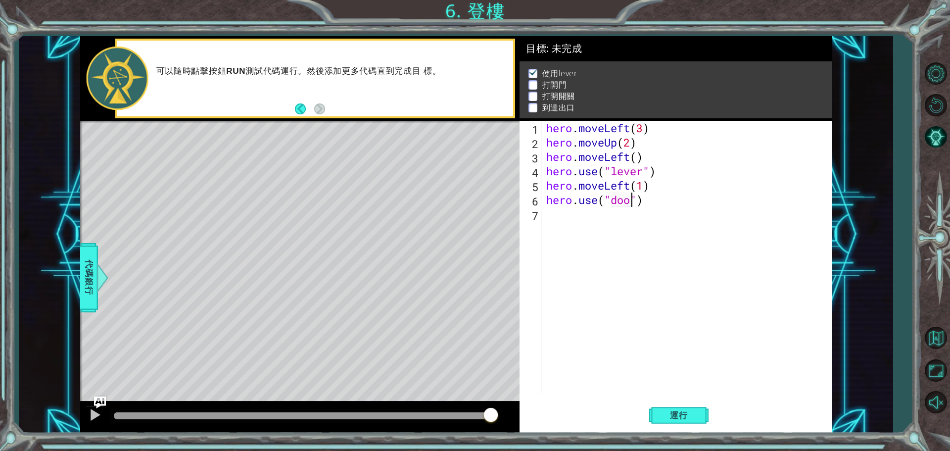
scroll to position [0, 4]
type textarea "hero.use("door")"
click at [669, 417] on span "運行" at bounding box center [679, 415] width 38 height 10
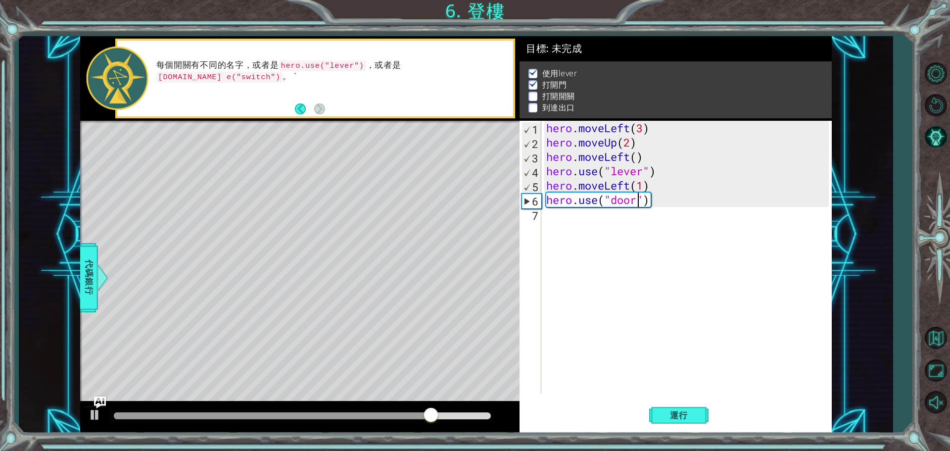
click at [661, 222] on div "hero . moveLeft ( 3 ) hero . moveUp ( 2 ) hero . moveLeft ( ) hero . use ( "lev…" at bounding box center [688, 271] width 289 height 301
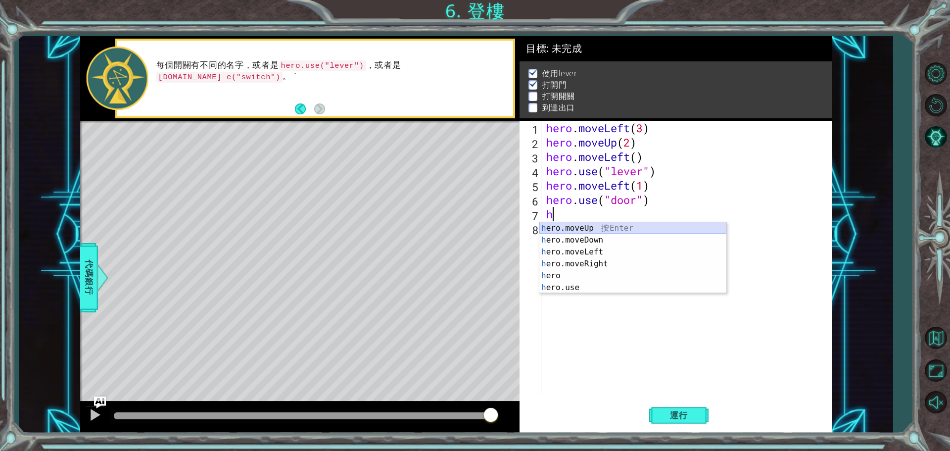
click at [700, 226] on div "h ero.moveUp 按 Enter h ero.moveDown 按 Enter h ero.moveLeft 按 Enter h ero.moveRi…" at bounding box center [632, 269] width 187 height 95
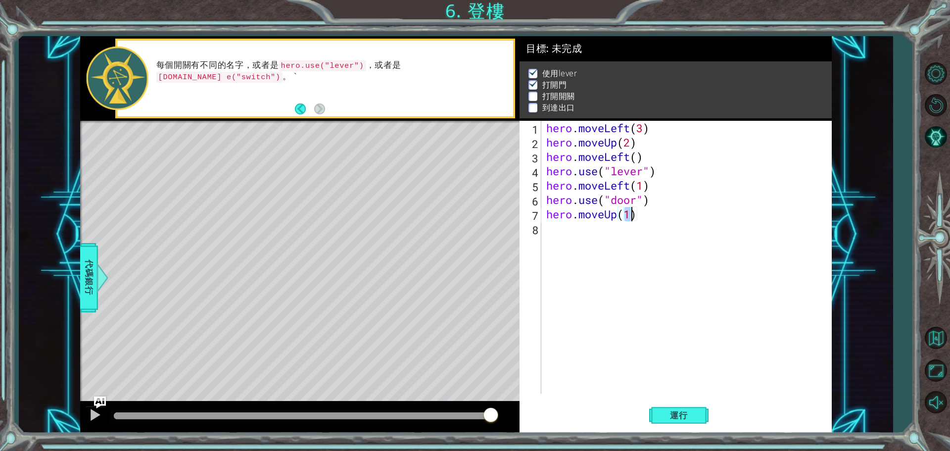
type textarea "hero.moveUp(2)"
click at [607, 238] on div "hero . moveLeft ( 3 ) hero . moveUp ( 2 ) hero . moveLeft ( ) hero . use ( "lev…" at bounding box center [688, 271] width 289 height 301
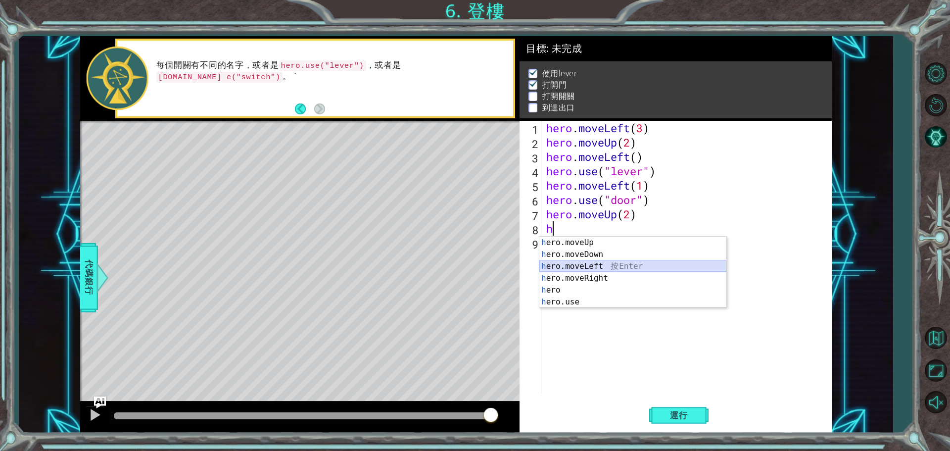
click at [588, 265] on div "h ero.moveUp 按 Enter h ero.moveDown 按 Enter h ero.moveLeft 按 Enter h ero.moveRi…" at bounding box center [632, 283] width 187 height 95
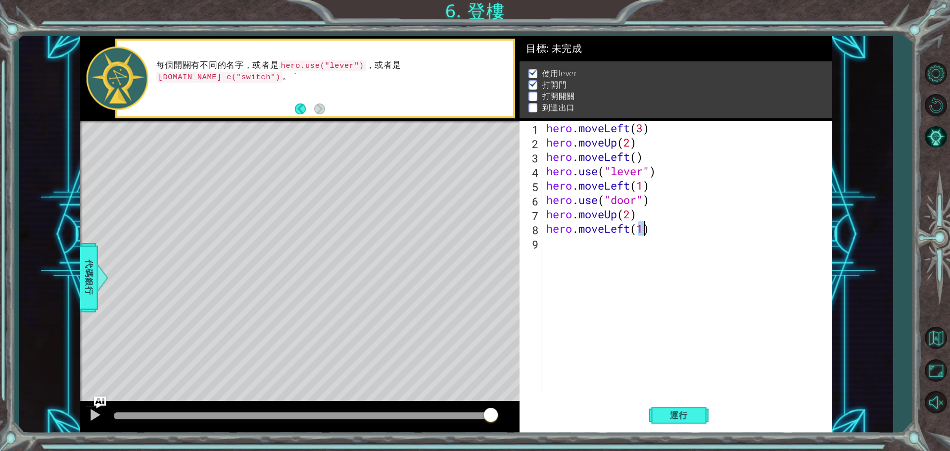
type textarea "hero.moveLeft(2)"
click at [573, 244] on div "hero . moveLeft ( 3 ) hero . moveUp ( 2 ) hero . moveLeft ( ) hero . use ( "lev…" at bounding box center [688, 271] width 289 height 301
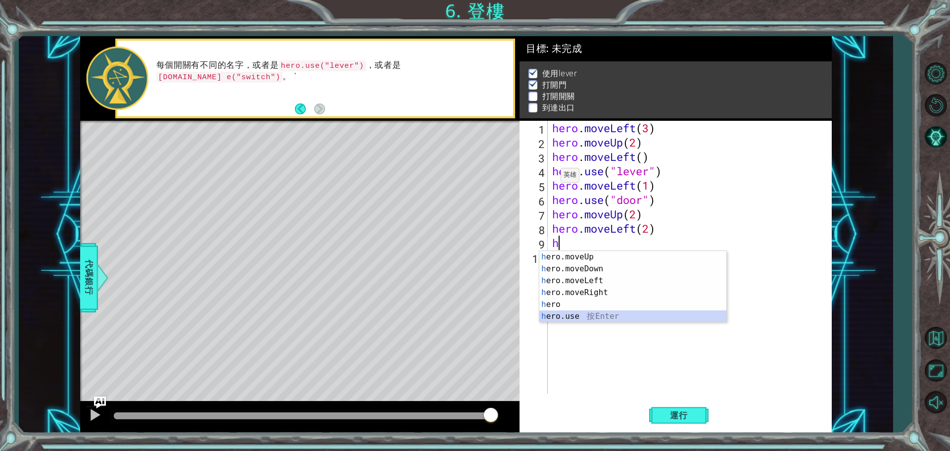
click at [566, 319] on div "h ero.moveUp 按 Enter h ero.moveDown 按 Enter h ero.moveLeft 按 Enter h ero.moveRi…" at bounding box center [632, 298] width 187 height 95
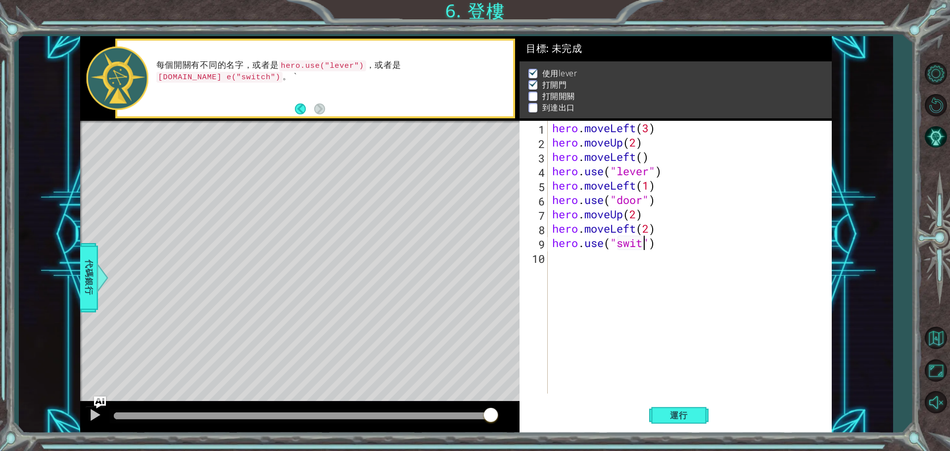
scroll to position [0, 4]
type textarea "hero.use("switch")"
click at [612, 274] on div "hero . moveLeft ( 3 ) hero . moveUp ( 2 ) hero . moveLeft ( ) hero . use ( "lev…" at bounding box center [691, 271] width 283 height 301
drag, startPoint x: 554, startPoint y: 235, endPoint x: 655, endPoint y: 233, distance: 100.9
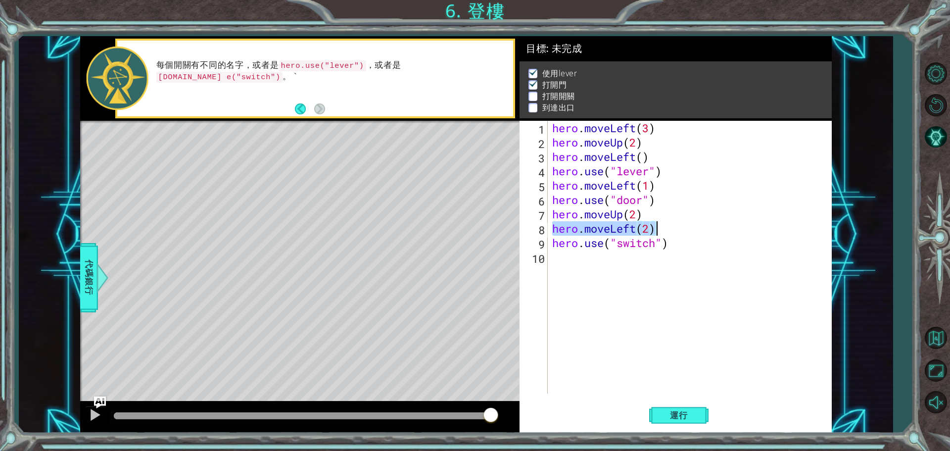
click at [655, 233] on div "hero . moveLeft ( 3 ) hero . moveUp ( 2 ) hero . moveLeft ( ) hero . use ( "lev…" at bounding box center [691, 271] width 283 height 301
type textarea "hero.moveLeft(2)"
click at [586, 266] on div "hero . moveLeft ( 3 ) hero . moveUp ( 2 ) hero . moveLeft ( ) hero . use ( "lev…" at bounding box center [691, 271] width 283 height 301
paste textarea "hero.moveLeft(2)"
type textarea "hero.moveLeft(2)"
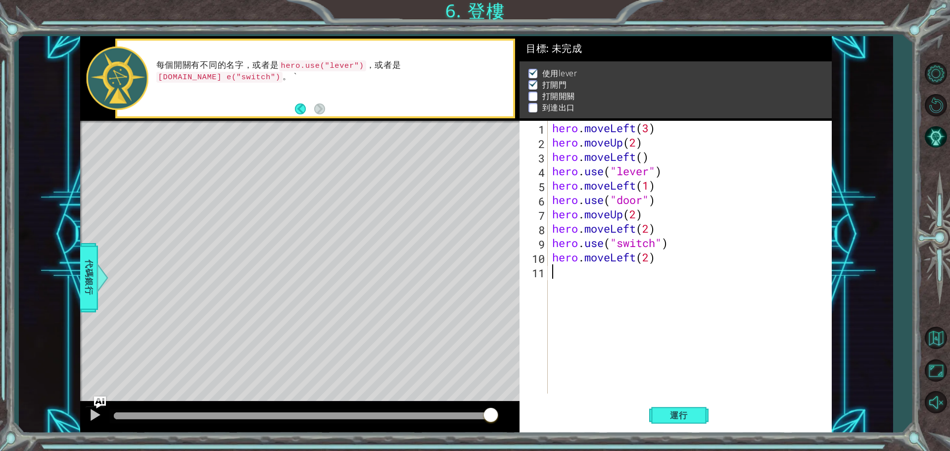
click at [618, 292] on div "hero . moveLeft ( 3 ) hero . moveUp ( 2 ) hero . moveLeft ( ) hero . use ( "lev…" at bounding box center [691, 271] width 283 height 301
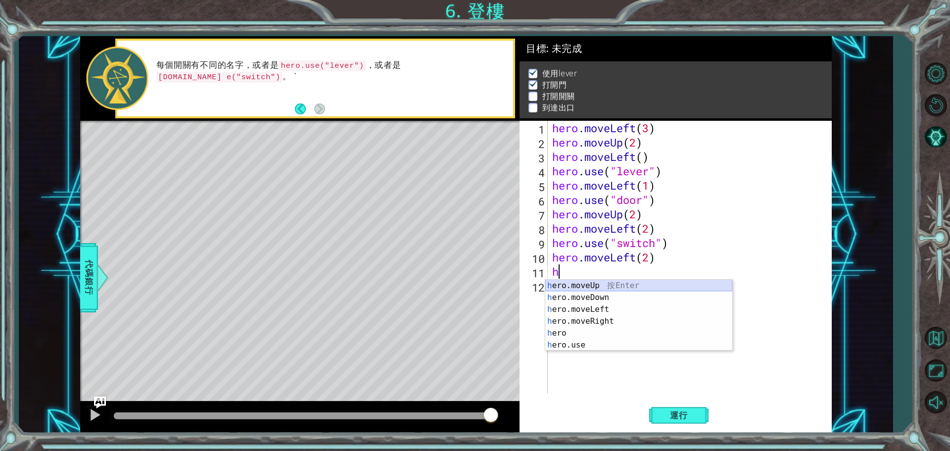
click at [608, 286] on div "h ero.moveUp 按 Enter h ero.moveDown 按 Enter h ero.moveLeft 按 Enter h ero.moveRi…" at bounding box center [638, 326] width 187 height 95
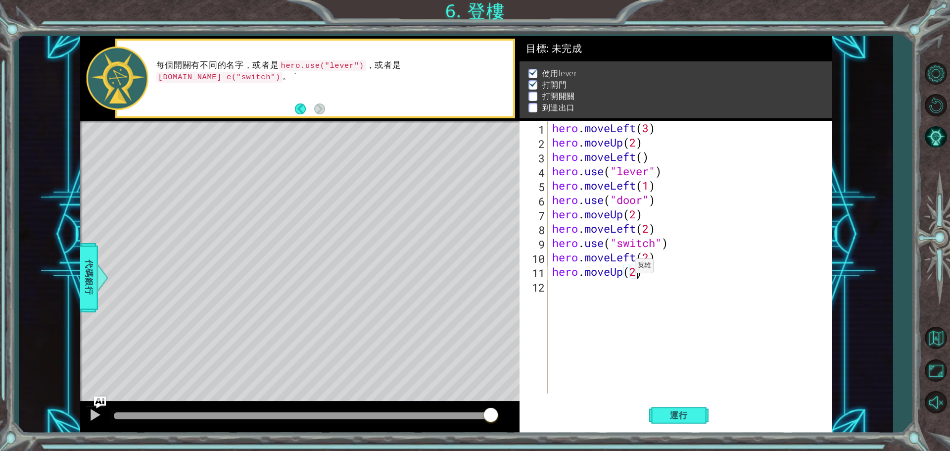
scroll to position [0, 3]
click at [669, 415] on span "運行" at bounding box center [679, 415] width 38 height 10
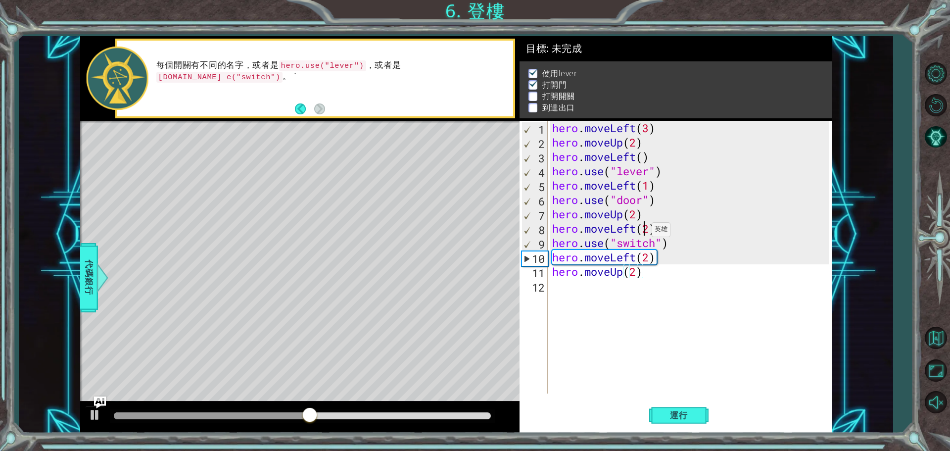
click at [643, 232] on div "hero . moveLeft ( 3 ) hero . moveUp ( 2 ) hero . moveLeft ( ) hero . use ( "lev…" at bounding box center [691, 271] width 283 height 301
click at [628, 231] on div "hero . moveLeft ( 3 ) hero . moveUp ( 2 ) hero . moveLeft ( ) hero . use ( "lev…" at bounding box center [691, 271] width 283 height 301
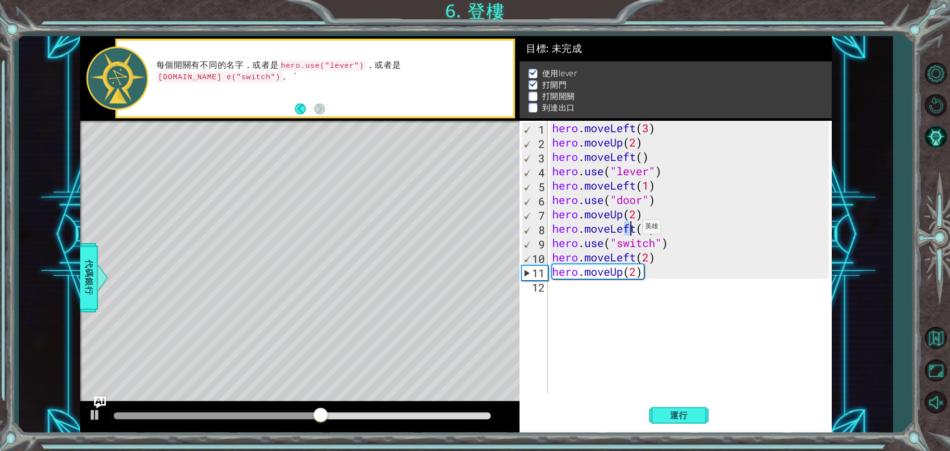
click at [634, 229] on div "hero . moveLeft ( 3 ) hero . moveUp ( 2 ) hero . moveLeft ( ) hero . use ( "lev…" at bounding box center [689, 257] width 279 height 273
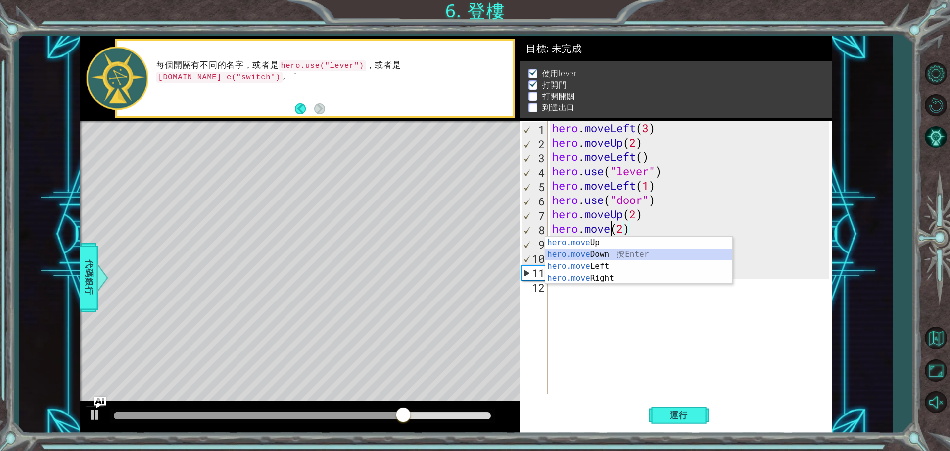
click at [683, 251] on div "hero.move Up 按 Enter hero.move Down 按 Enter hero.move Left 按 Enter hero.move Ri…" at bounding box center [638, 271] width 187 height 71
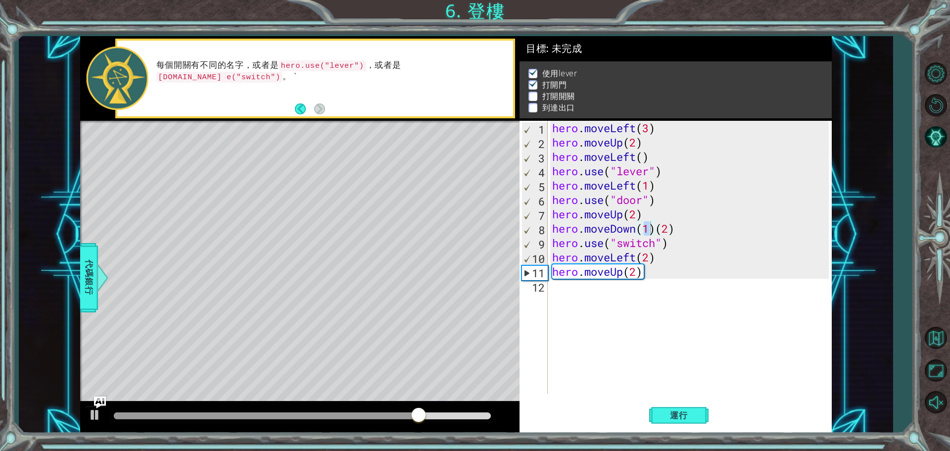
click at [668, 399] on div "hero.moveDown(1)[PHONE_NUMBER] 10 11 12 hero . moveLeft ( 3 ) hero . moveUp ( 2…" at bounding box center [675, 277] width 312 height 312
drag, startPoint x: 654, startPoint y: 221, endPoint x: 661, endPoint y: 233, distance: 14.6
click at [655, 222] on div "hero . moveLeft ( 3 ) hero . moveUp ( 2 ) hero . moveLeft ( ) hero . use ( "lev…" at bounding box center [691, 271] width 283 height 301
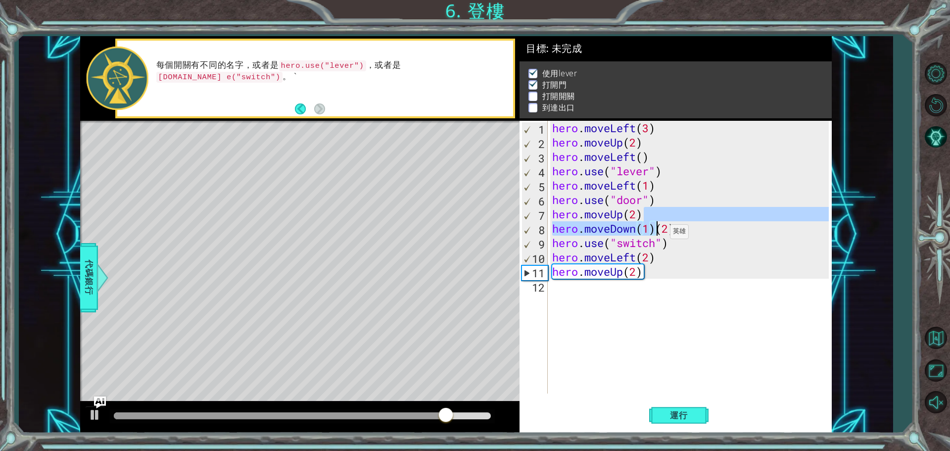
click at [661, 234] on div "hero . moveLeft ( 3 ) hero . moveUp ( 2 ) hero . moveLeft ( ) hero . use ( "lev…" at bounding box center [691, 271] width 283 height 301
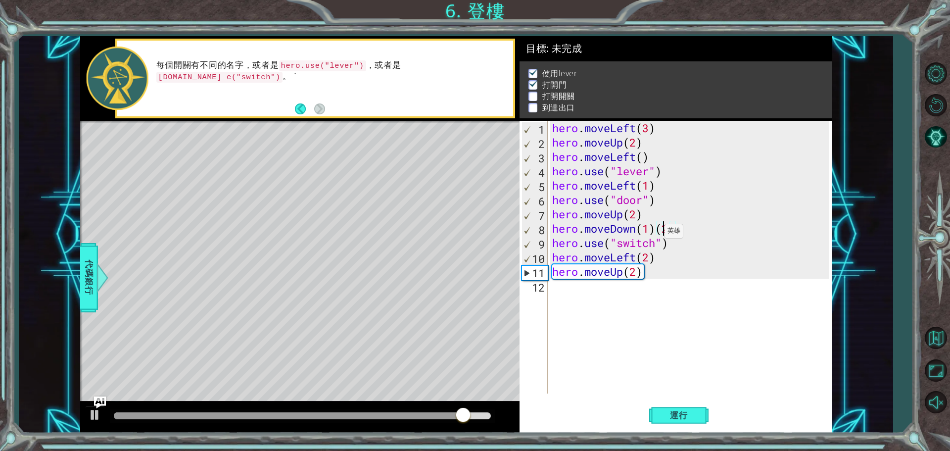
click at [655, 233] on div "hero . moveLeft ( 3 ) hero . moveUp ( 2 ) hero . moveLeft ( ) hero . use ( "lev…" at bounding box center [691, 271] width 283 height 301
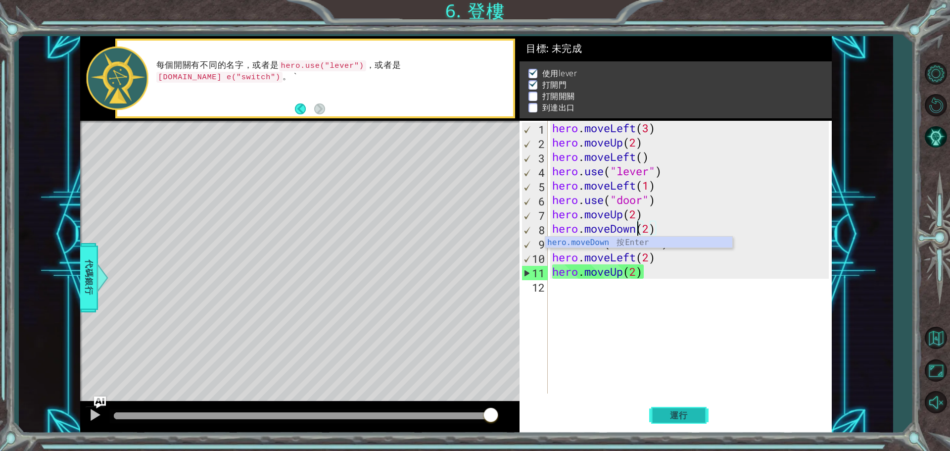
click at [686, 407] on button "運行" at bounding box center [678, 414] width 59 height 31
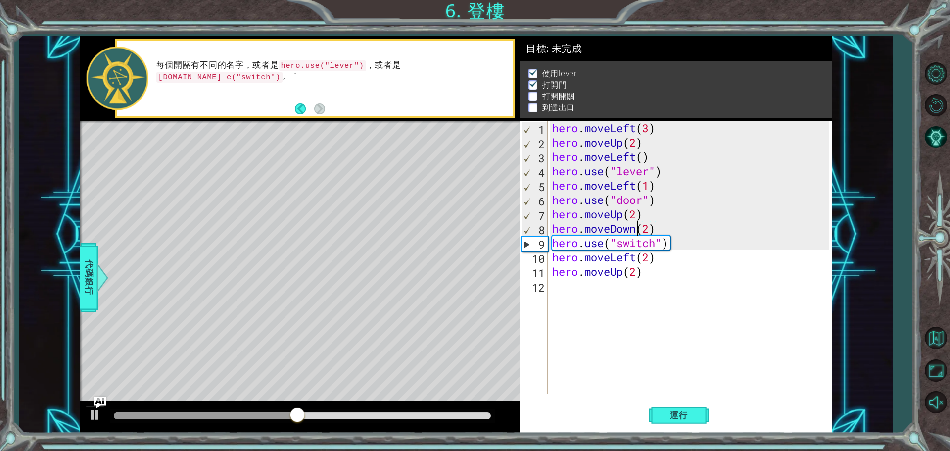
click at [659, 230] on div "hero . moveLeft ( 3 ) hero . moveUp ( 2 ) hero . moveLeft ( ) hero . use ( "lev…" at bounding box center [691, 271] width 283 height 301
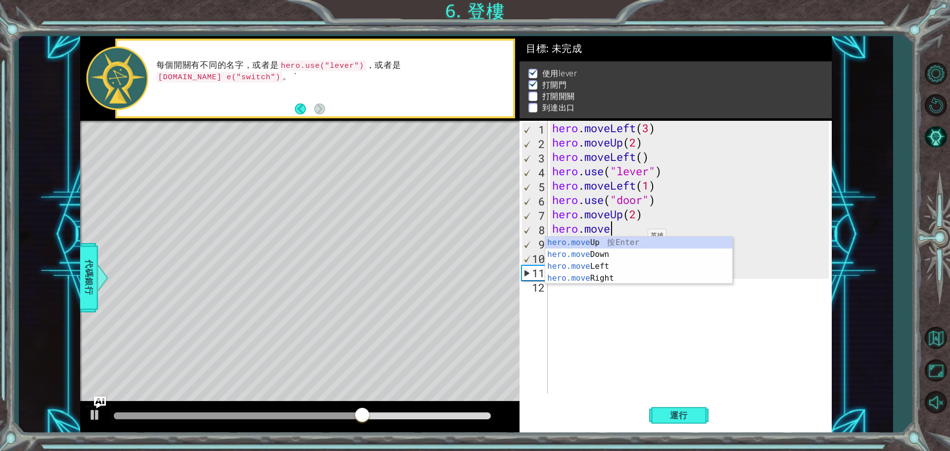
scroll to position [0, 2]
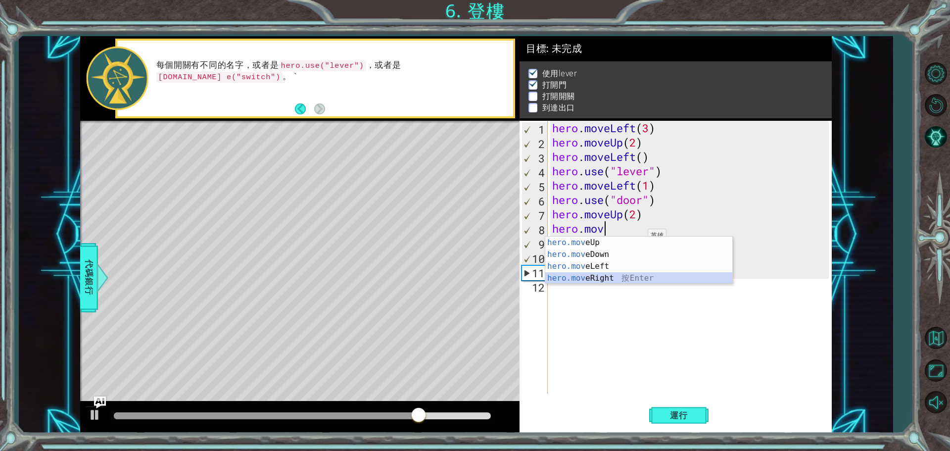
click at [653, 274] on div "hero.mov eUp 按 Enter hero.mov eDown 按 Enter hero.mov eLeft 按 Enter hero.mov eRi…" at bounding box center [638, 271] width 187 height 71
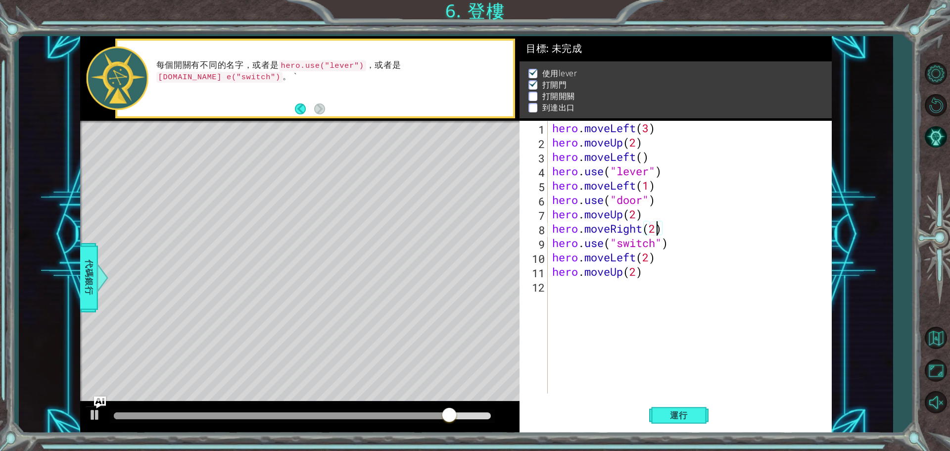
scroll to position [0, 4]
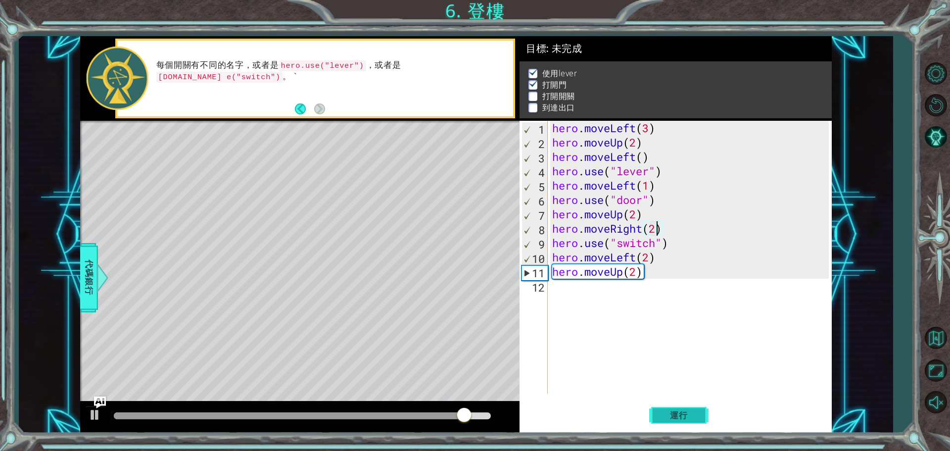
click at [677, 423] on button "運行" at bounding box center [678, 414] width 59 height 31
click at [639, 261] on div "hero . moveLeft ( 3 ) hero . moveUp ( 2 ) hero . moveLeft ( ) hero . use ( "lev…" at bounding box center [691, 271] width 283 height 301
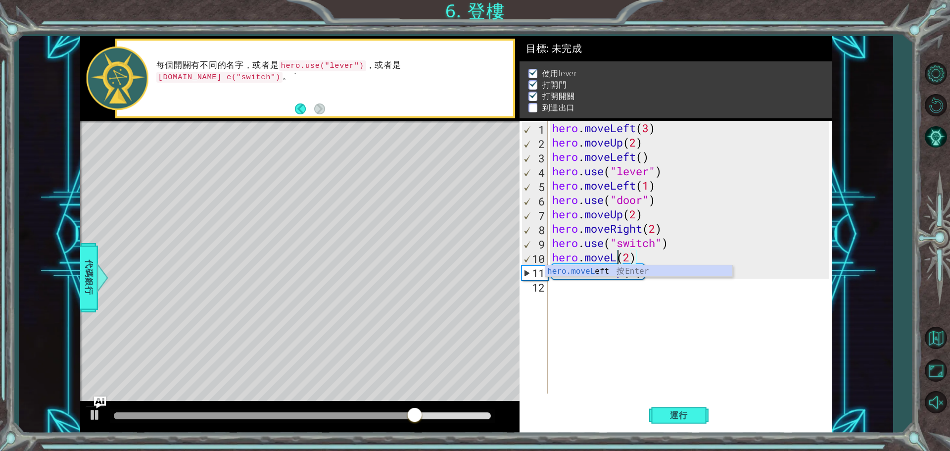
scroll to position [0, 3]
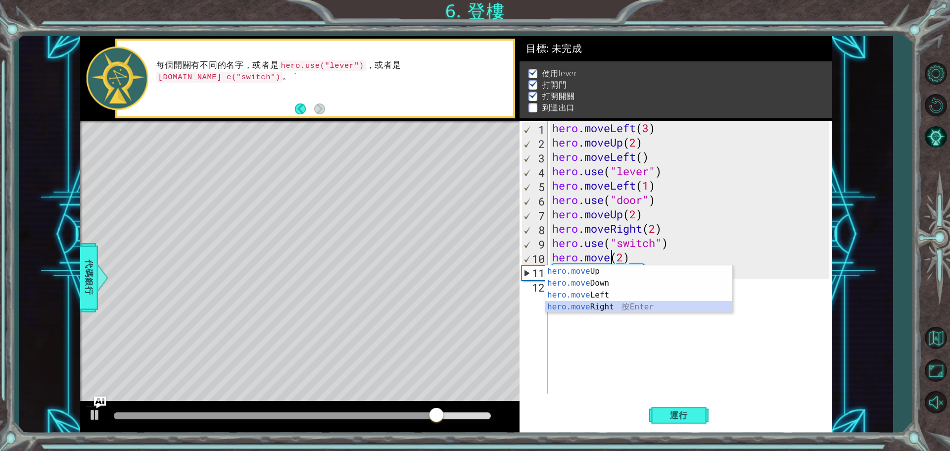
click at [625, 307] on div "hero.move Up 按 Enter hero.move Down 按 Enter hero.move Left 按 Enter hero.move Ri…" at bounding box center [638, 300] width 187 height 71
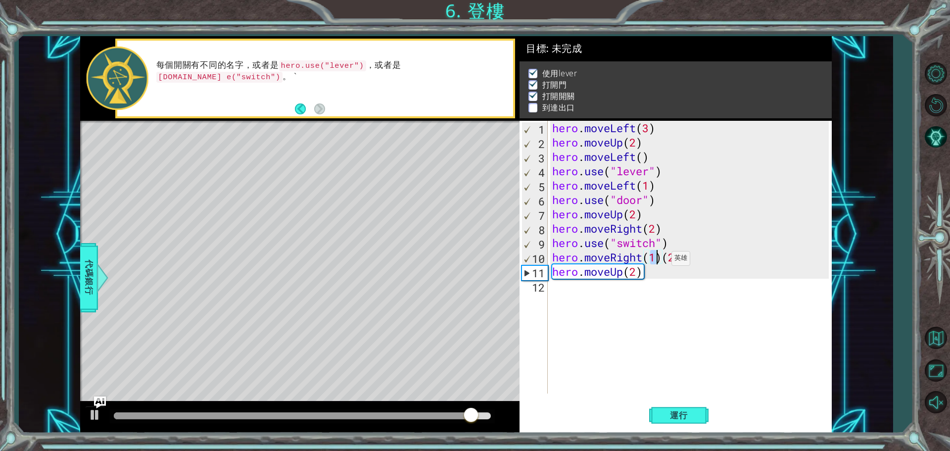
click at [662, 261] on div "hero . moveLeft ( 3 ) hero . moveUp ( 2 ) hero . moveLeft ( ) hero . use ( "lev…" at bounding box center [691, 271] width 283 height 301
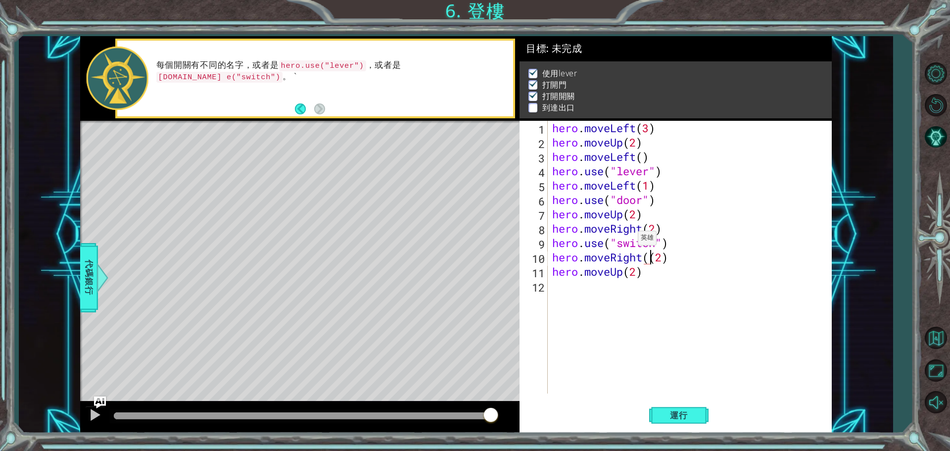
type textarea "hero.moveRight(2)"
click at [677, 416] on span "運行" at bounding box center [679, 415] width 38 height 10
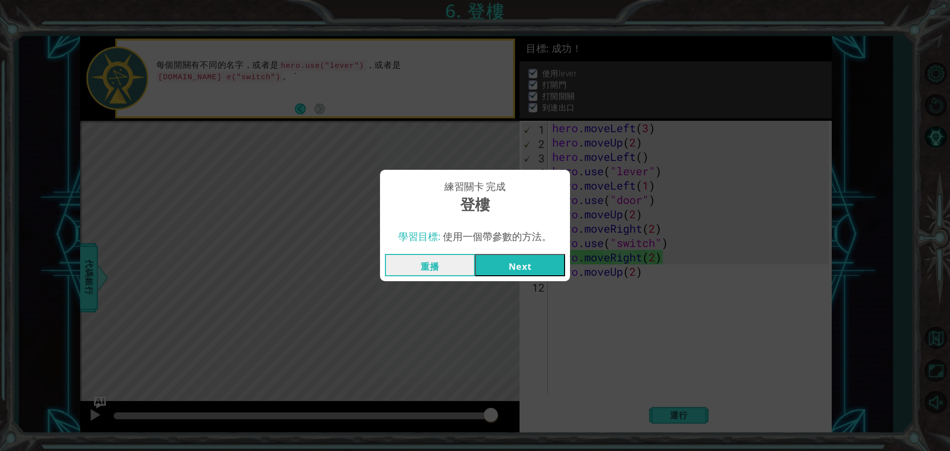
click at [539, 264] on button "Next" at bounding box center [520, 265] width 90 height 22
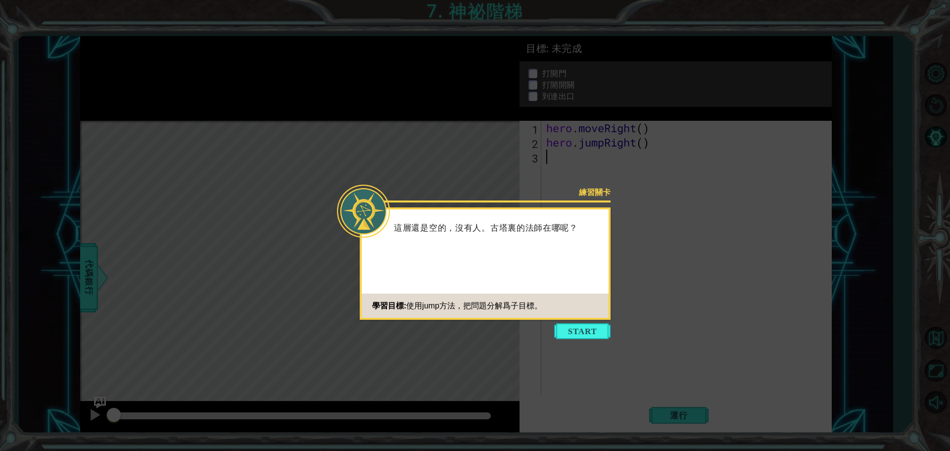
click at [592, 320] on icon at bounding box center [475, 225] width 950 height 451
click at [586, 333] on button "Start" at bounding box center [582, 331] width 56 height 16
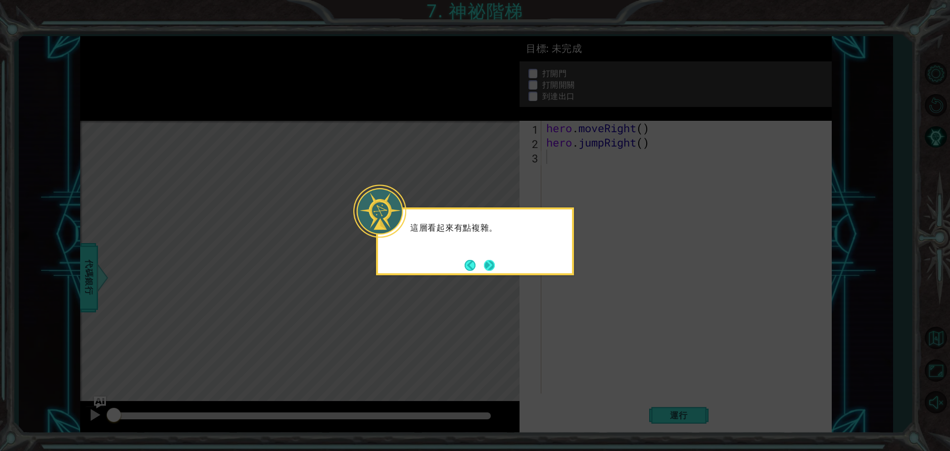
click at [495, 265] on button "Next" at bounding box center [489, 265] width 11 height 11
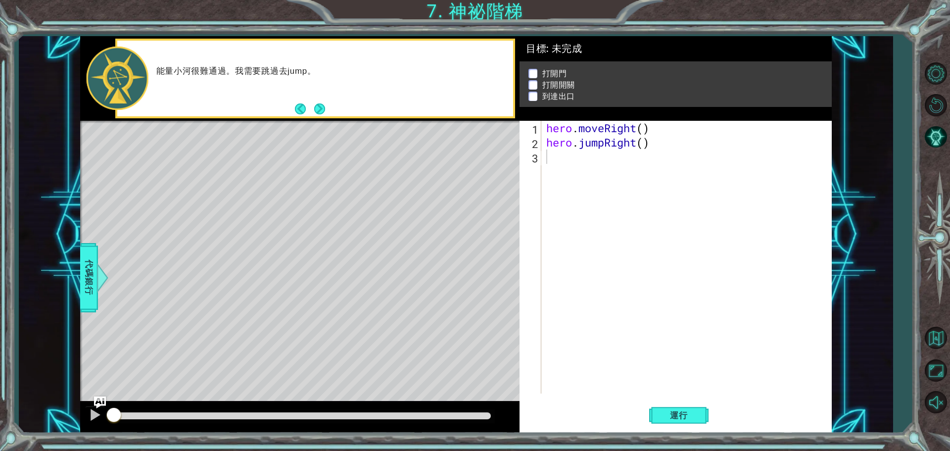
drag, startPoint x: 655, startPoint y: 420, endPoint x: 617, endPoint y: 437, distance: 41.8
click at [655, 421] on button "運行" at bounding box center [678, 414] width 59 height 31
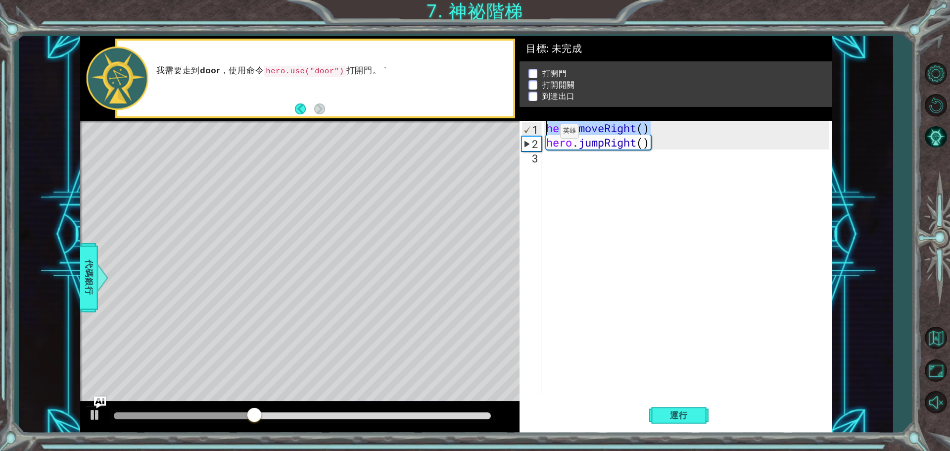
drag, startPoint x: 652, startPoint y: 122, endPoint x: 543, endPoint y: 134, distance: 110.0
click at [543, 134] on div "1 2 3 hero . moveRight ( ) hero . jumpRight ( ) ההההההההההההההההההההההההההההההה…" at bounding box center [673, 257] width 309 height 273
type textarea "hero.moveRight()"
click at [553, 170] on div "hero . moveRight ( ) hero . jumpRight ( )" at bounding box center [688, 271] width 289 height 301
paste textarea "hero.moveRight()"
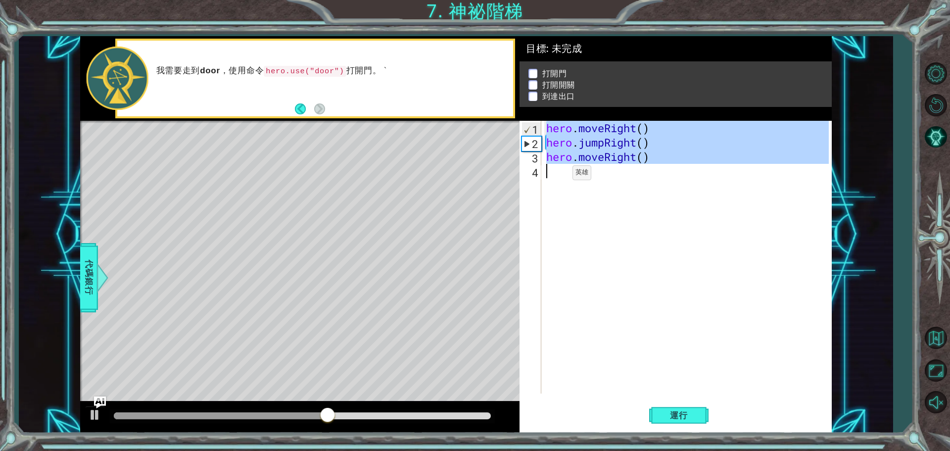
click at [557, 175] on div "hero . moveRight ( ) hero . jumpRight ( ) hero . moveRight ( )" at bounding box center [688, 271] width 289 height 301
type textarea "hero.moveRight()"
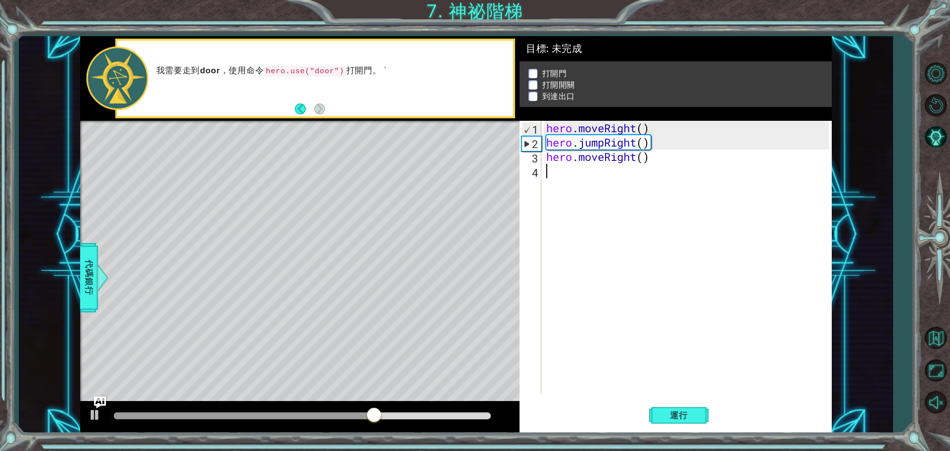
type textarea "h"
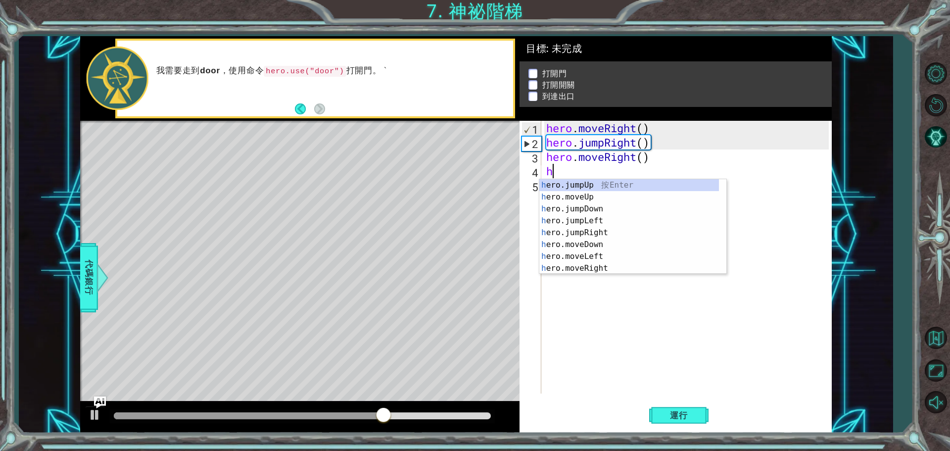
click at [536, 185] on div "5" at bounding box center [531, 187] width 20 height 14
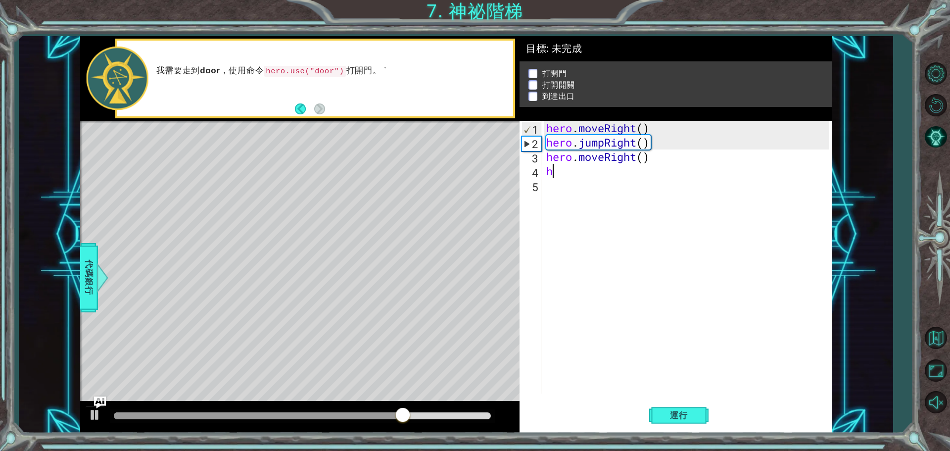
click at [553, 175] on div "hero . moveRight ( ) hero . jumpRight ( ) hero . moveRight ( ) h" at bounding box center [688, 271] width 289 height 301
type textarea "h"
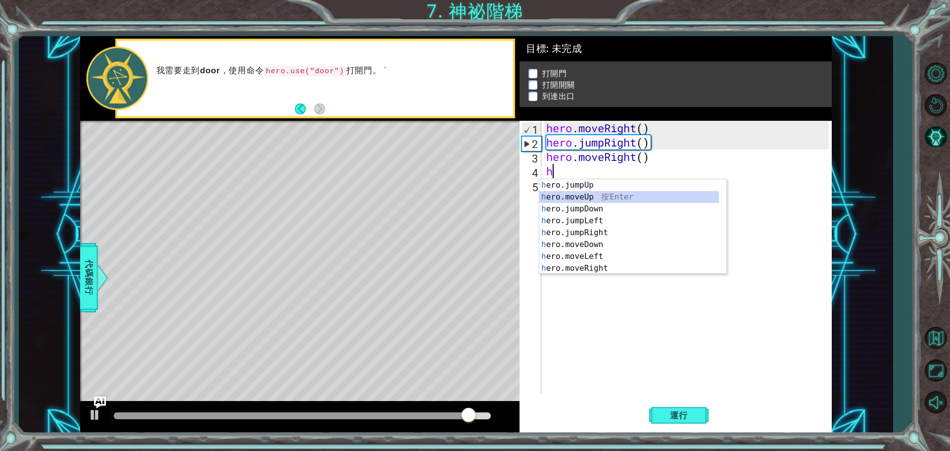
click at [566, 196] on div "h ero.jumpUp 按 Enter h ero.moveUp 按 Enter h ero.jumpDown 按 Enter h ero.jumpLeft…" at bounding box center [629, 238] width 180 height 119
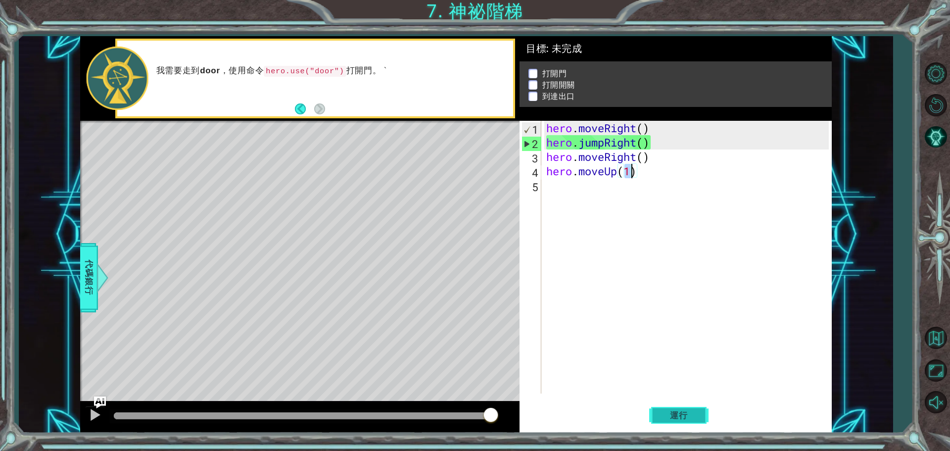
type textarea "hero.moveUp(1)"
click at [673, 416] on span "運行" at bounding box center [679, 415] width 38 height 10
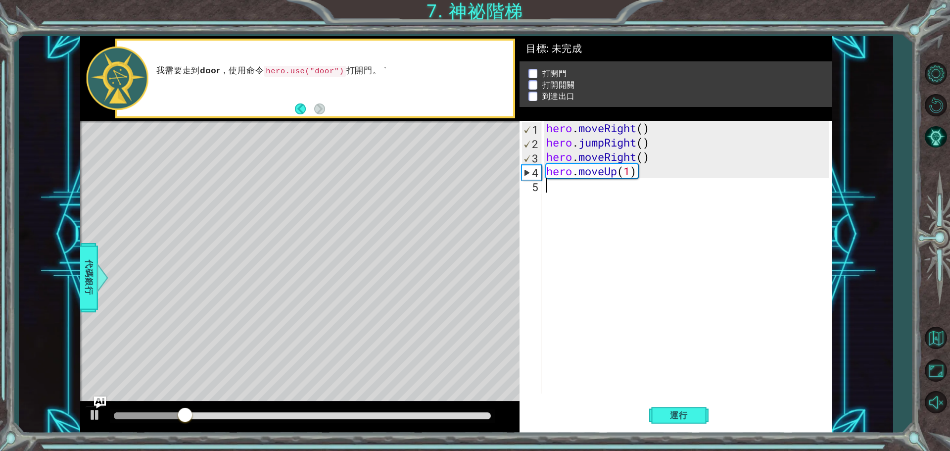
click at [599, 195] on div "hero . moveRight ( ) hero . jumpRight ( ) hero . moveRight ( ) hero . moveUp ( …" at bounding box center [688, 271] width 289 height 301
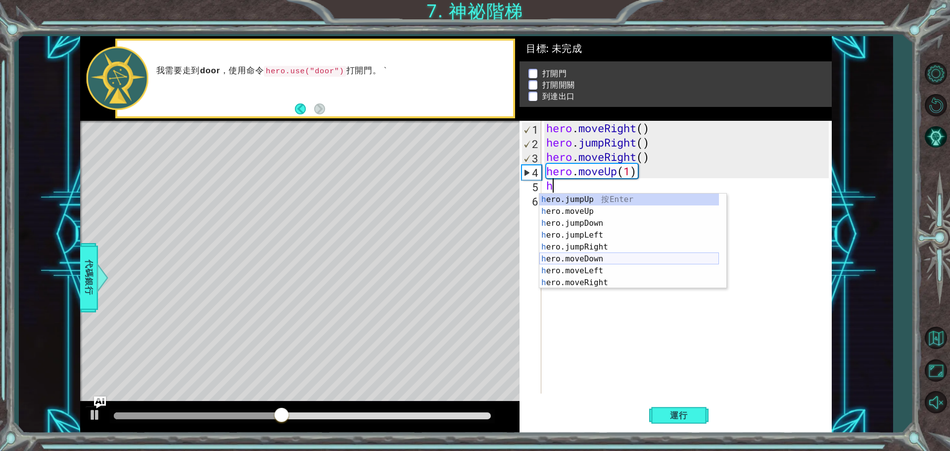
scroll to position [12, 0]
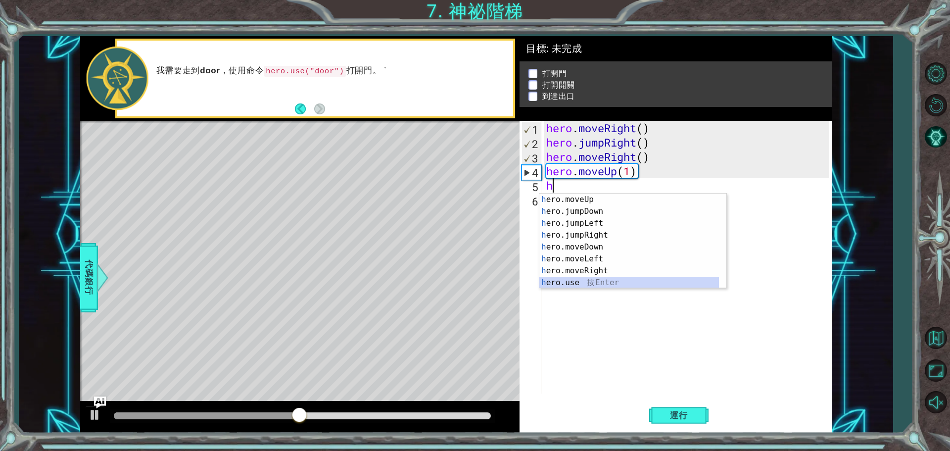
click at [588, 283] on div "h ero.moveUp 按 Enter h ero.jumpDown 按 Enter h ero.jumpLeft 按 Enter h ero.jumpRi…" at bounding box center [629, 252] width 180 height 119
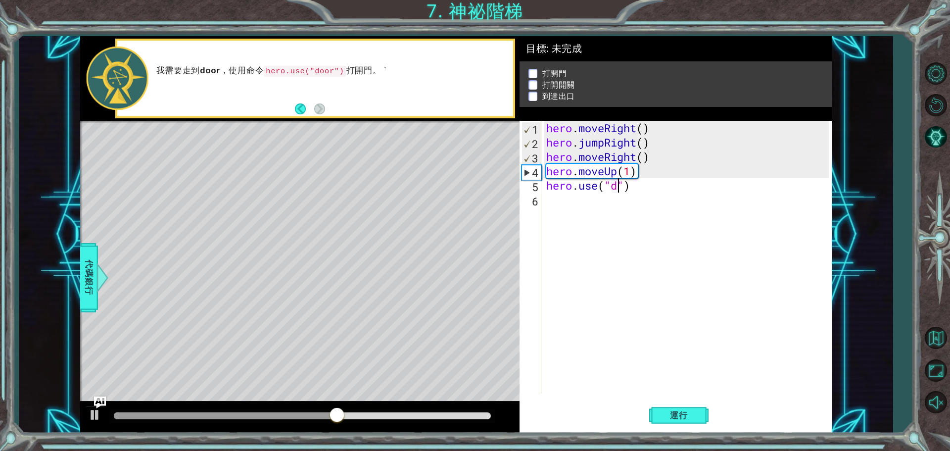
scroll to position [0, 3]
type textarea "hero.use("door")"
click at [616, 204] on div "hero . moveRight ( ) hero . jumpRight ( ) hero . moveRight ( ) hero . moveUp ( …" at bounding box center [688, 271] width 289 height 301
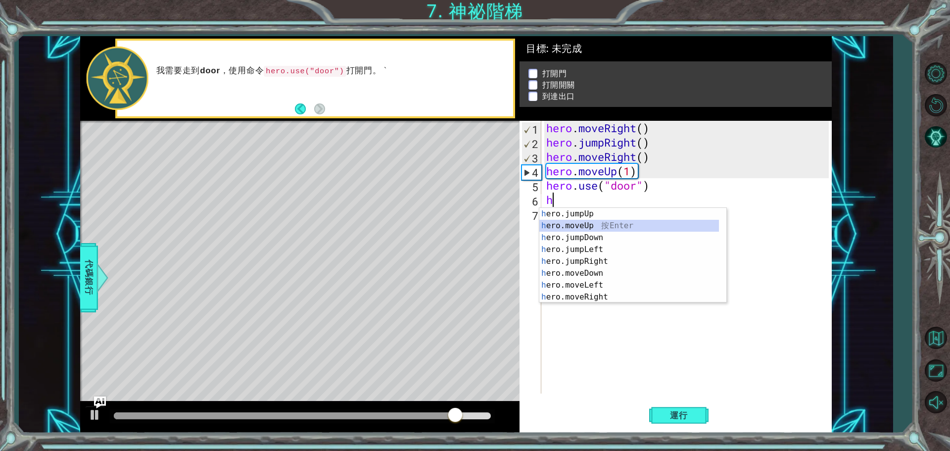
click at [586, 229] on div "h ero.jumpUp 按 Enter h ero.moveUp 按 Enter h ero.jumpDown 按 Enter h ero.jumpLeft…" at bounding box center [629, 267] width 180 height 119
type textarea "hero.moveUp(1)"
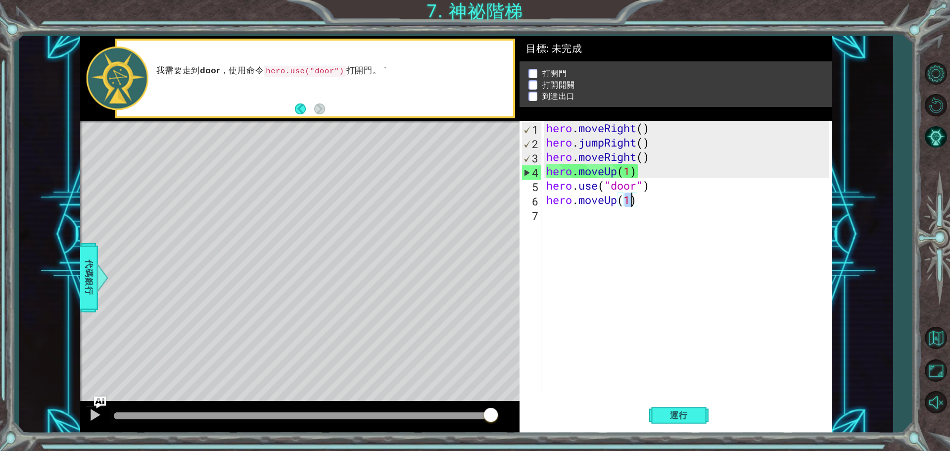
click at [565, 222] on div "hero . moveRight ( ) hero . jumpRight ( ) hero . moveRight ( ) hero . moveUp ( …" at bounding box center [688, 271] width 289 height 301
type textarea "h"
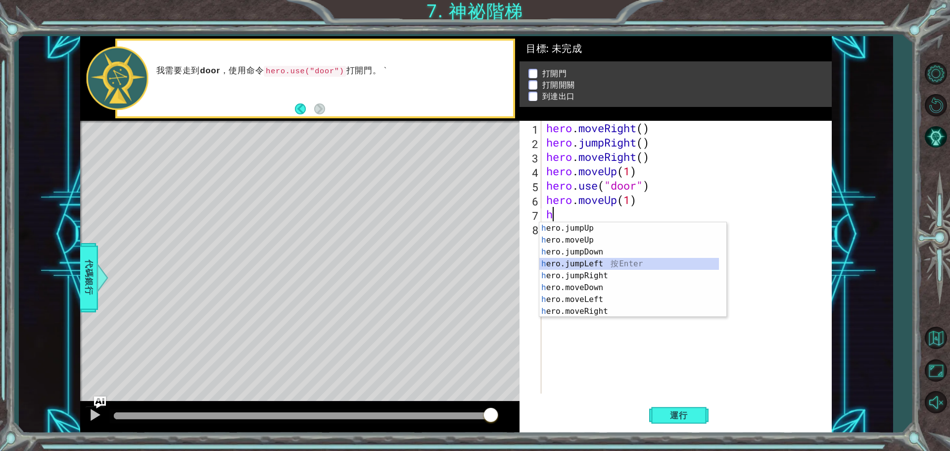
click at [610, 261] on div "h ero.jumpUp 按 Enter h ero.moveUp 按 Enter h ero.jumpDown 按 Enter h ero.jumpLeft…" at bounding box center [629, 281] width 180 height 119
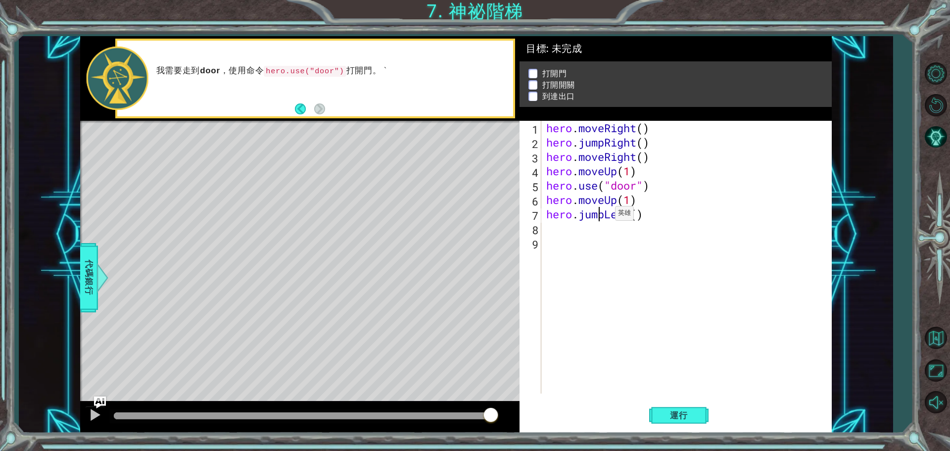
click at [600, 216] on div "hero . moveRight ( ) hero . jumpRight ( ) hero . moveRight ( ) hero . moveUp ( …" at bounding box center [688, 271] width 289 height 301
click at [604, 216] on div "hero . moveRight ( ) hero . jumpRight ( ) hero . moveRight ( ) hero . moveUp ( …" at bounding box center [688, 271] width 289 height 301
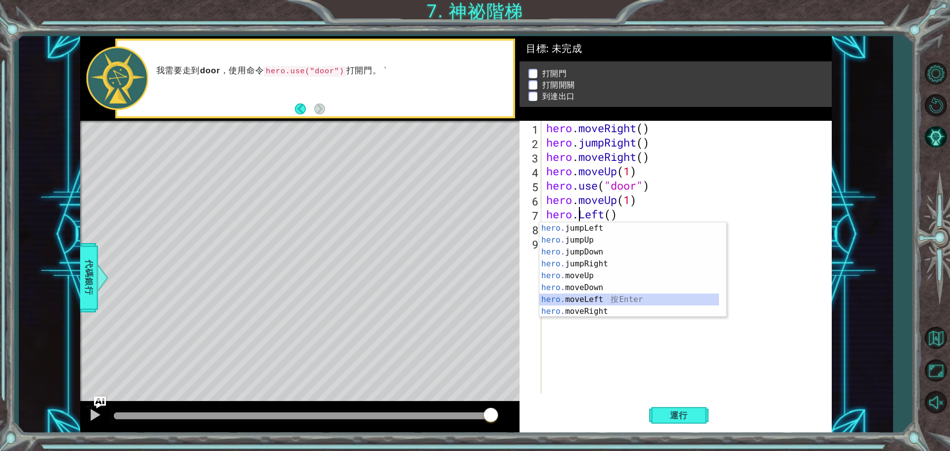
click at [578, 294] on div "hero. jumpLeft 按 Enter hero. jumpUp 按 Enter hero. jumpDown 按 Enter hero. jumpRi…" at bounding box center [629, 281] width 180 height 119
type textarea "hero.moveLeft(1)"
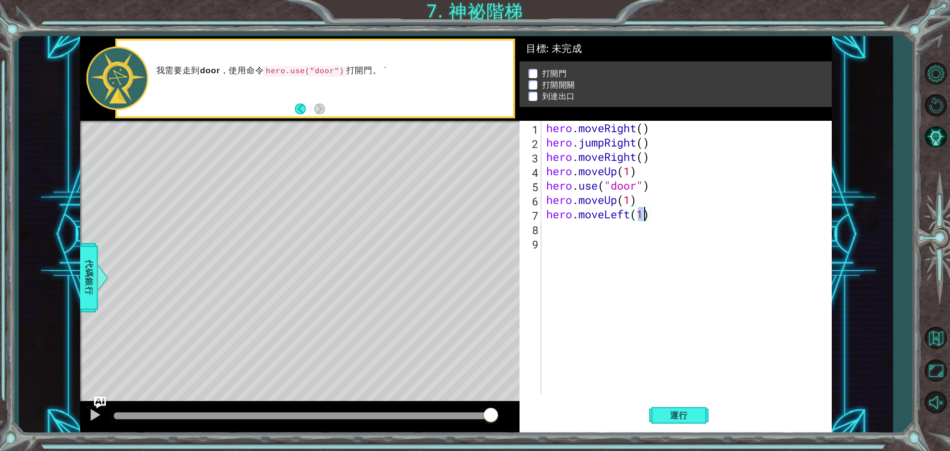
click at [561, 238] on div "hero . moveRight ( ) hero . jumpRight ( ) hero . moveRight ( ) hero . moveUp ( …" at bounding box center [688, 271] width 289 height 301
click at [561, 225] on div "hero . moveRight ( ) hero . jumpRight ( ) hero . moveRight ( ) hero . moveUp ( …" at bounding box center [688, 271] width 289 height 301
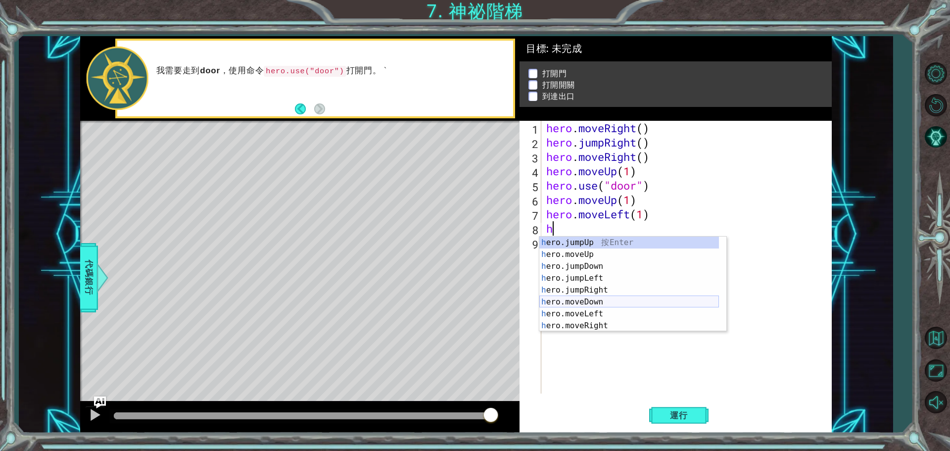
scroll to position [12, 0]
click at [593, 322] on div "h ero.moveUp 按 Enter h ero.jumpDown 按 Enter h ero.jumpLeft 按 Enter h ero.jumpRi…" at bounding box center [629, 295] width 180 height 119
type textarea "hero.use("name")"
